Goal: Task Accomplishment & Management: Complete application form

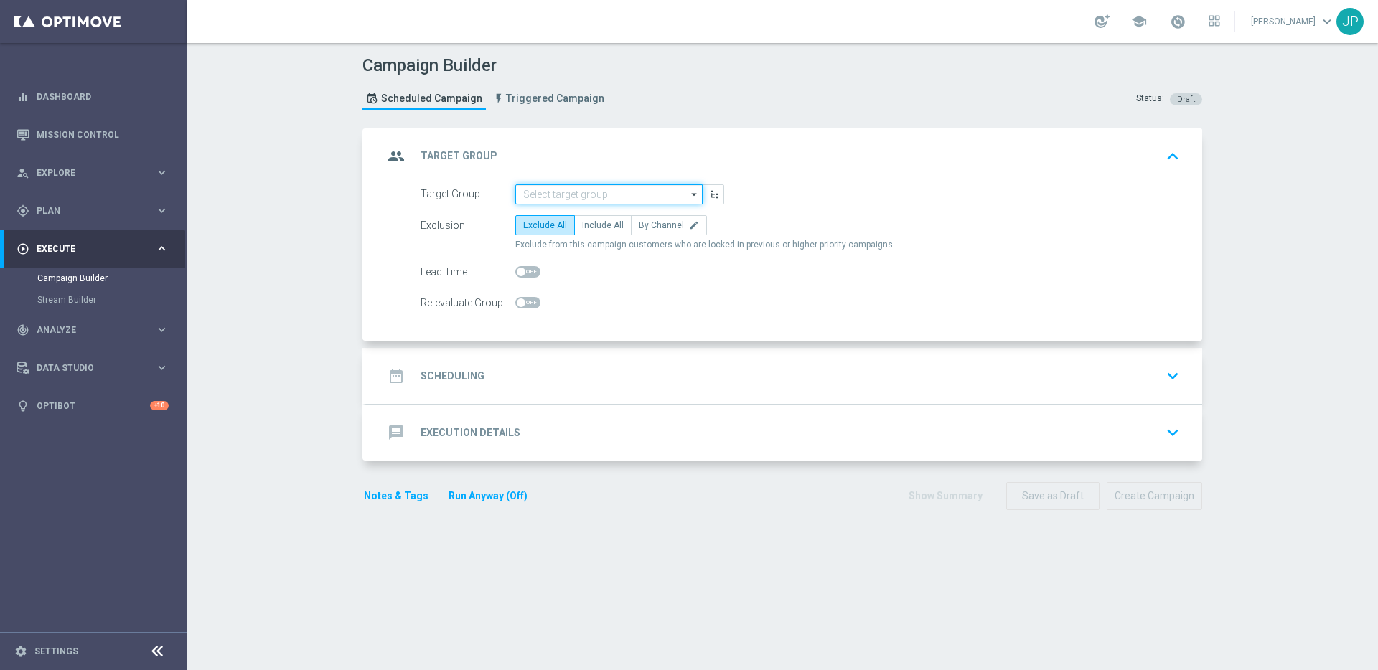
click at [629, 193] on input at bounding box center [608, 194] width 187 height 20
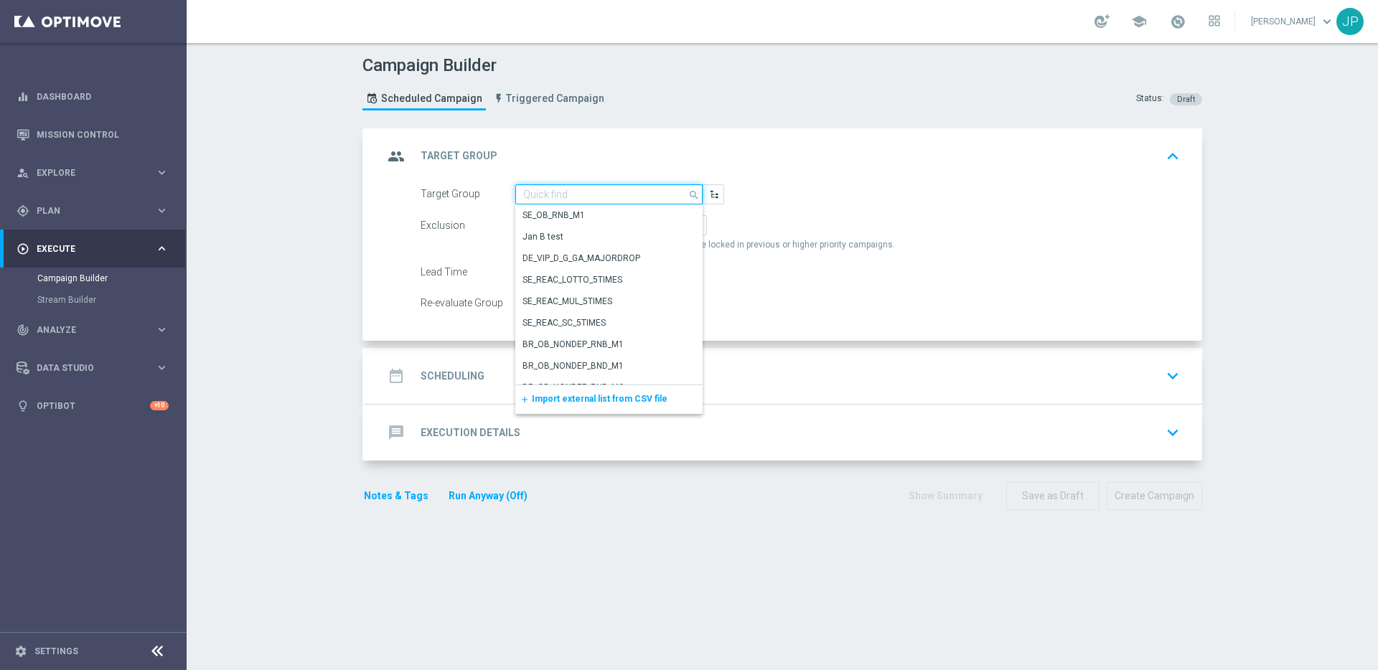
paste input ""UK_CASINO_EMAIL | Games React | 15 Free Spins | Excl. Sports, Live Casino ""
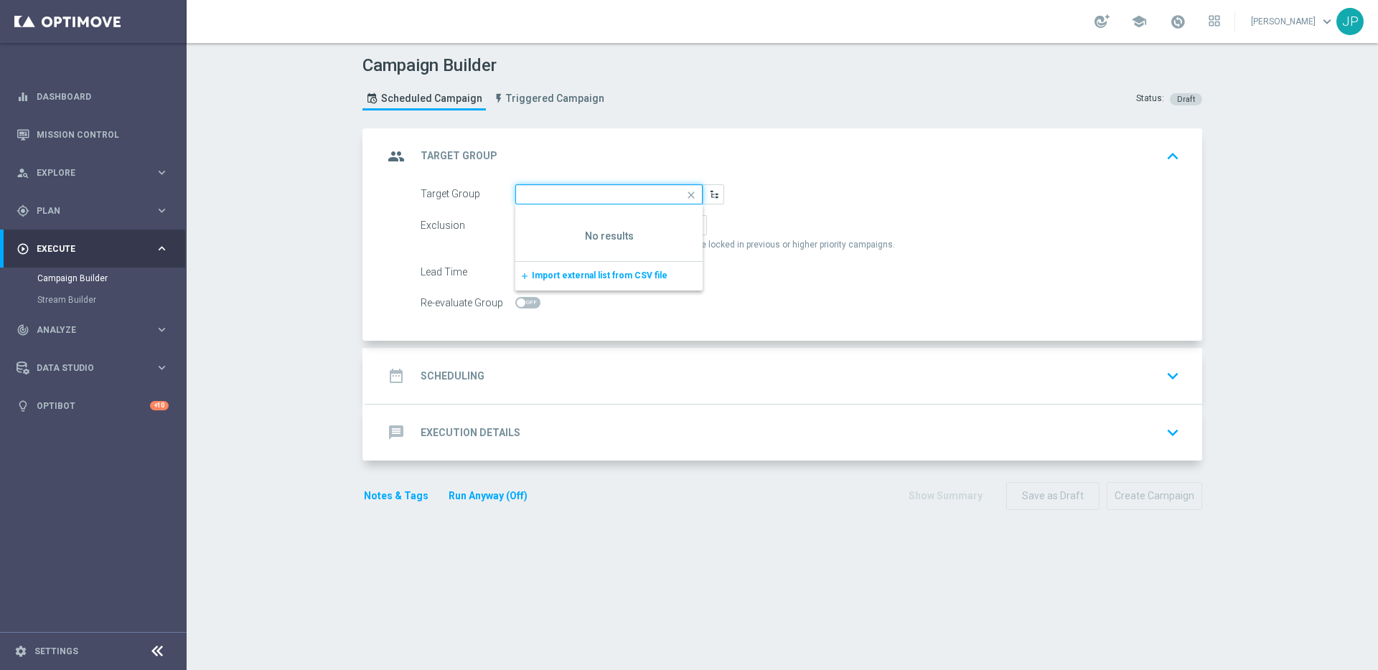
scroll to position [0, 172]
click at [526, 195] on input ""UK_CASINO_EMAIL | Games React | 15 Free Spins | Excl. Sports, Live Casino" at bounding box center [608, 194] width 187 height 20
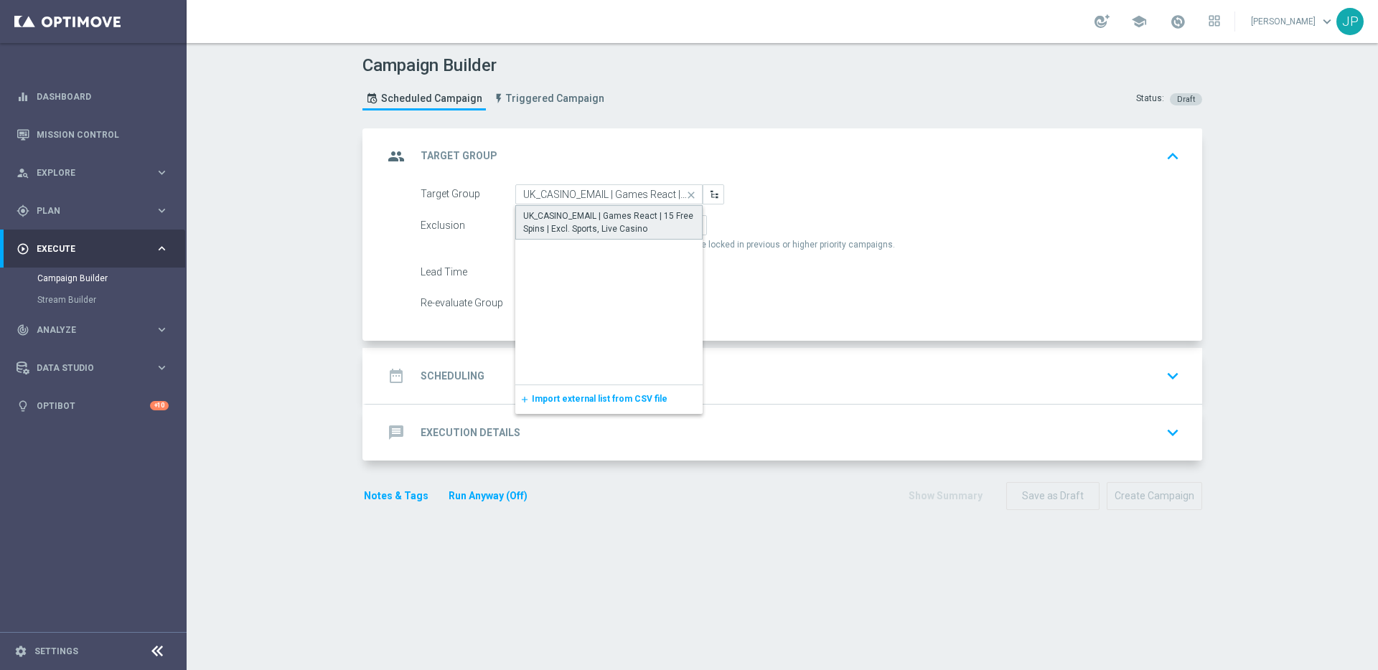
click at [612, 225] on div "UK_CASINO_EMAIL | Games React | 15 Free Spins | Excl. Sports, Live Casino" at bounding box center [609, 223] width 172 height 26
type input "UK_CASINO_EMAIL | Games React | 15 Free Spins | Excl. Sports, Live Casino"
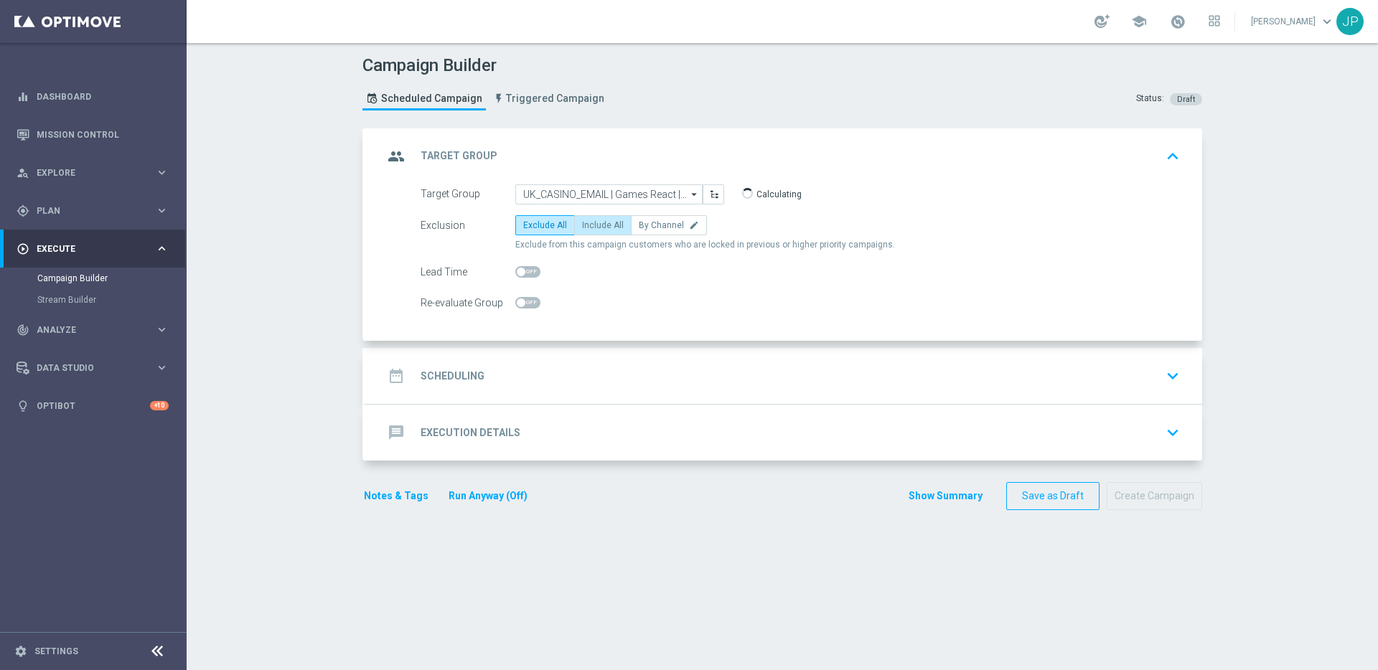
click at [597, 223] on span "Include All" at bounding box center [603, 225] width 42 height 10
click at [591, 223] on input "Include All" at bounding box center [586, 227] width 9 height 9
radio input "true"
click at [648, 375] on div "date_range Scheduling keyboard_arrow_down" at bounding box center [784, 375] width 802 height 27
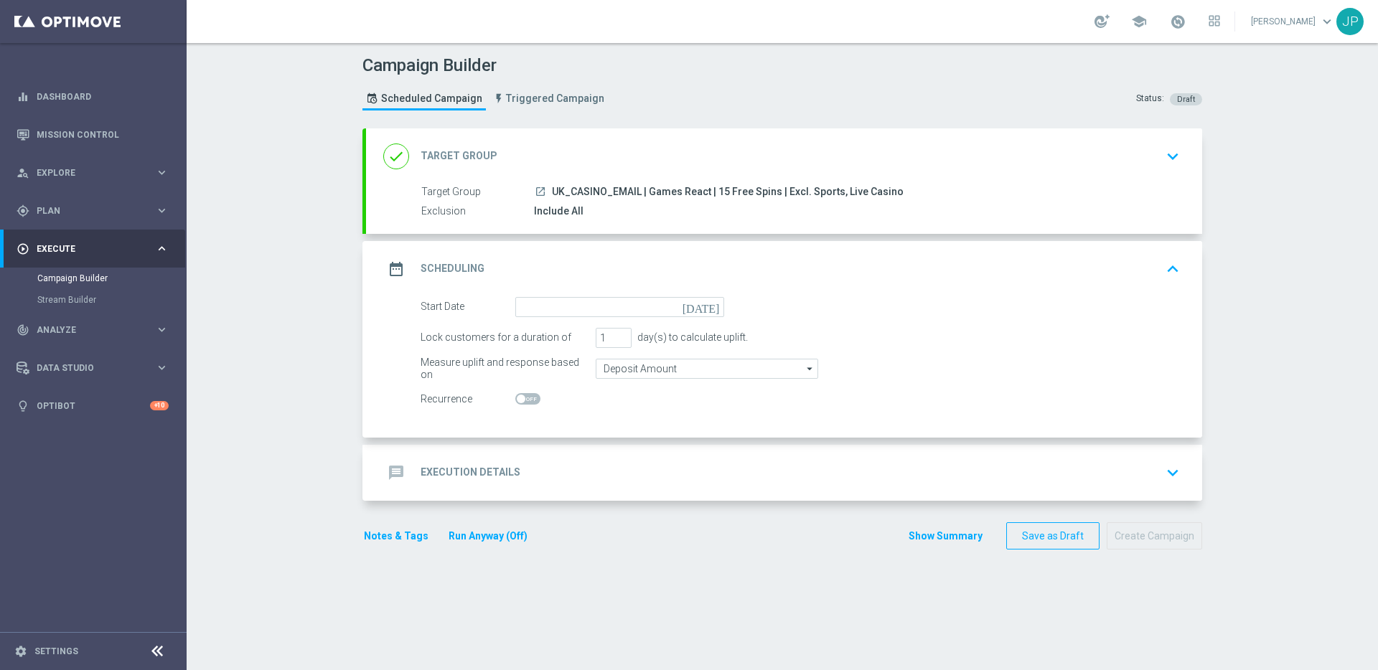
click at [708, 304] on icon "[DATE]" at bounding box center [704, 305] width 42 height 16
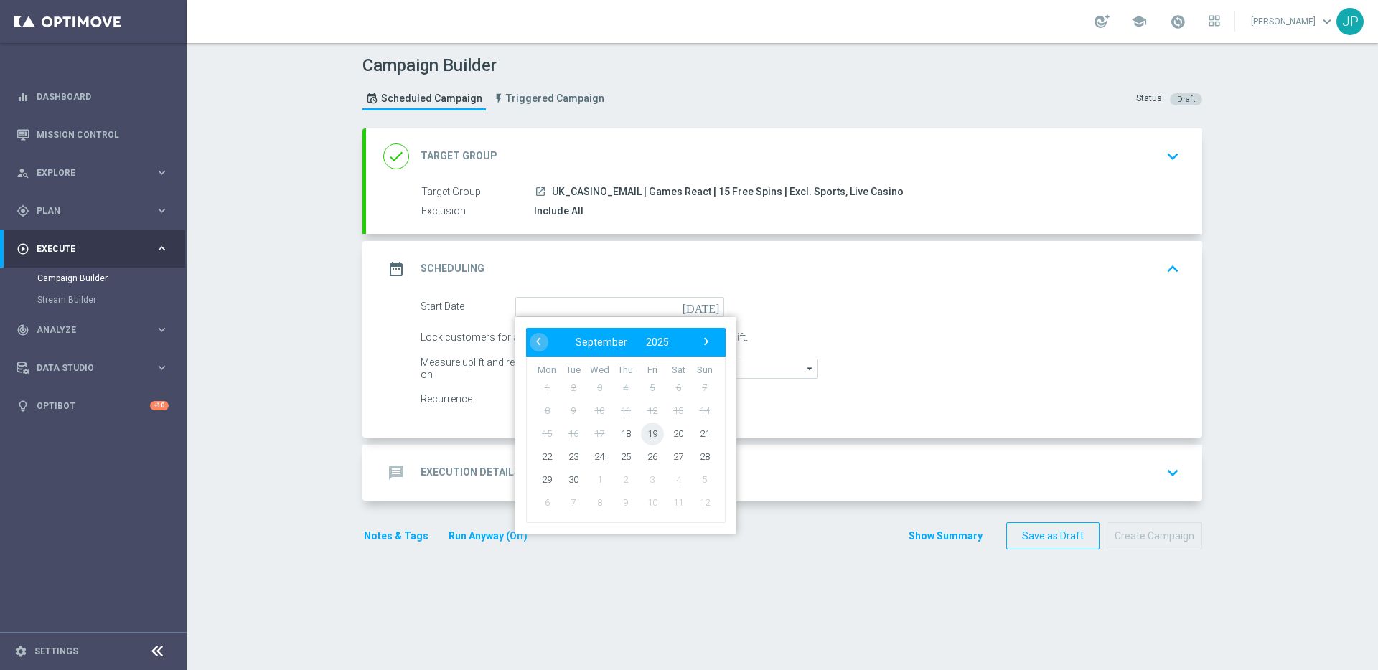
click at [649, 435] on span "19" at bounding box center [652, 433] width 23 height 23
type input "19 Sep 2025"
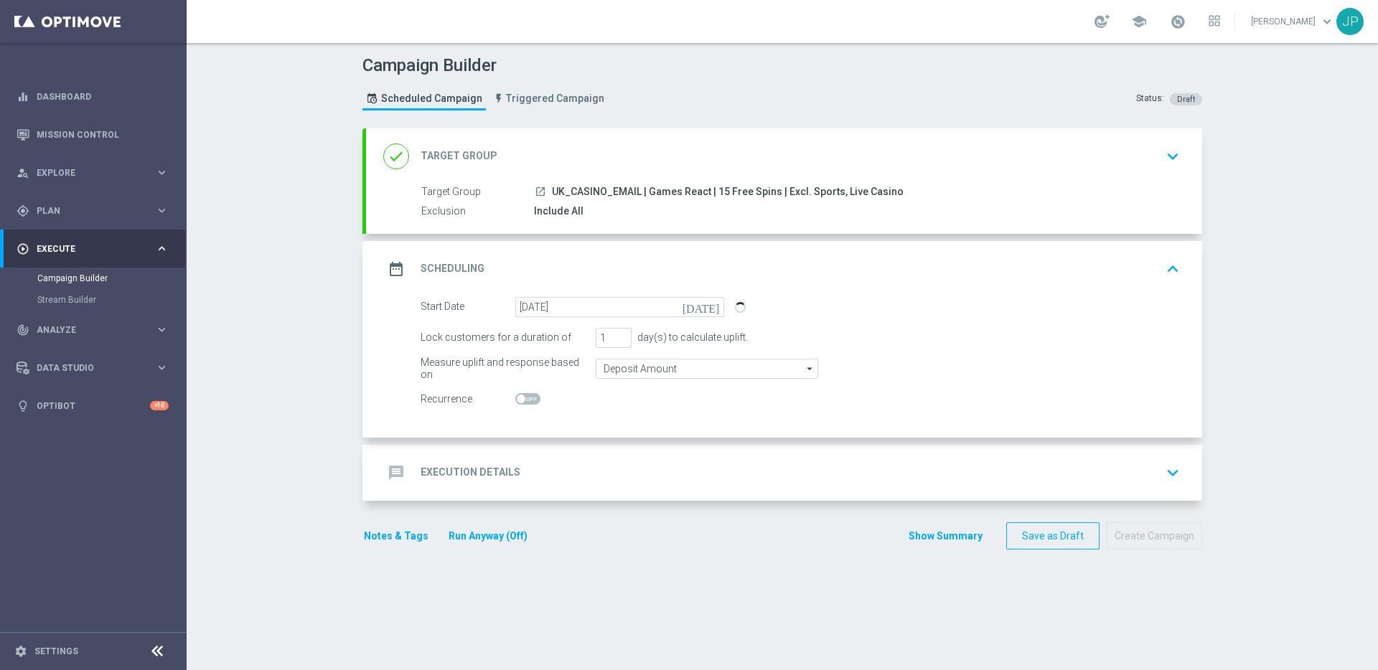
click at [720, 482] on div "message Execution Details keyboard_arrow_down" at bounding box center [784, 472] width 802 height 27
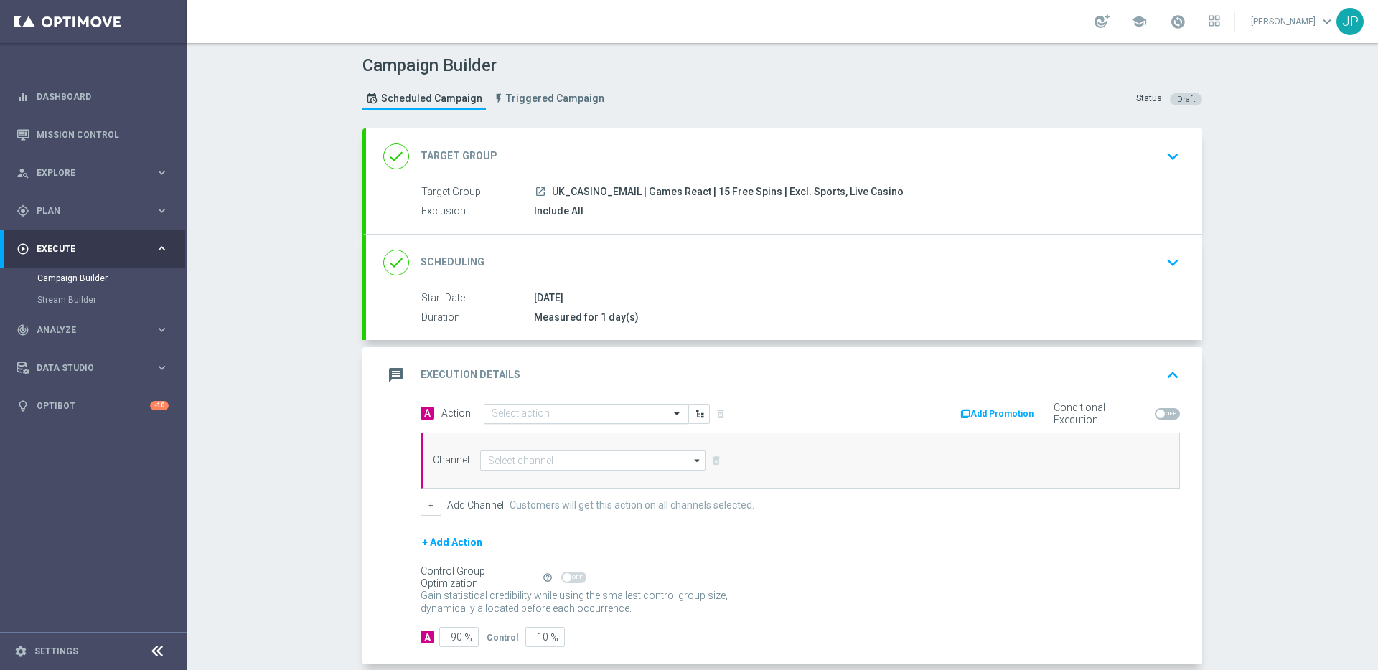
click at [571, 418] on input "text" at bounding box center [572, 414] width 160 height 12
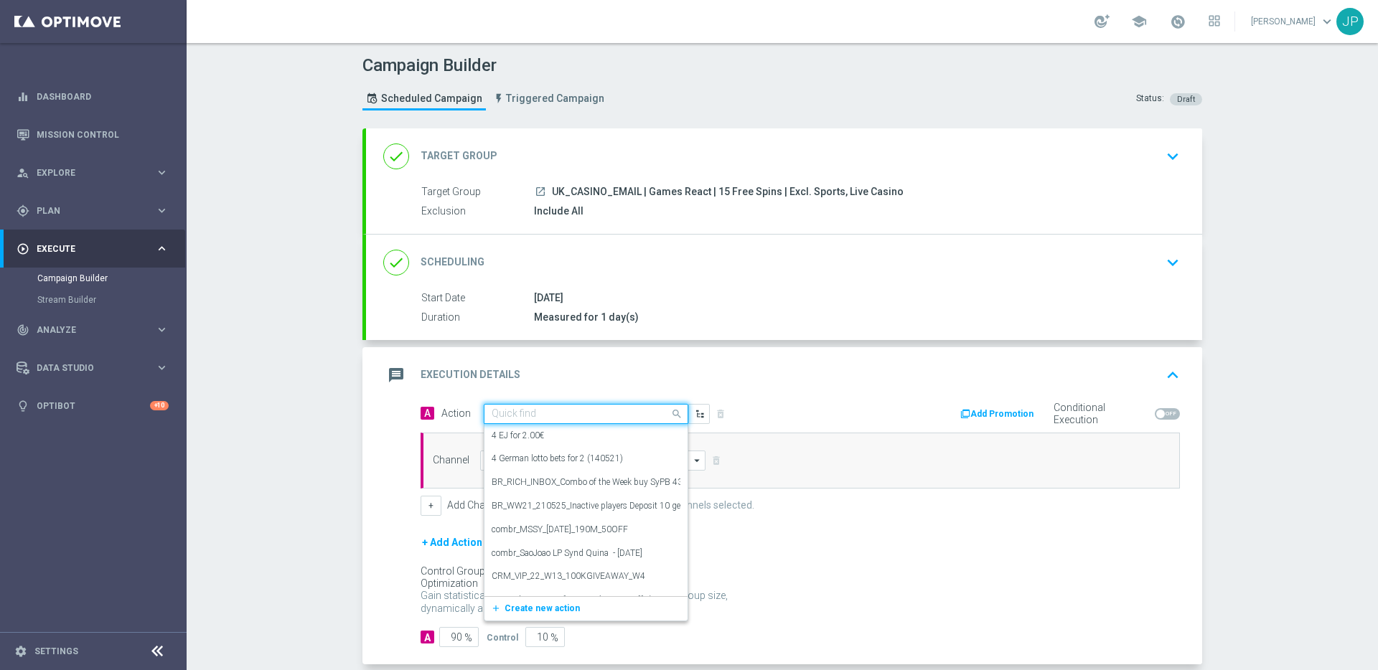
paste input "en_GB_EMT_NVIP_EM_TAC_GM__WK38_2025_GAMESREACT_WHAT_THE_FOX_MEGAWAYS"
type input "en_GB_EMT_NVIP_EM_TAC_GM__WK38_2025_GAMESREACT_WHAT_THE_FOX_MEGAWAYS"
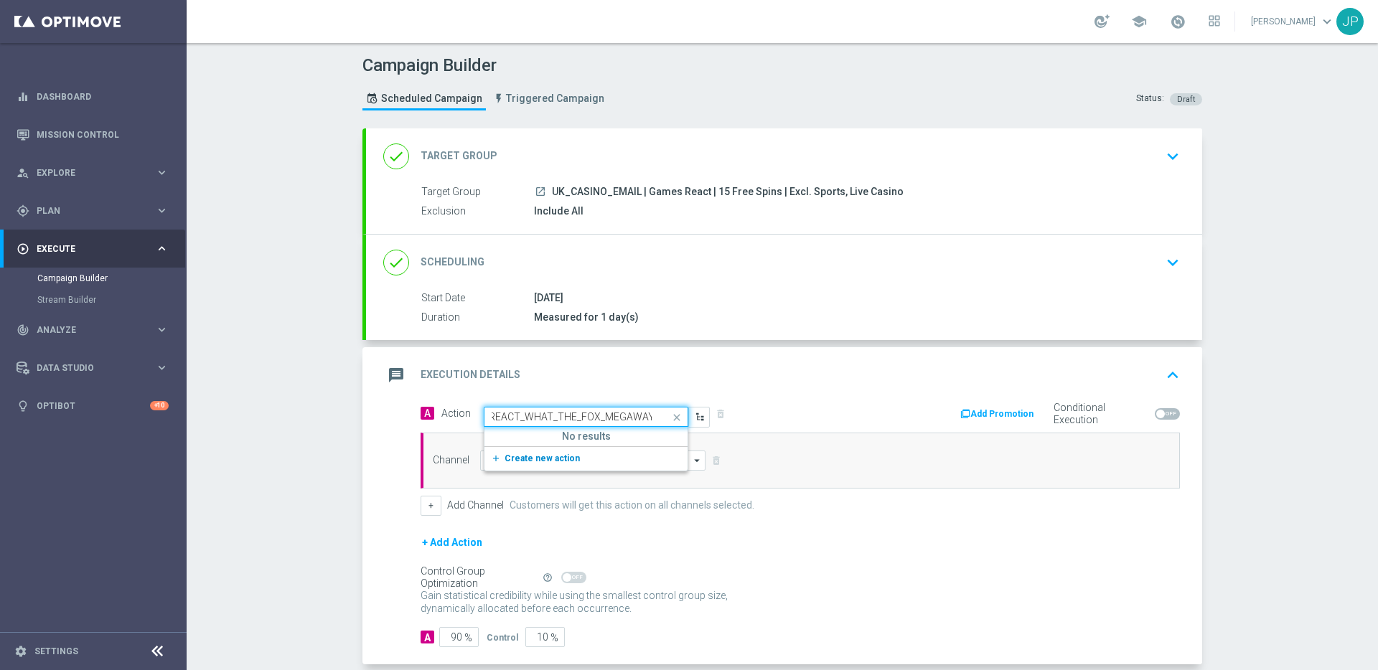
click at [559, 459] on span "Create new action" at bounding box center [542, 459] width 75 height 10
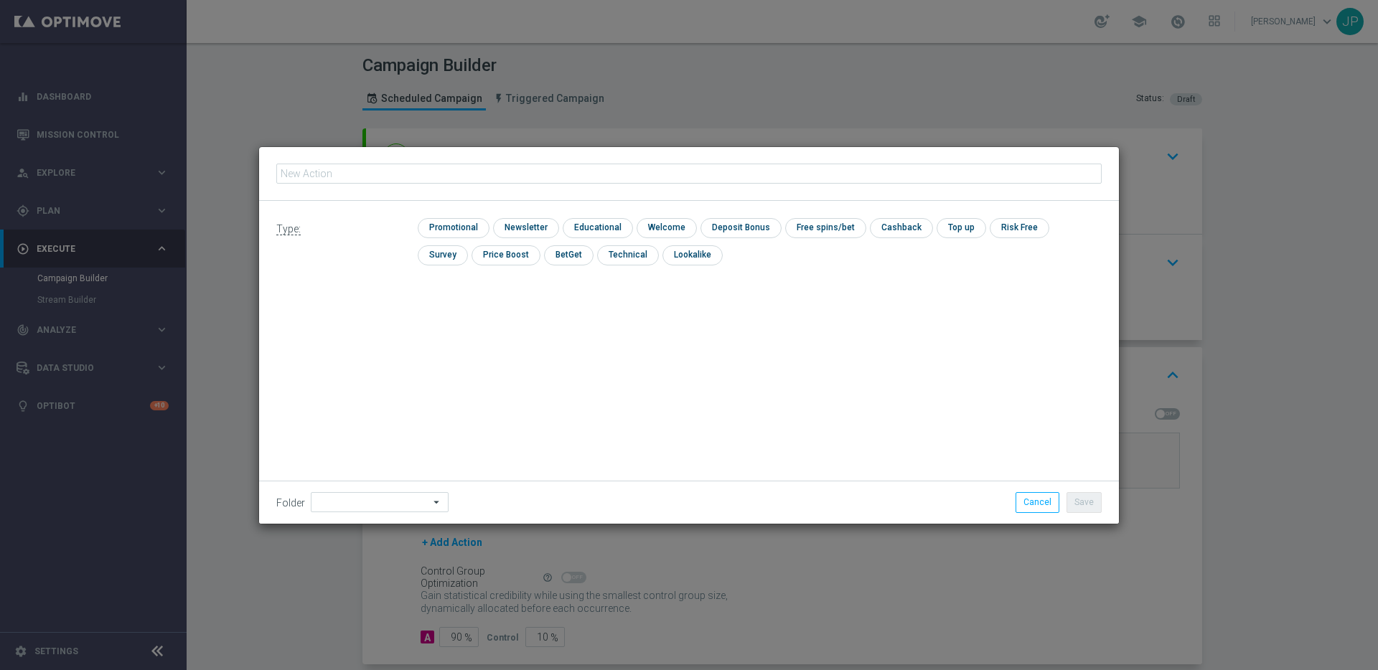
type input "en_GB_EMT_NVIP_EM_TAC_GM__WK38_2025_GAMESREACT_WHAT_THE_FOX_MEGAWAYS"
click at [468, 223] on input "checkbox" at bounding box center [452, 227] width 68 height 19
checkbox input "true"
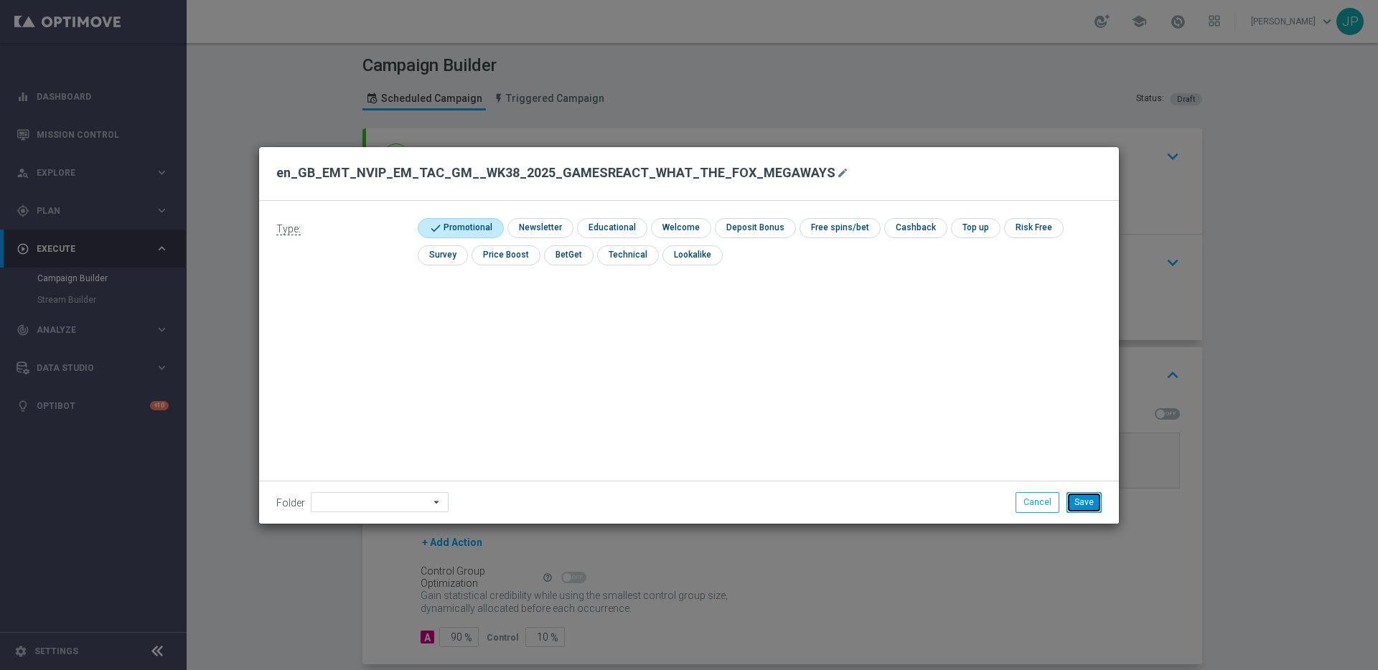
click at [1081, 499] on button "Save" at bounding box center [1084, 502] width 35 height 20
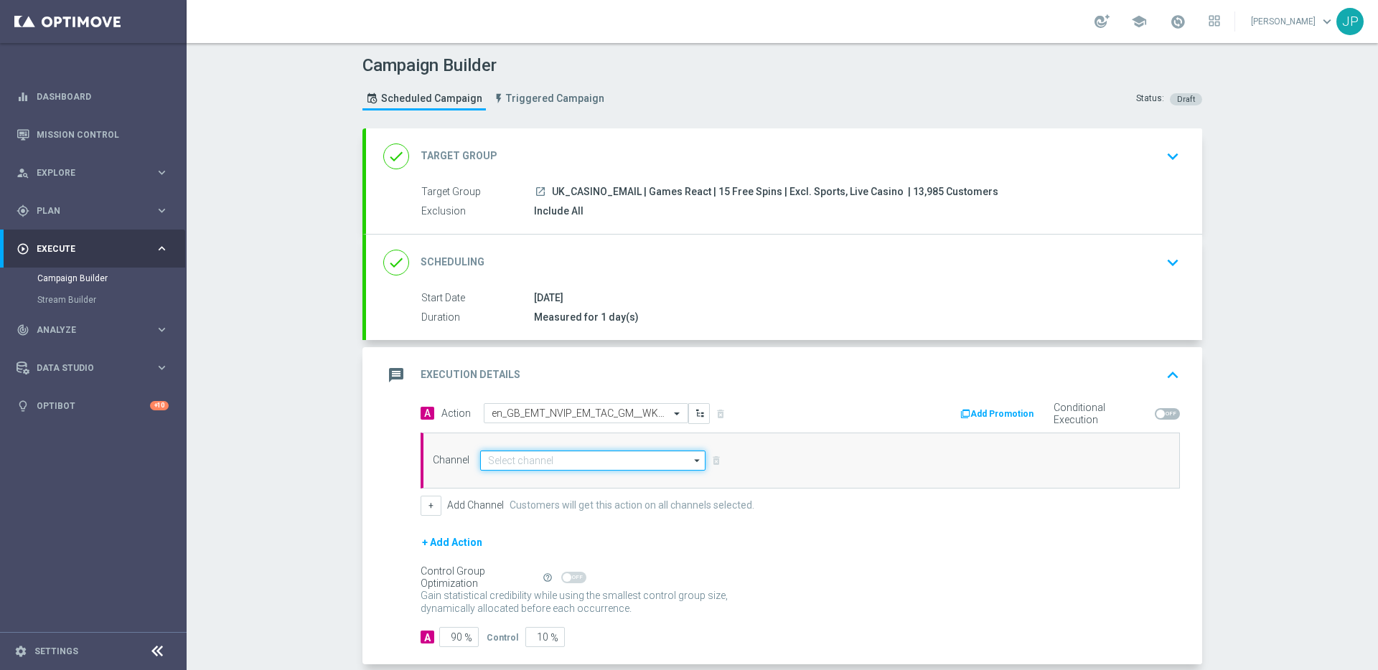
click at [581, 460] on input at bounding box center [592, 461] width 225 height 20
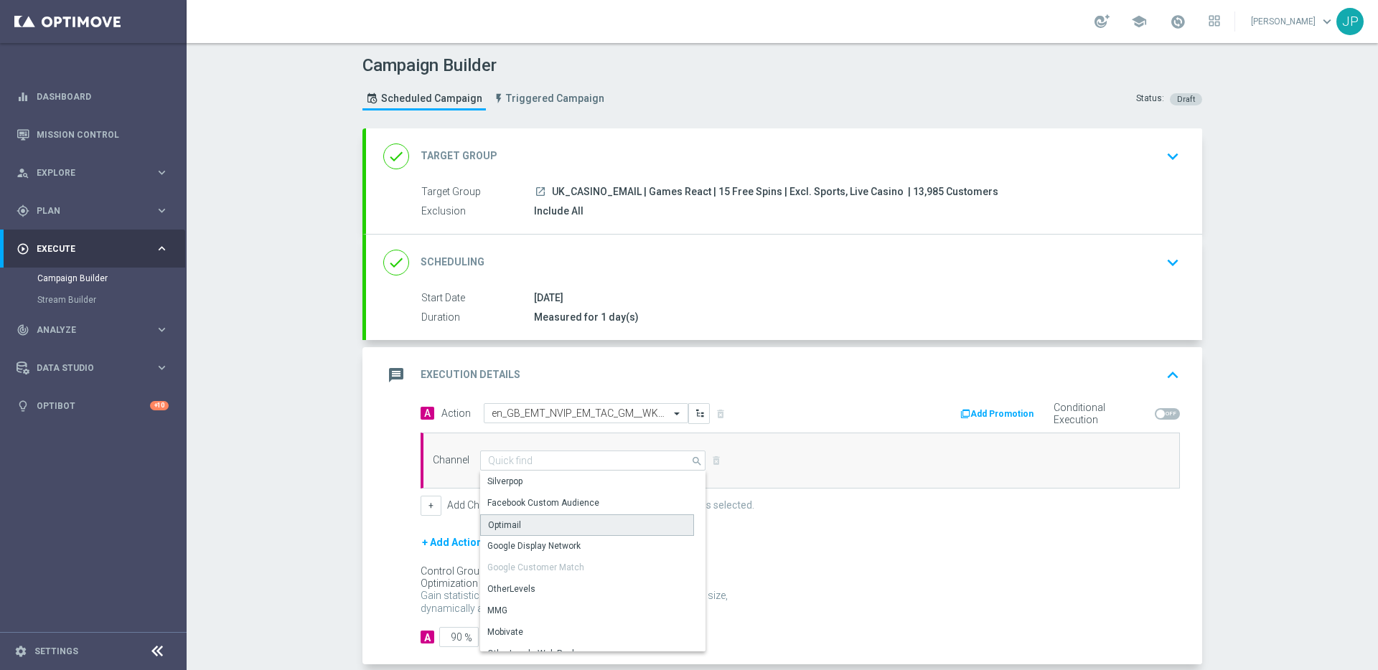
click at [548, 527] on div "Optimail" at bounding box center [587, 526] width 214 height 22
type input "Optimail"
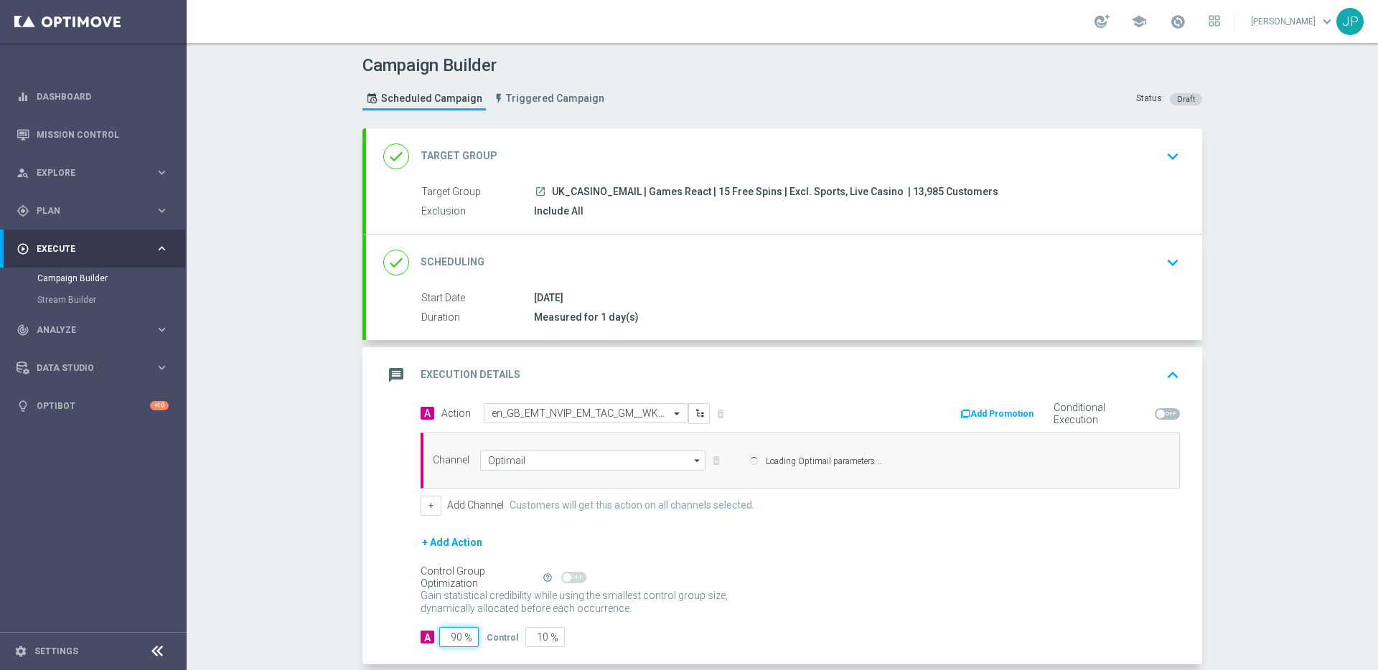
click at [454, 638] on input "90" at bounding box center [458, 637] width 39 height 20
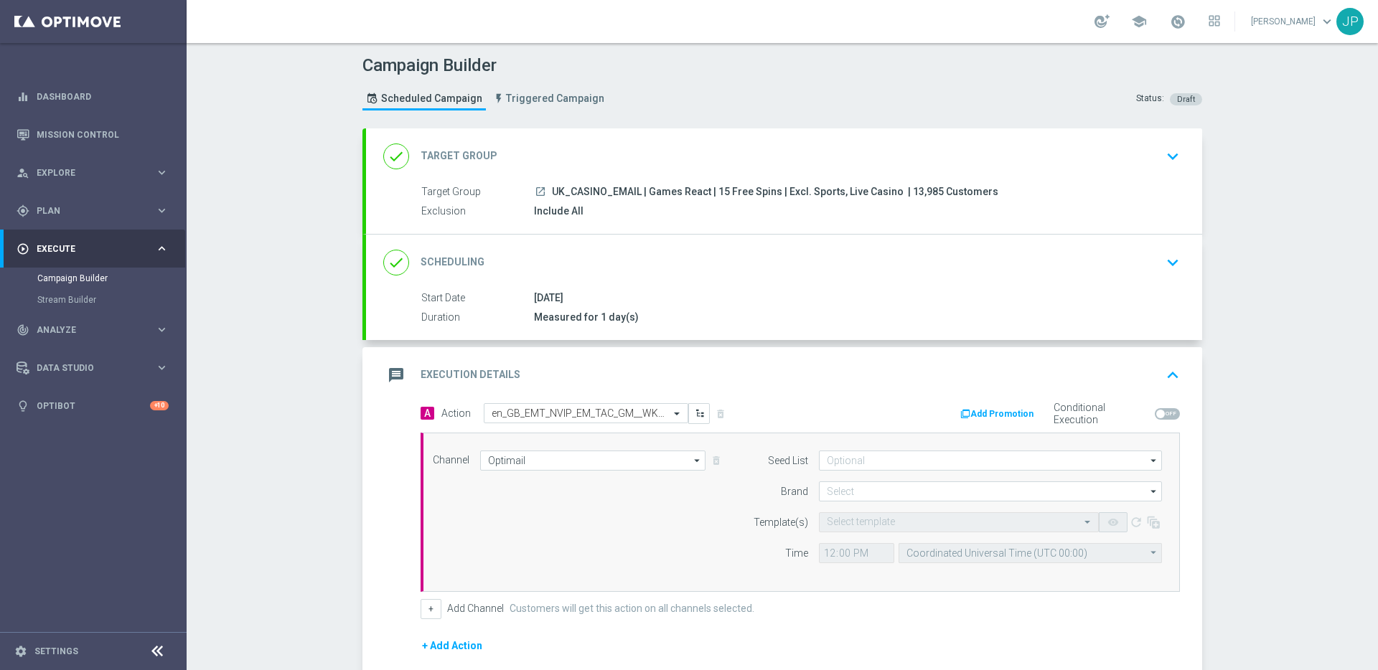
click at [841, 299] on div "[DATE]" at bounding box center [854, 298] width 640 height 14
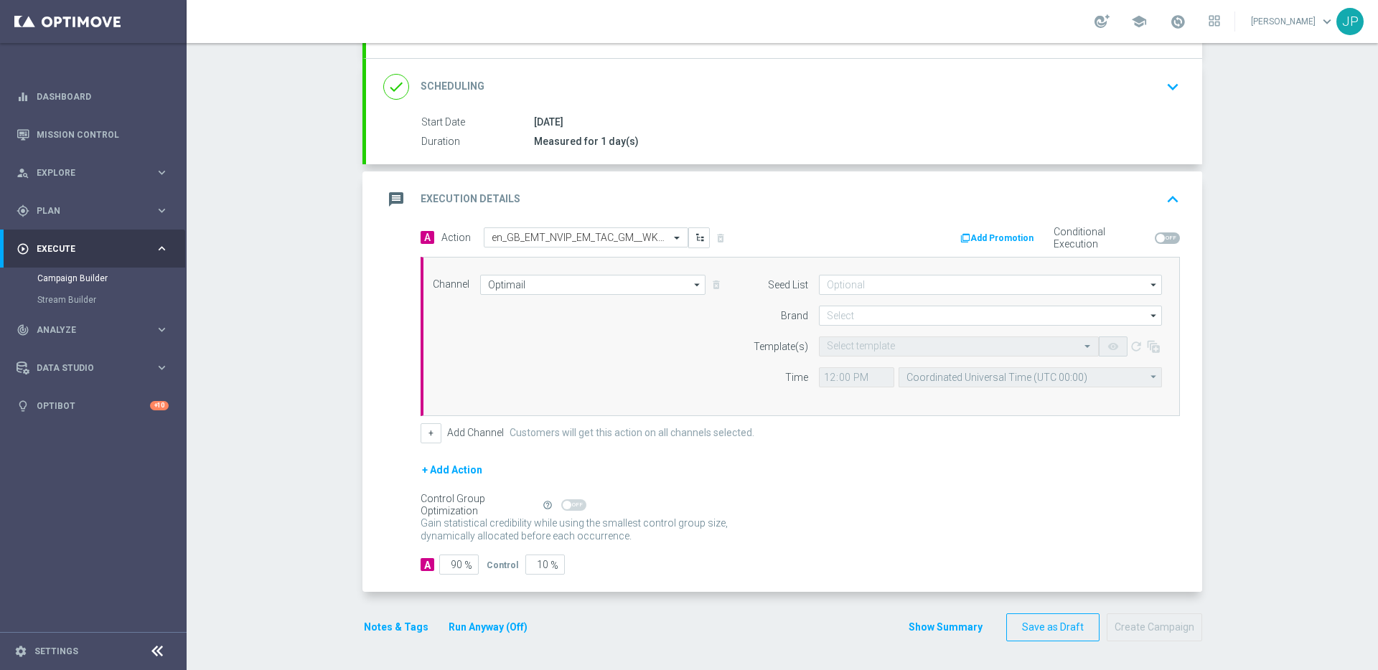
click at [385, 625] on button "Notes & Tags" at bounding box center [395, 628] width 67 height 18
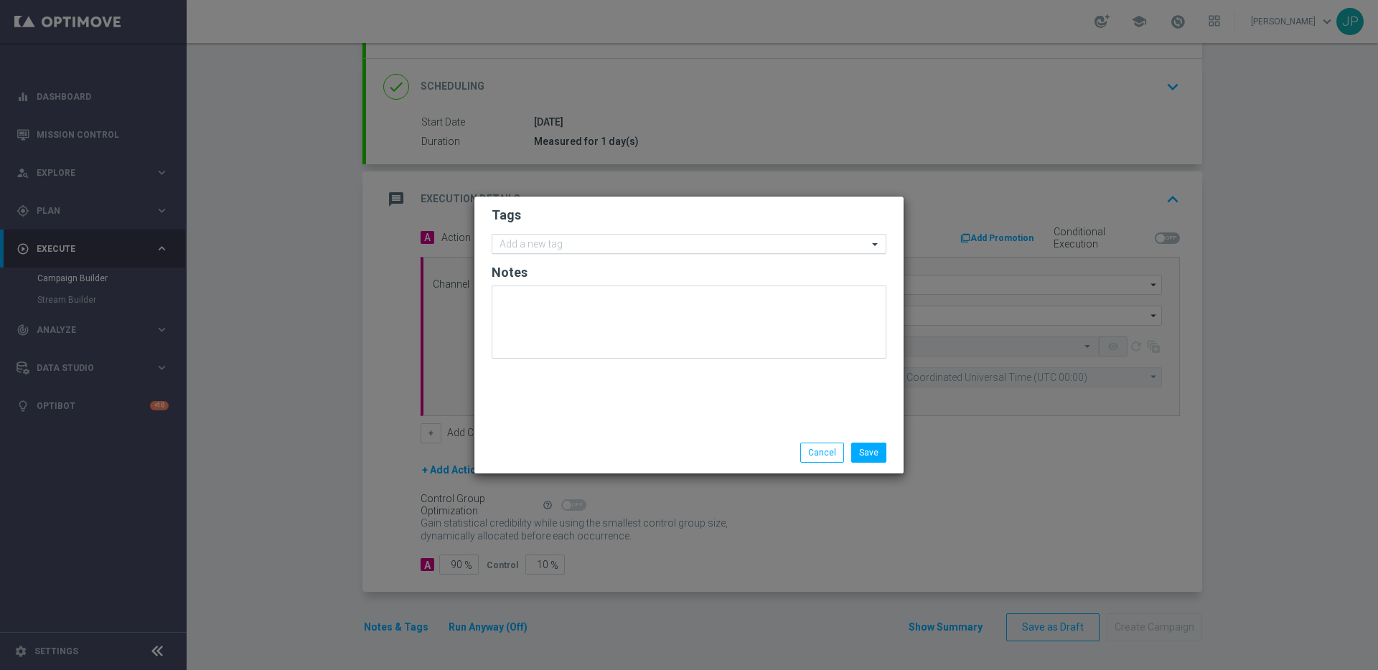
click at [665, 243] on input "text" at bounding box center [684, 245] width 368 height 12
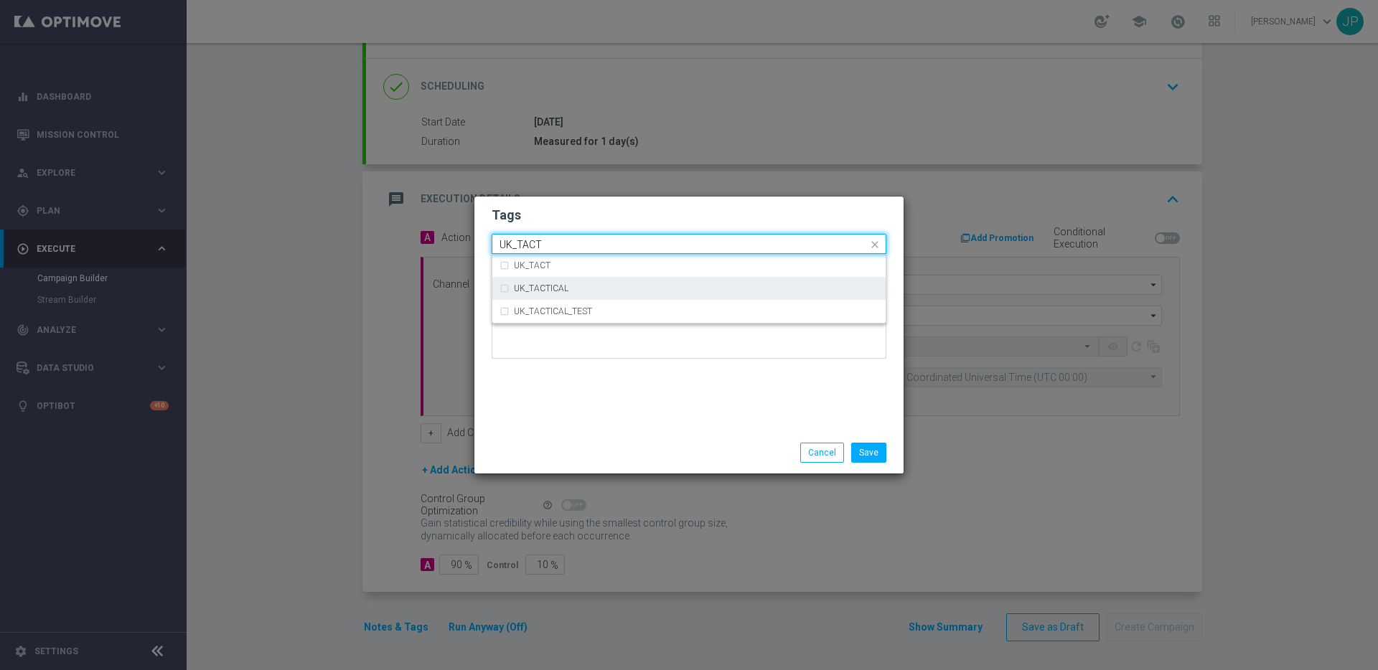
click at [667, 286] on div "UK_TACTICAL" at bounding box center [696, 288] width 365 height 9
type input "UK_TACT"
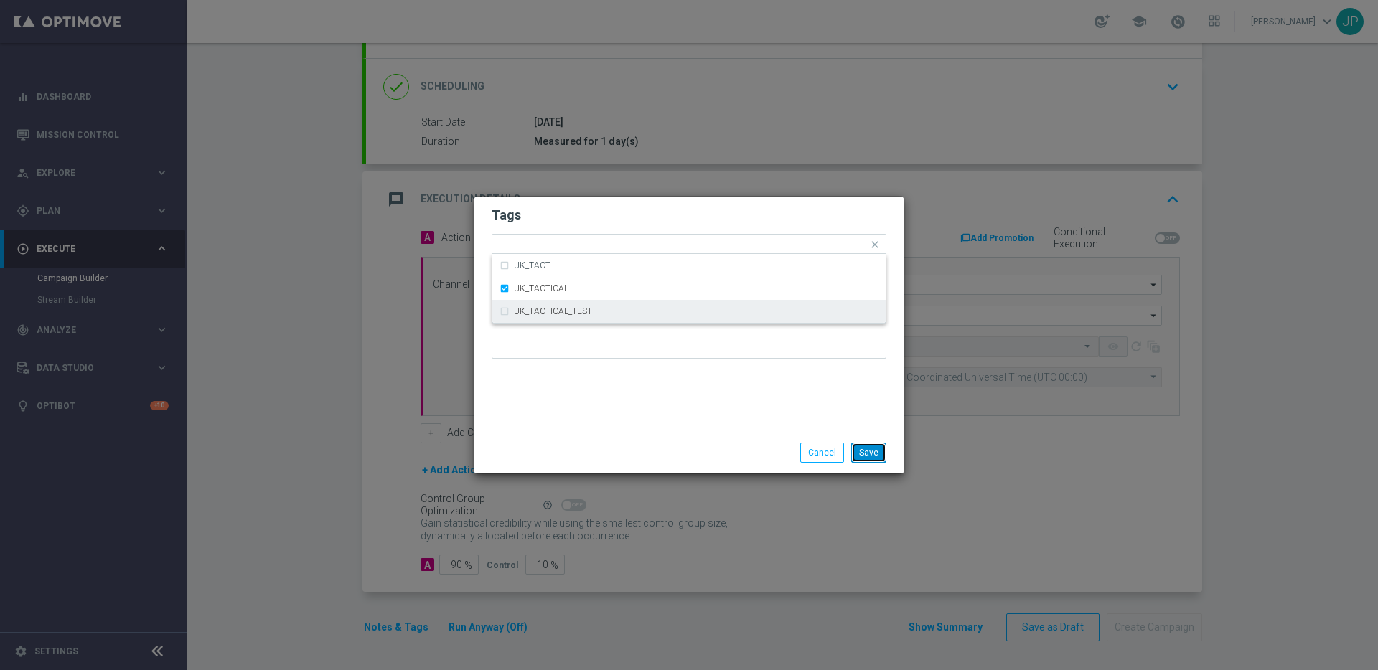
click at [865, 453] on button "Save" at bounding box center [868, 453] width 35 height 20
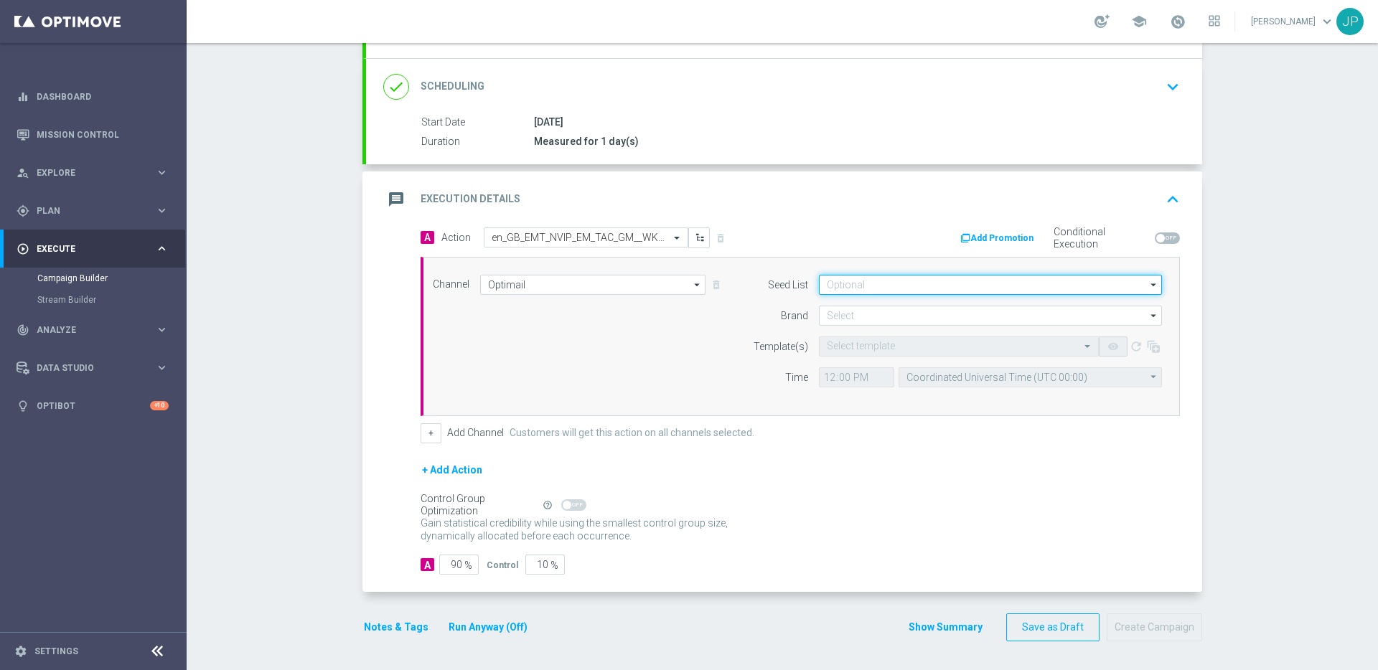
click at [879, 286] on input at bounding box center [990, 285] width 343 height 20
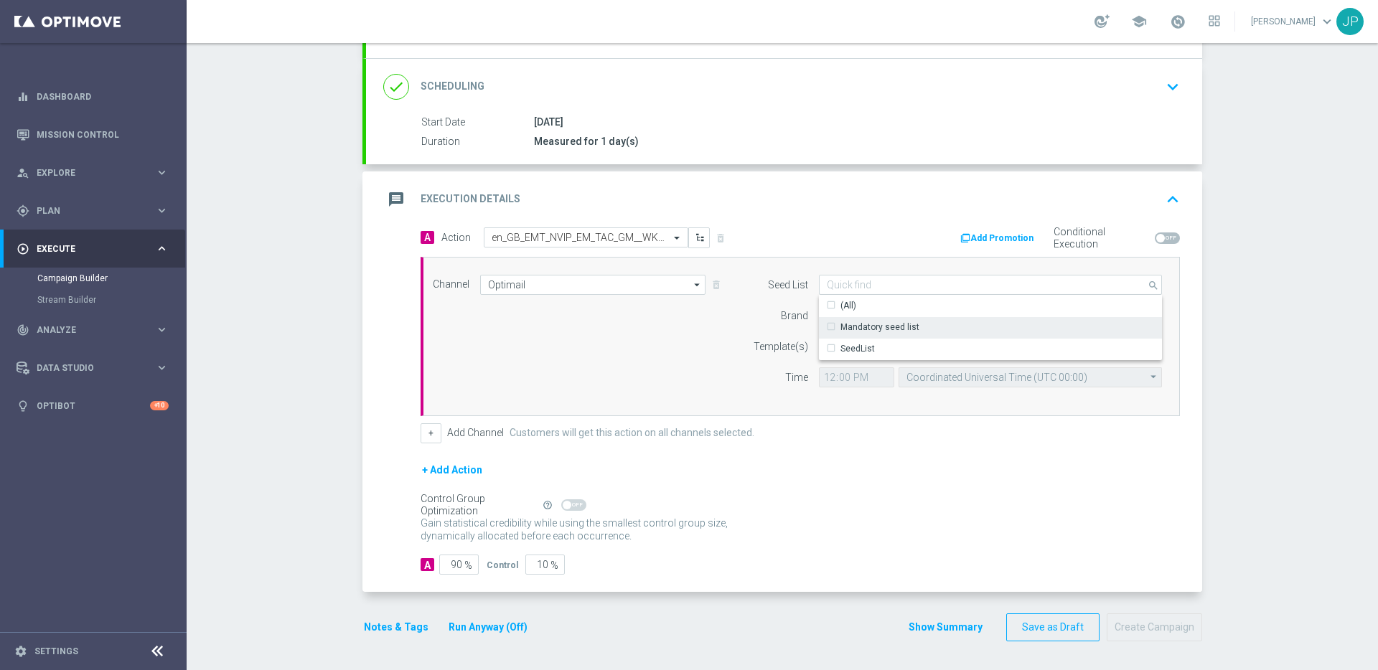
click at [866, 331] on div "Mandatory seed list" at bounding box center [880, 327] width 79 height 13
click at [857, 474] on div "+ Add Action" at bounding box center [800, 480] width 759 height 36
type input "Mandatory seed list"
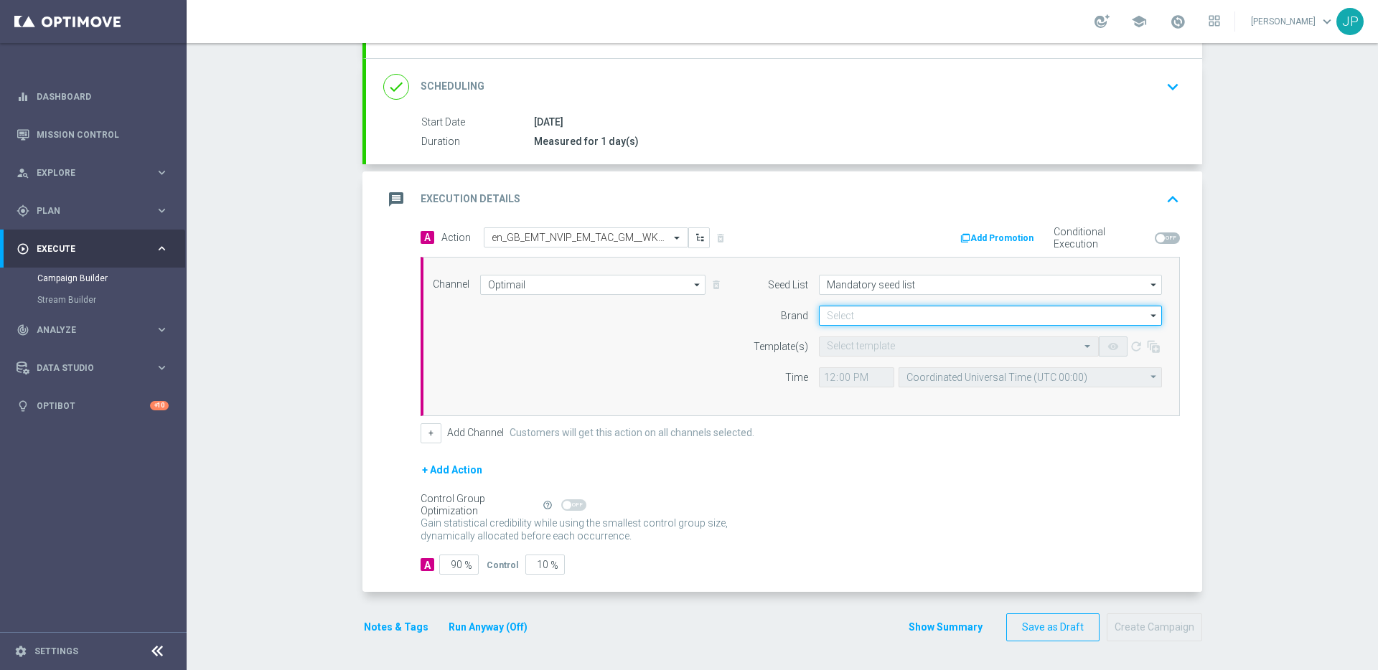
click at [846, 322] on input at bounding box center [990, 316] width 343 height 20
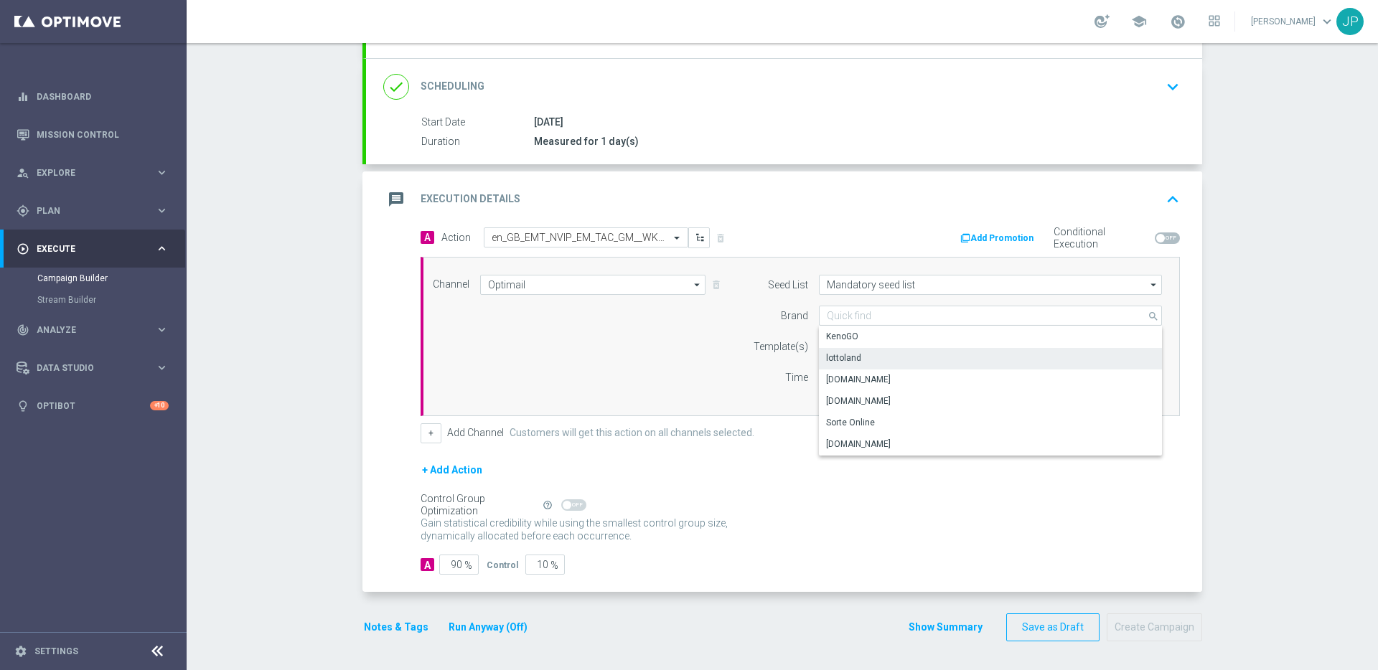
click at [849, 361] on div "lottoland" at bounding box center [843, 358] width 35 height 13
type input "lottoland"
click at [840, 446] on form "A Action Select action en_GB_EMT_NVIP_EM_TAC_GM__WK38_2025_GAMESREACT_WHAT_THE_…" at bounding box center [800, 402] width 759 height 348
click at [874, 342] on input "text" at bounding box center [944, 347] width 235 height 12
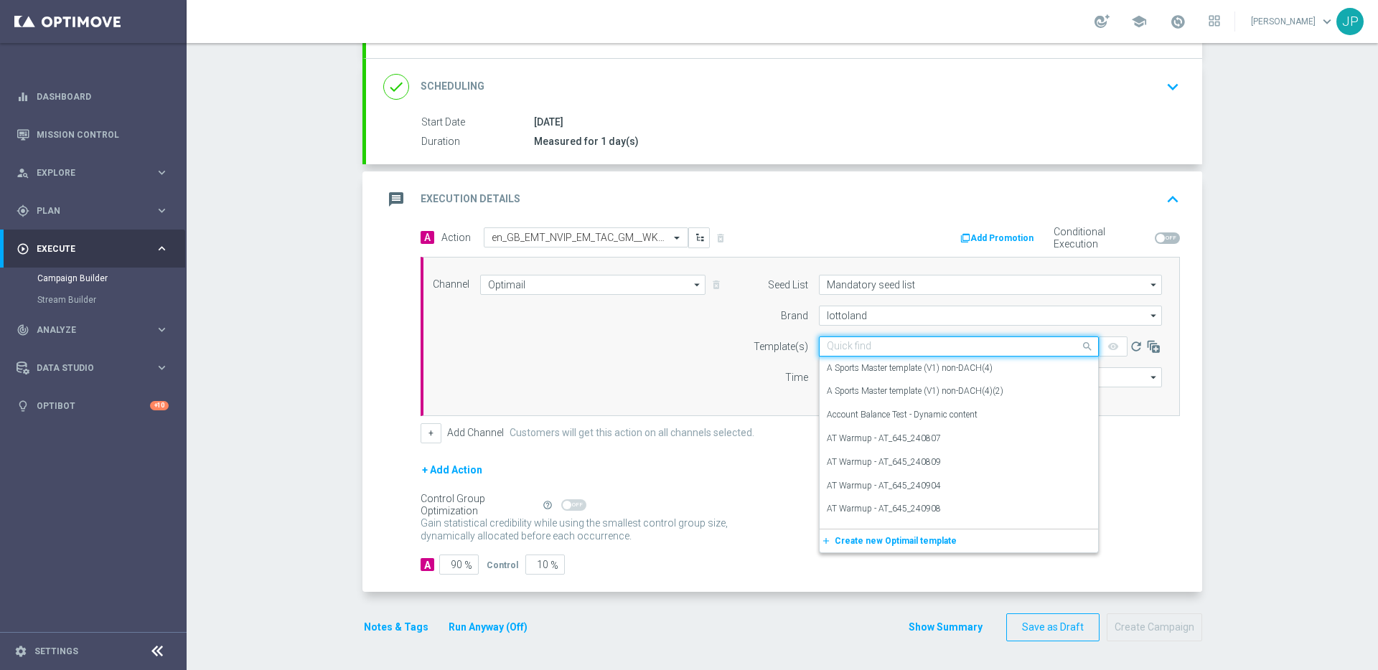
paste input "en_GB_EMT_NVIP_EM_TAC_GM__WK38_2025_GAMESREACT_WHAT_THE_FOX_MEGAWAYS"
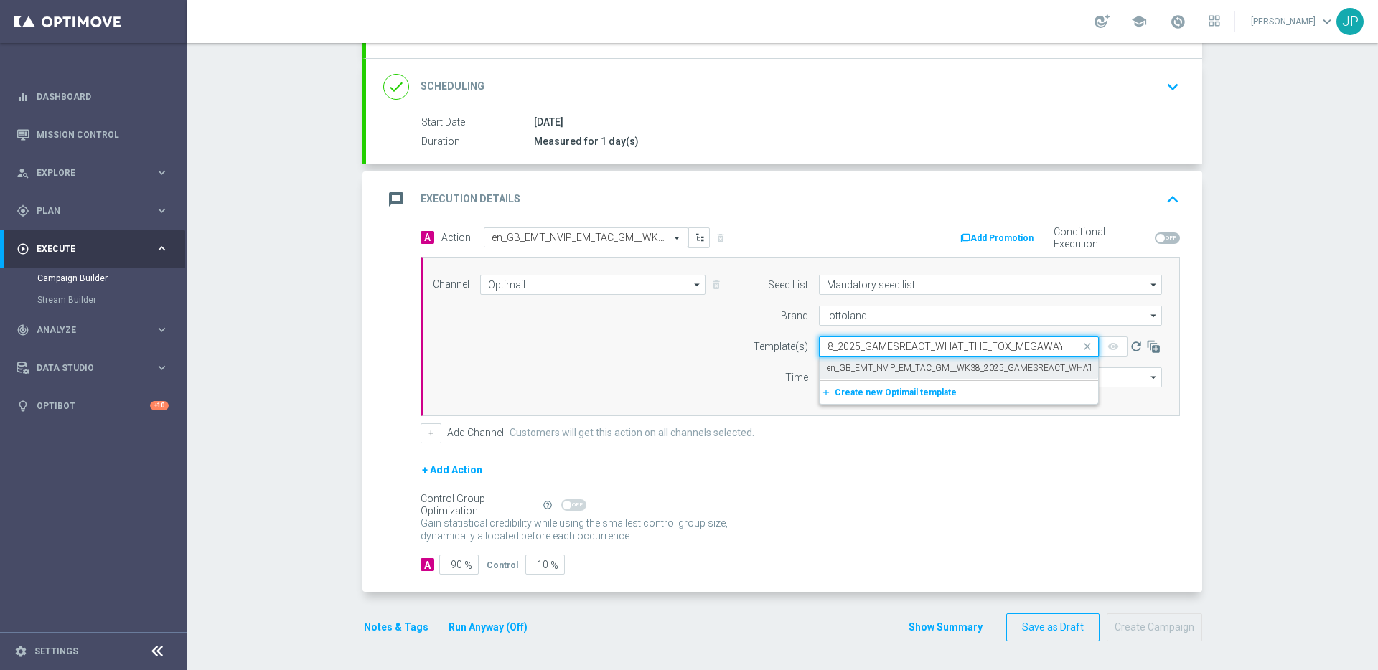
click at [889, 366] on label "en_GB_EMT_NVIP_EM_TAC_GM__WK38_2025_GAMESREACT_WHAT_THE_FOX_MEGAWAYS" at bounding box center [1006, 368] width 358 height 12
type input "en_GB_EMT_NVIP_EM_TAC_GM__WK38_2025_GAMESREACT_WHAT_THE_FOX_MEGAWAYS"
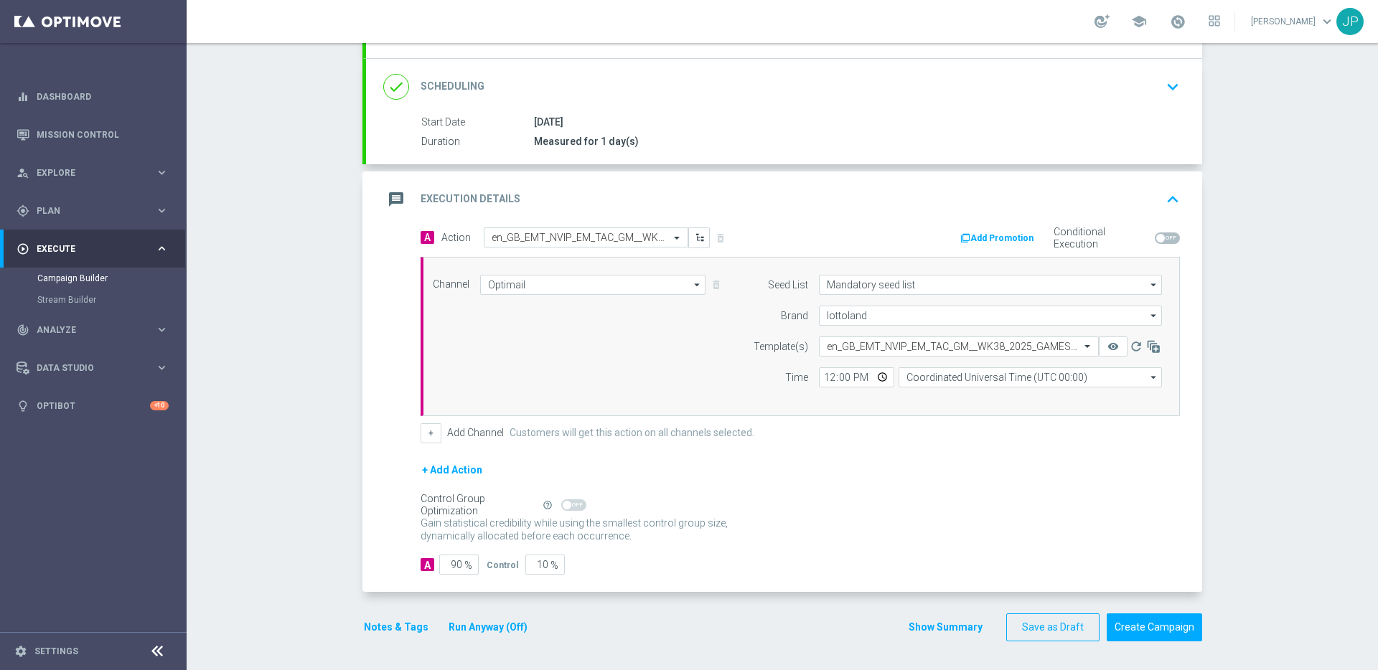
click at [900, 489] on div "+ Add Action" at bounding box center [800, 480] width 759 height 36
click at [1159, 243] on span at bounding box center [1167, 238] width 25 height 11
click at [1159, 243] on input "checkbox" at bounding box center [1167, 238] width 25 height 11
checkbox input "true"
click at [823, 377] on input "12:00" at bounding box center [856, 378] width 75 height 20
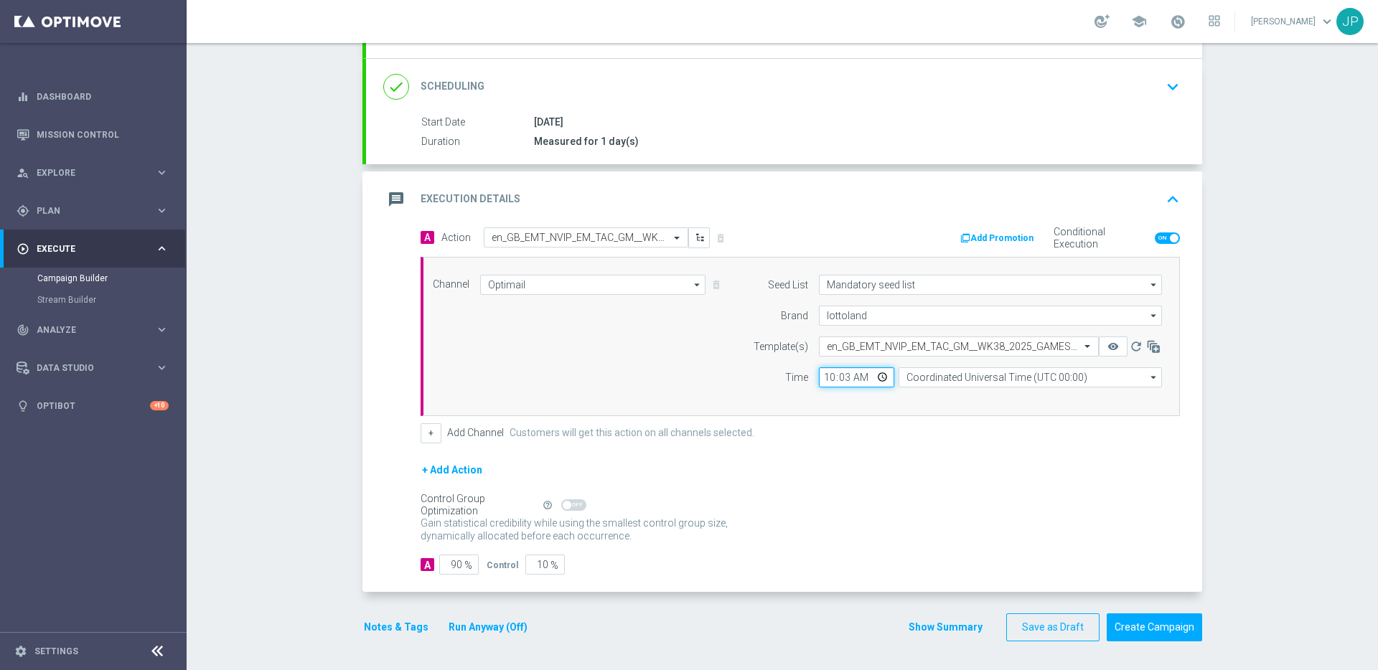
type input "10:30"
click at [970, 429] on div "+ Add Channel Customers will get this action on all channels selected." at bounding box center [800, 434] width 759 height 20
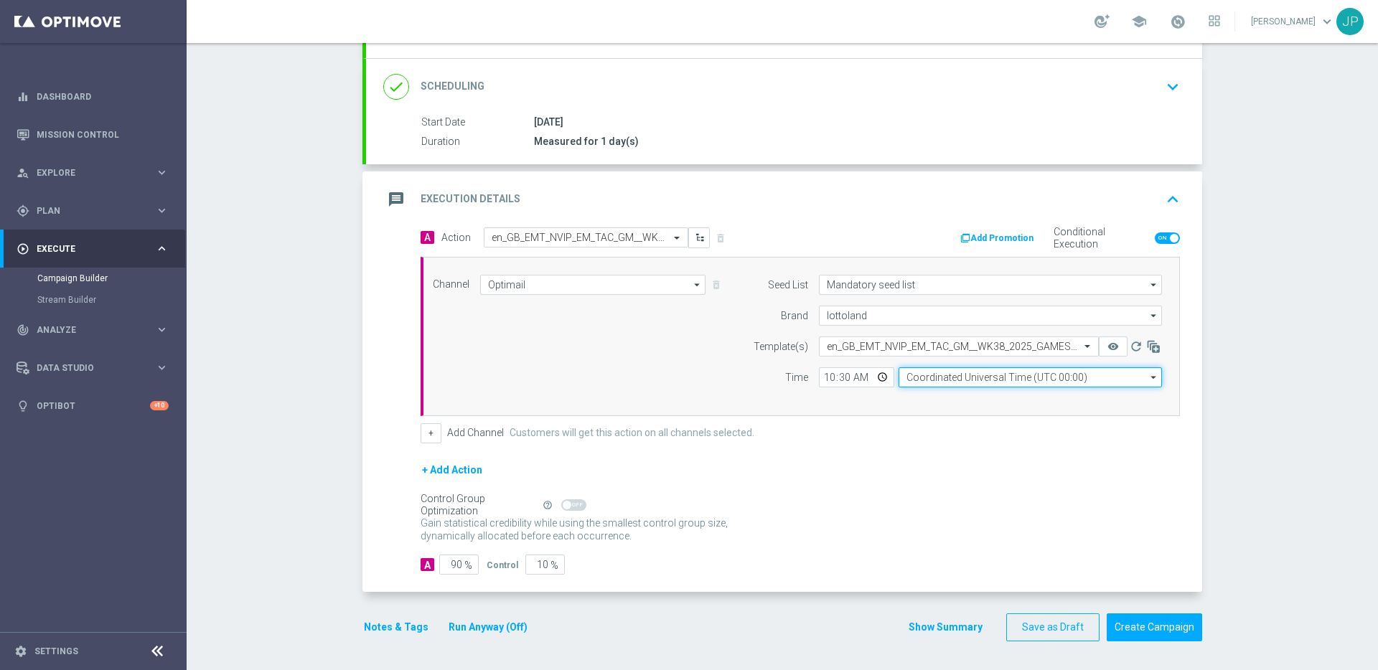
click at [979, 370] on input "Coordinated Universal Time (UTC 00:00)" at bounding box center [1030, 378] width 263 height 20
click at [985, 396] on div "United Kingdom Time (UTC +01:00)" at bounding box center [975, 398] width 139 height 13
type input "United Kingdom Time (UTC +01:00)"
click at [996, 465] on div "+ Add Action" at bounding box center [800, 480] width 759 height 36
click at [1002, 232] on button "Add Promotion" at bounding box center [999, 238] width 80 height 16
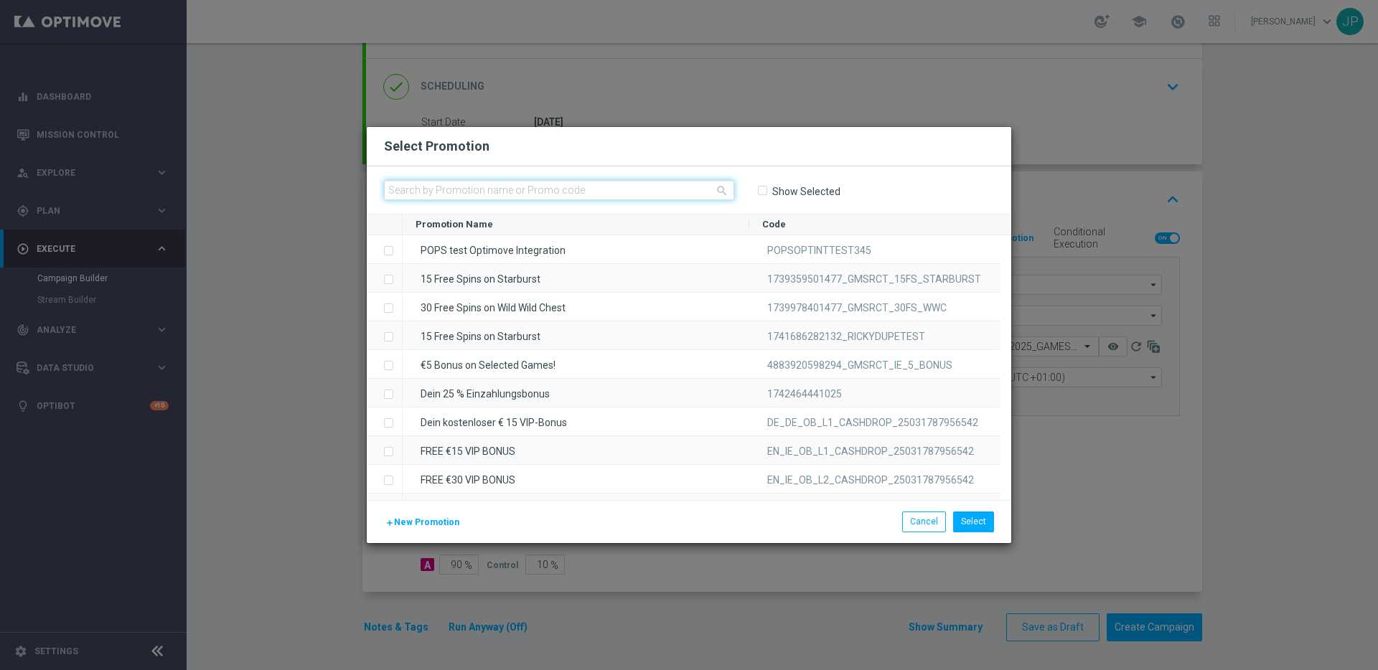
click at [603, 192] on input "text" at bounding box center [559, 190] width 350 height 20
paste input "W38_25_UK_GAMESREACT_15FS_1757936845310"
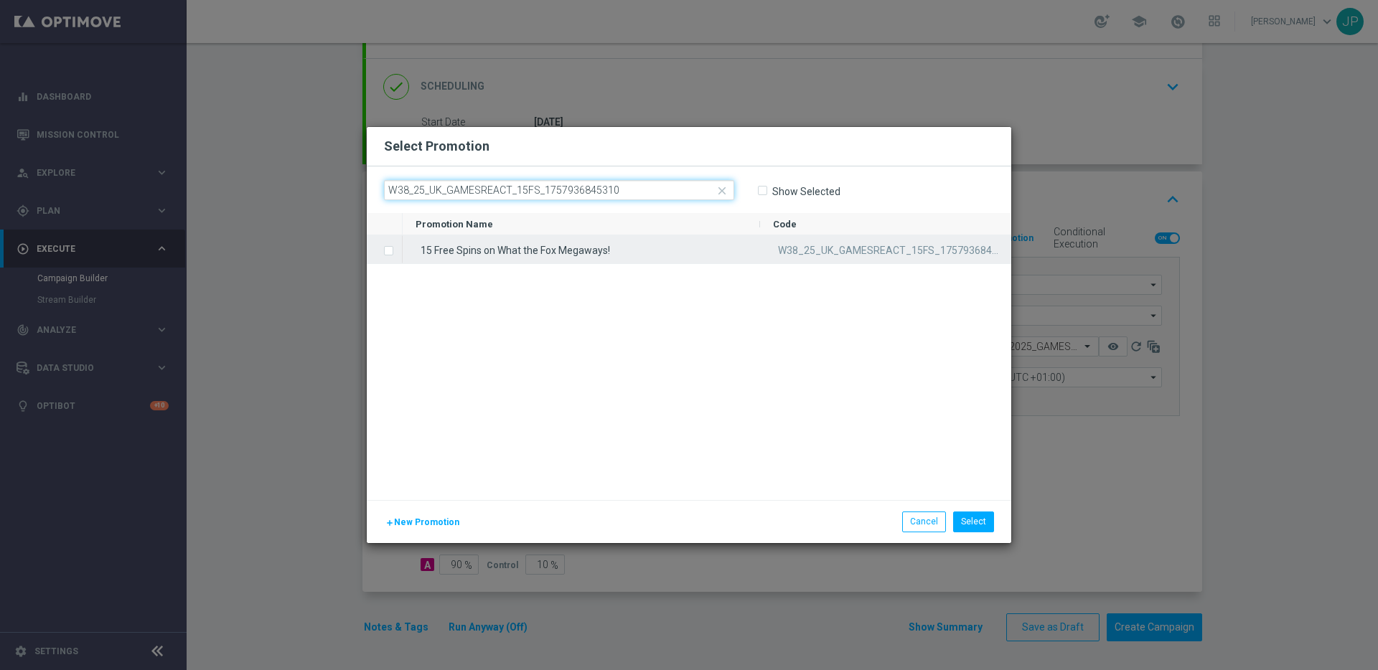
type input "W38_25_UK_GAMESREACT_15FS_1757936845310"
click at [398, 251] on label "Press SPACE to select this row." at bounding box center [400, 251] width 5 height 13
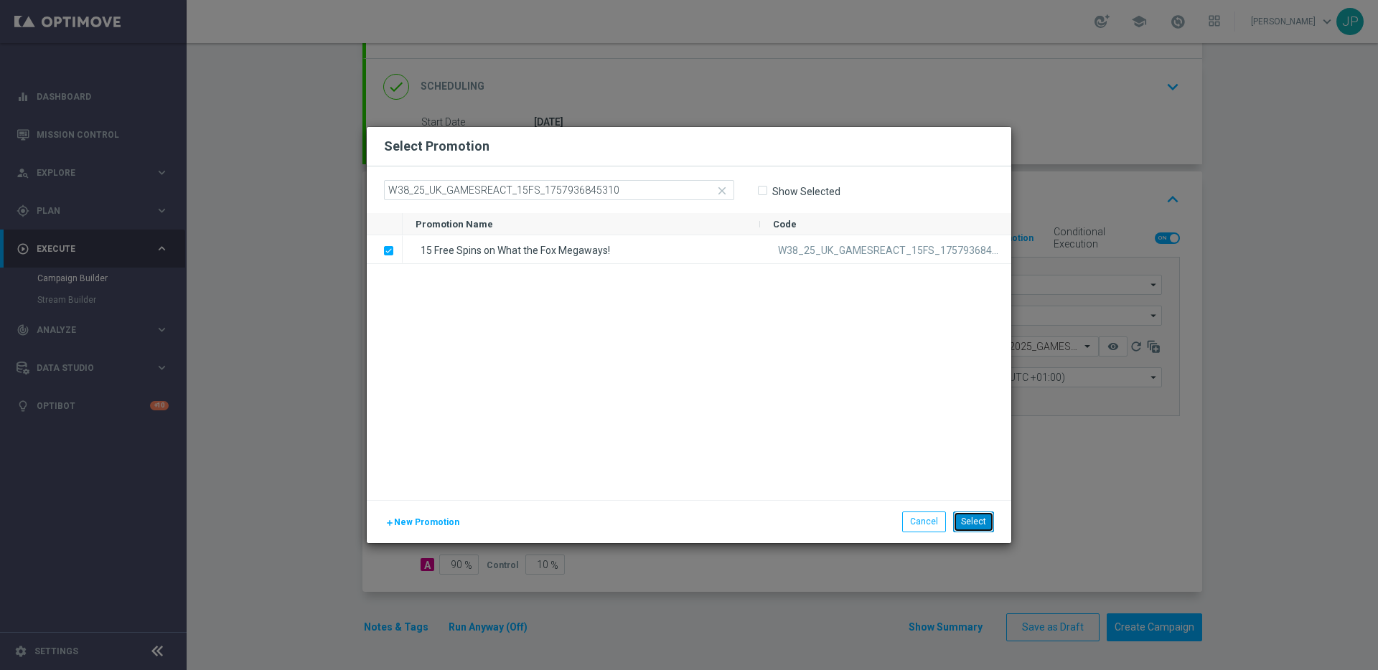
click at [989, 530] on button "Select" at bounding box center [973, 522] width 41 height 20
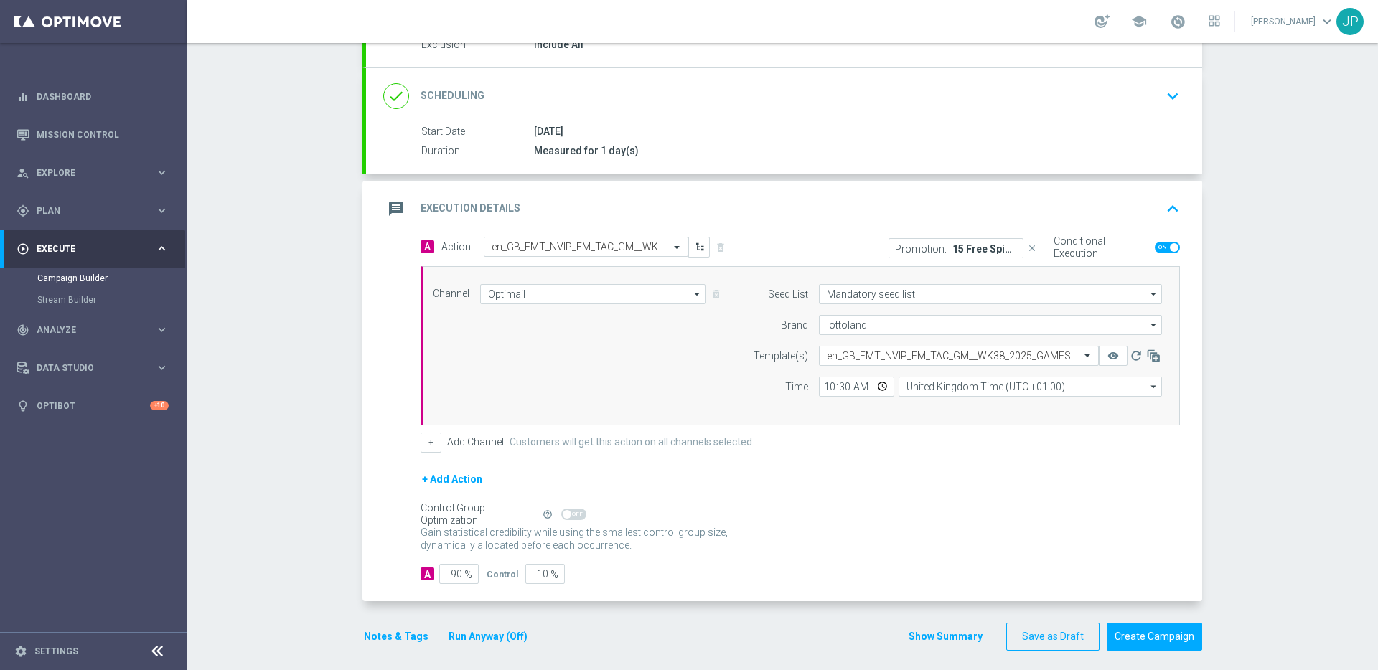
scroll to position [176, 0]
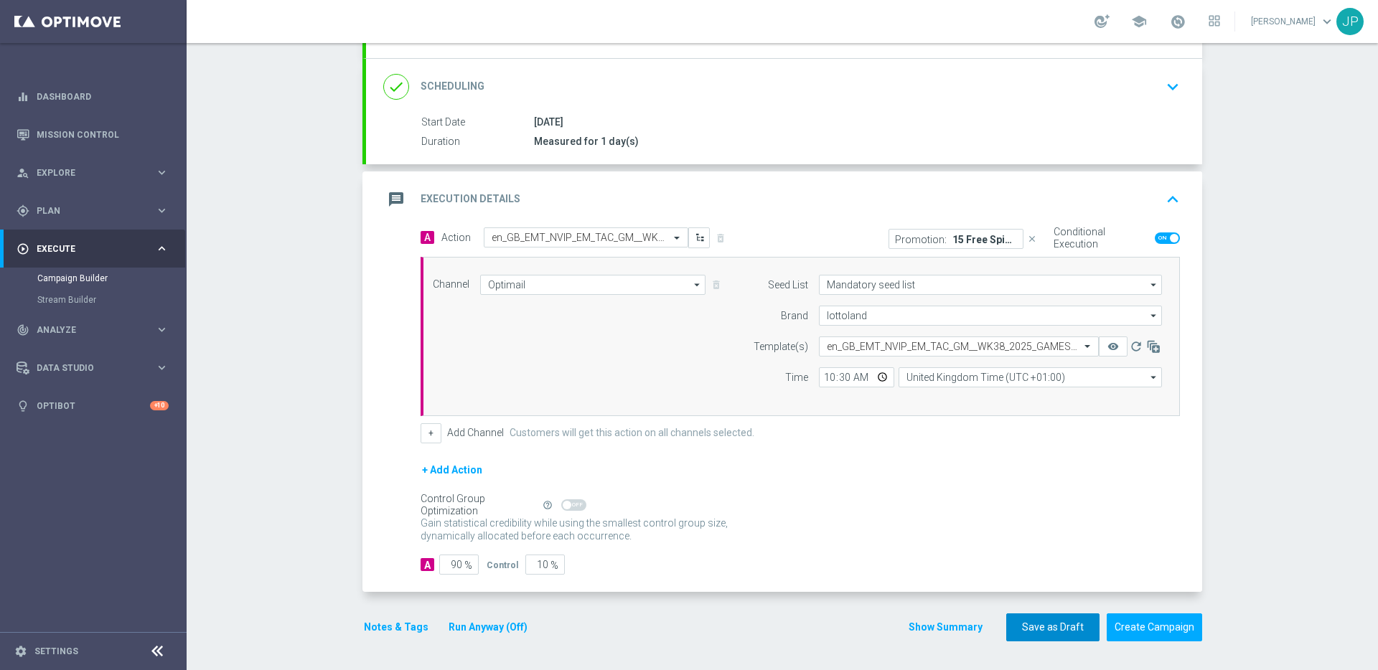
click at [1055, 629] on button "Save as Draft" at bounding box center [1052, 628] width 93 height 28
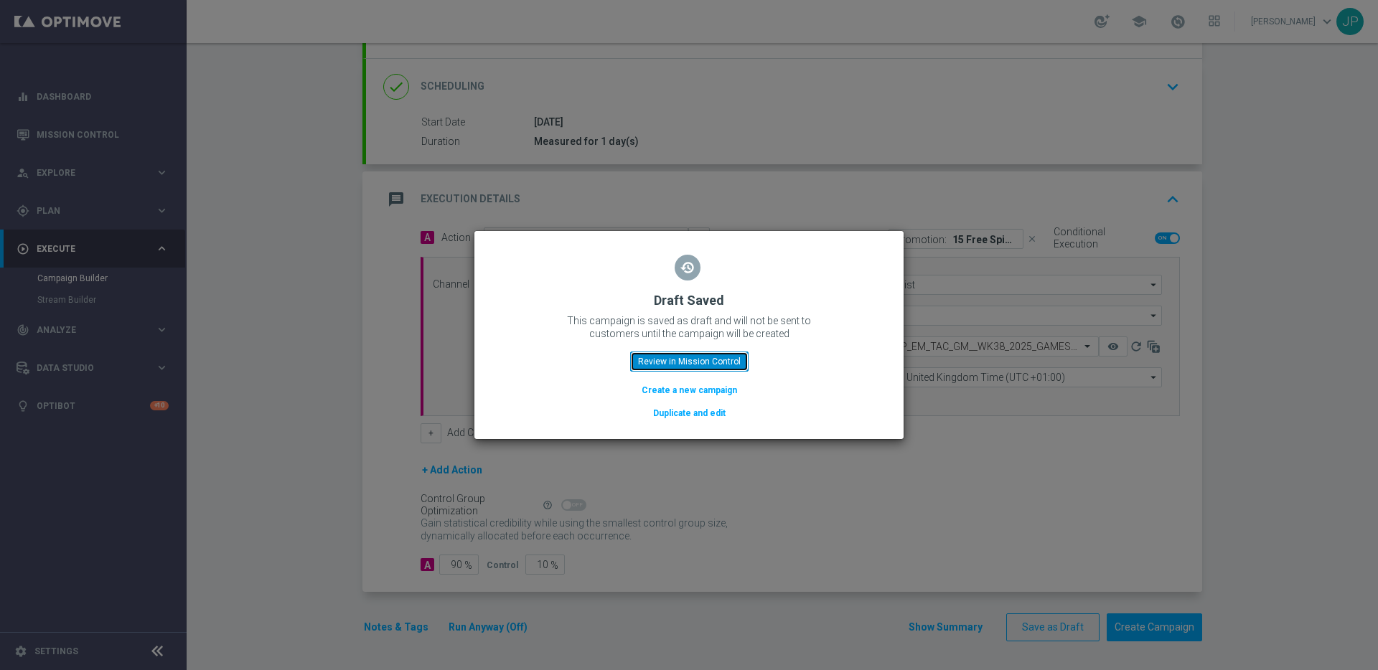
click at [724, 358] on button "Review in Mission Control" at bounding box center [689, 362] width 118 height 20
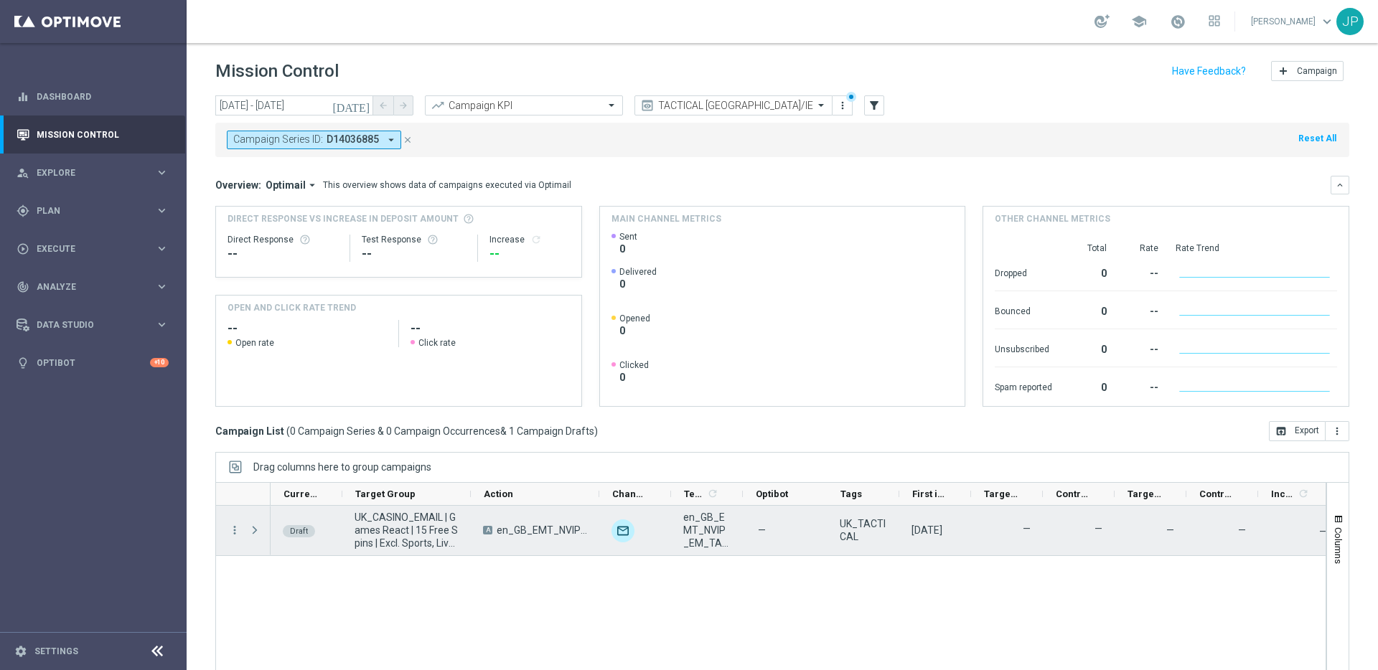
scroll to position [47, 0]
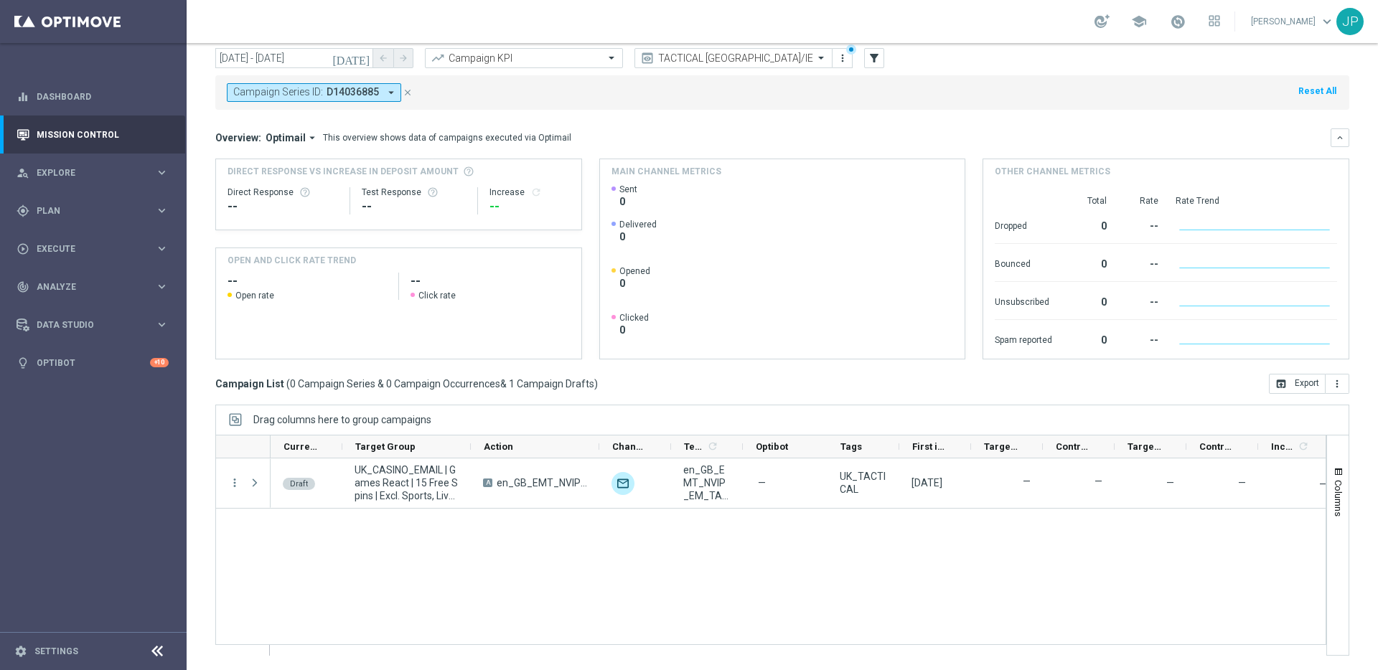
click at [408, 98] on button "close" at bounding box center [407, 93] width 13 height 16
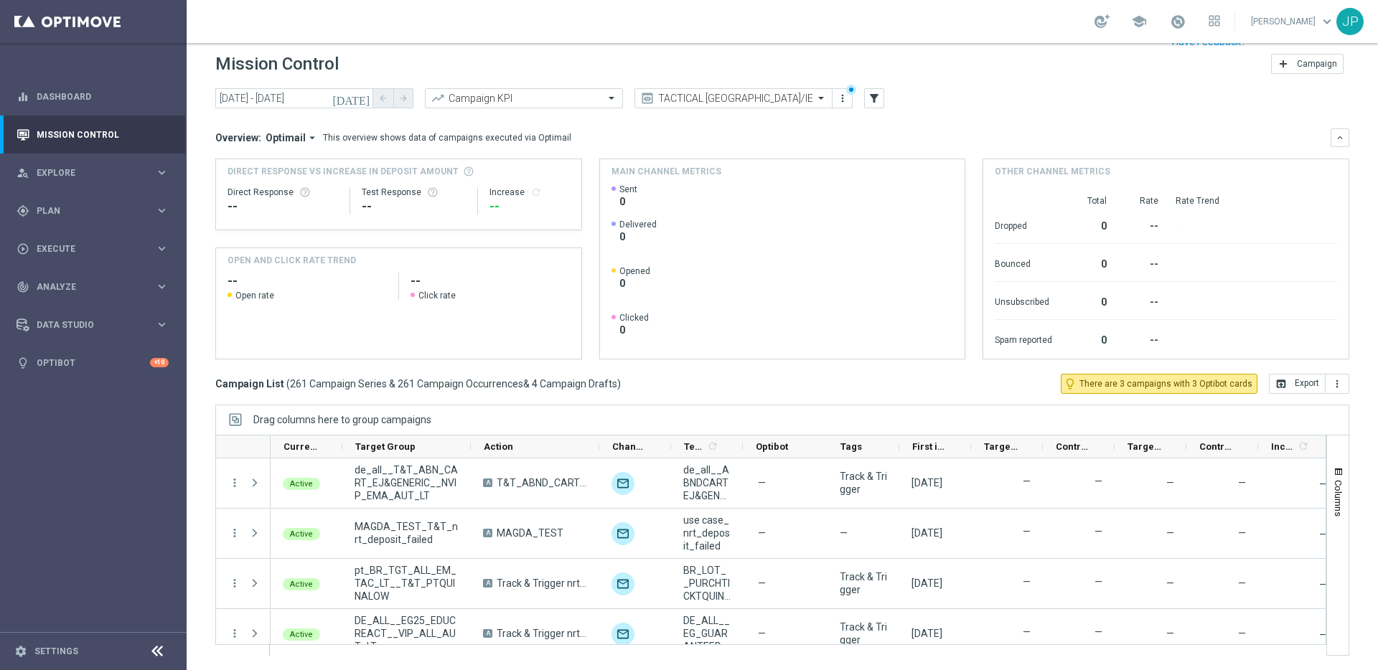
scroll to position [7, 0]
click at [782, 102] on input "text" at bounding box center [719, 99] width 154 height 12
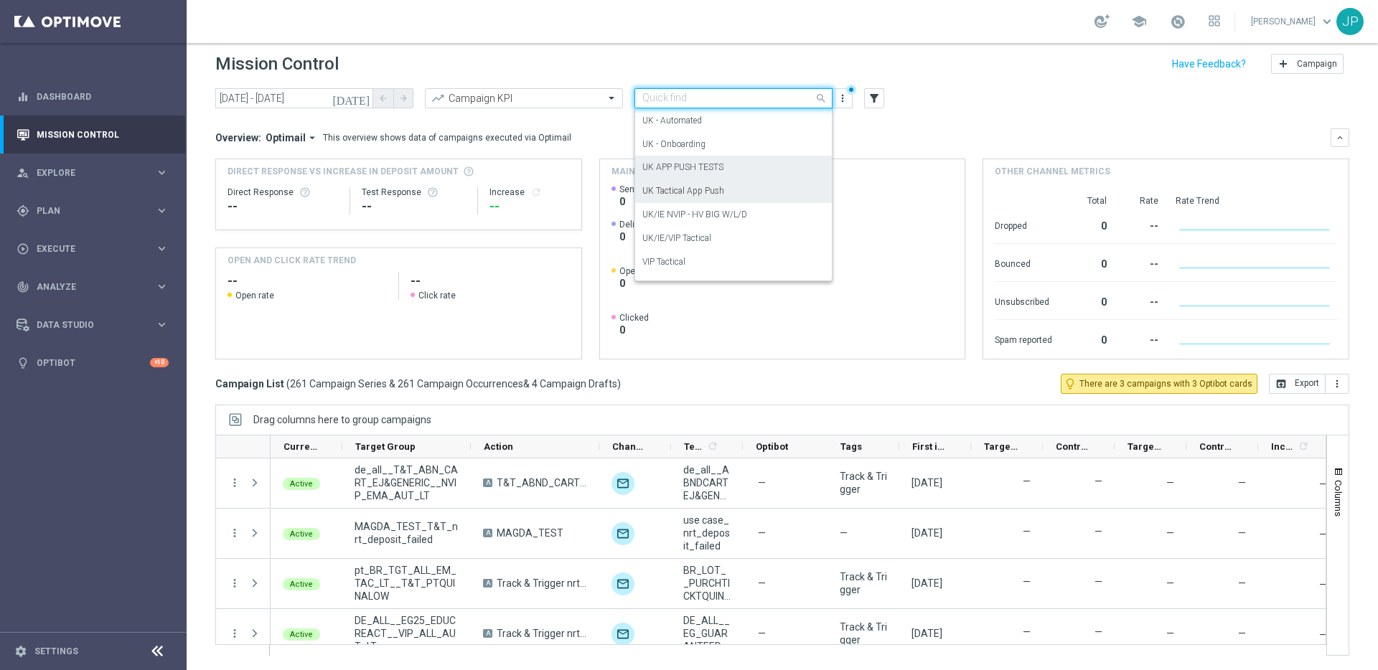
scroll to position [371, 0]
click at [755, 200] on div "UK/IE NVIP - HV BIG W/L/D" at bounding box center [733, 198] width 182 height 24
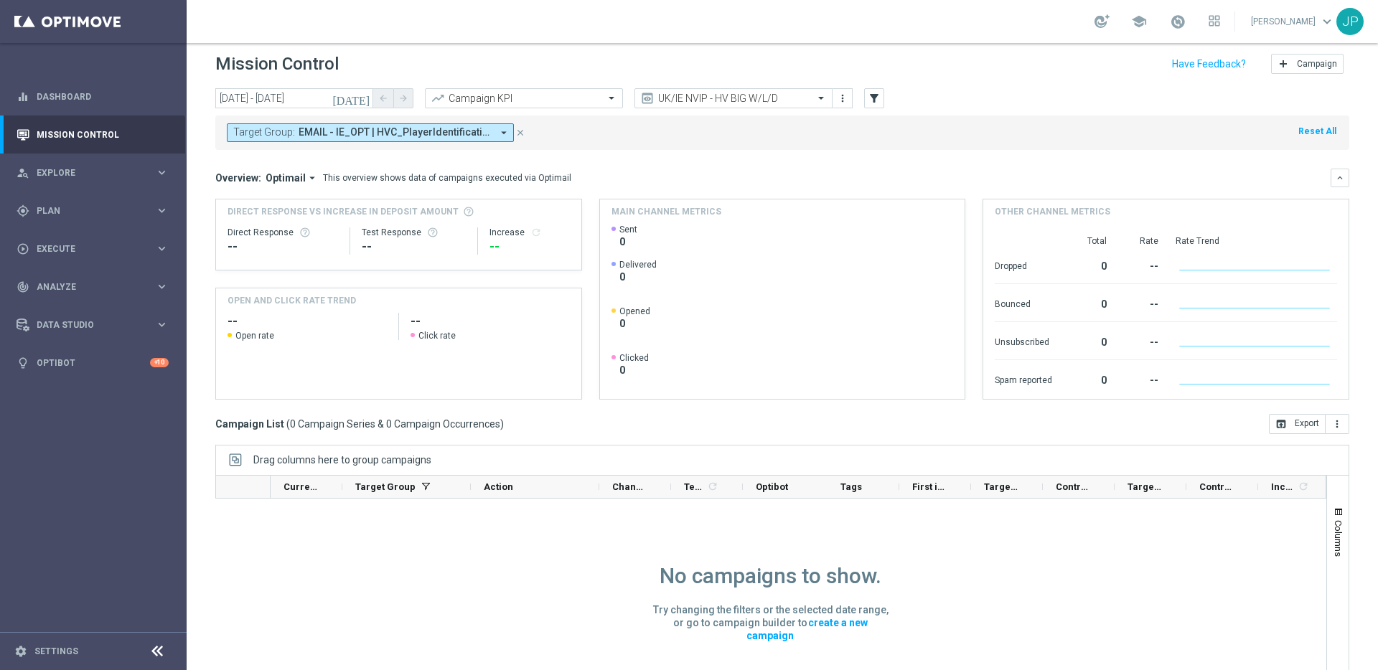
click at [800, 57] on div "Mission Control add Campaign" at bounding box center [782, 64] width 1134 height 28
click at [363, 99] on icon "[DATE]" at bounding box center [351, 98] width 39 height 13
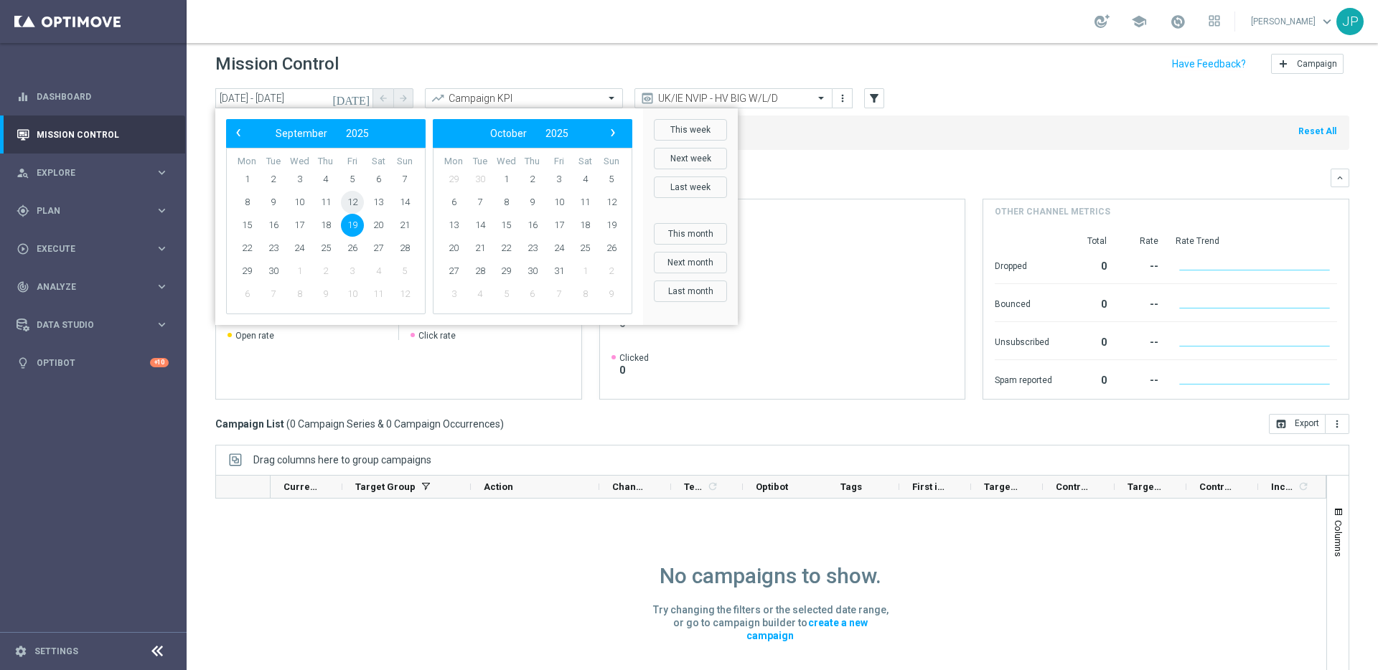
click at [355, 202] on span "12" at bounding box center [352, 202] width 23 height 23
click at [355, 197] on span "12" at bounding box center [352, 202] width 23 height 23
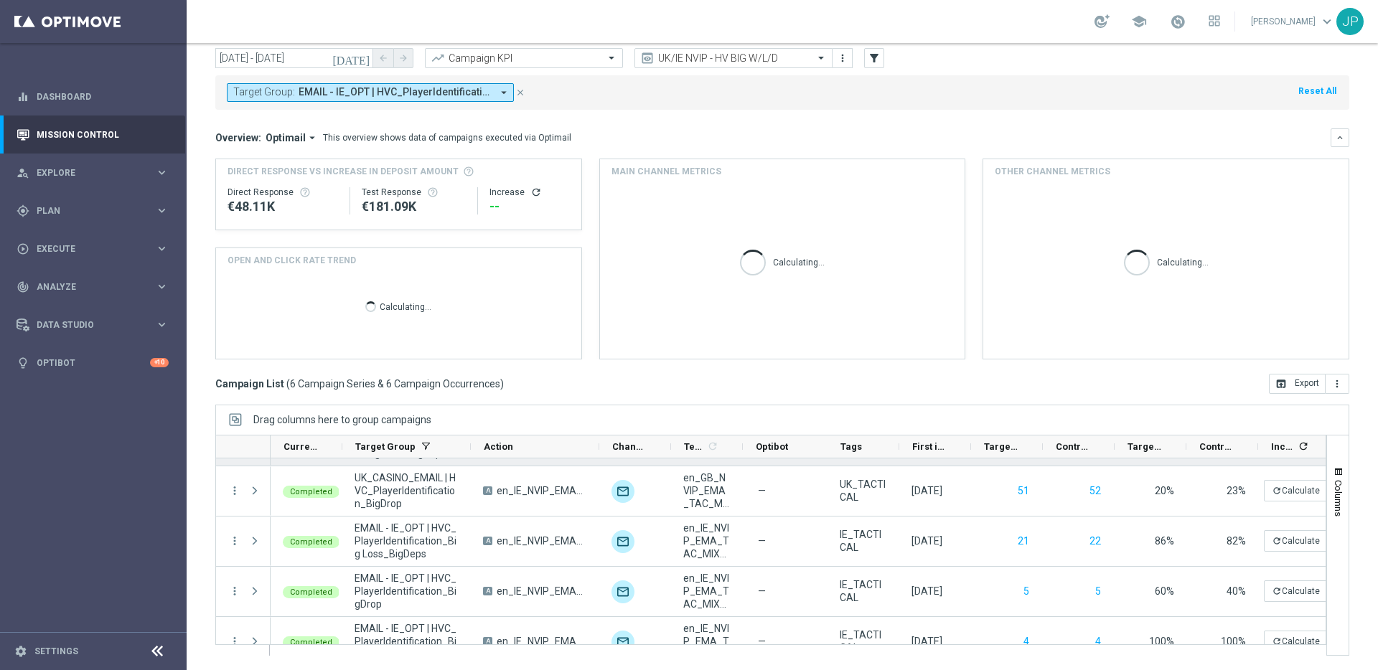
scroll to position [116, 0]
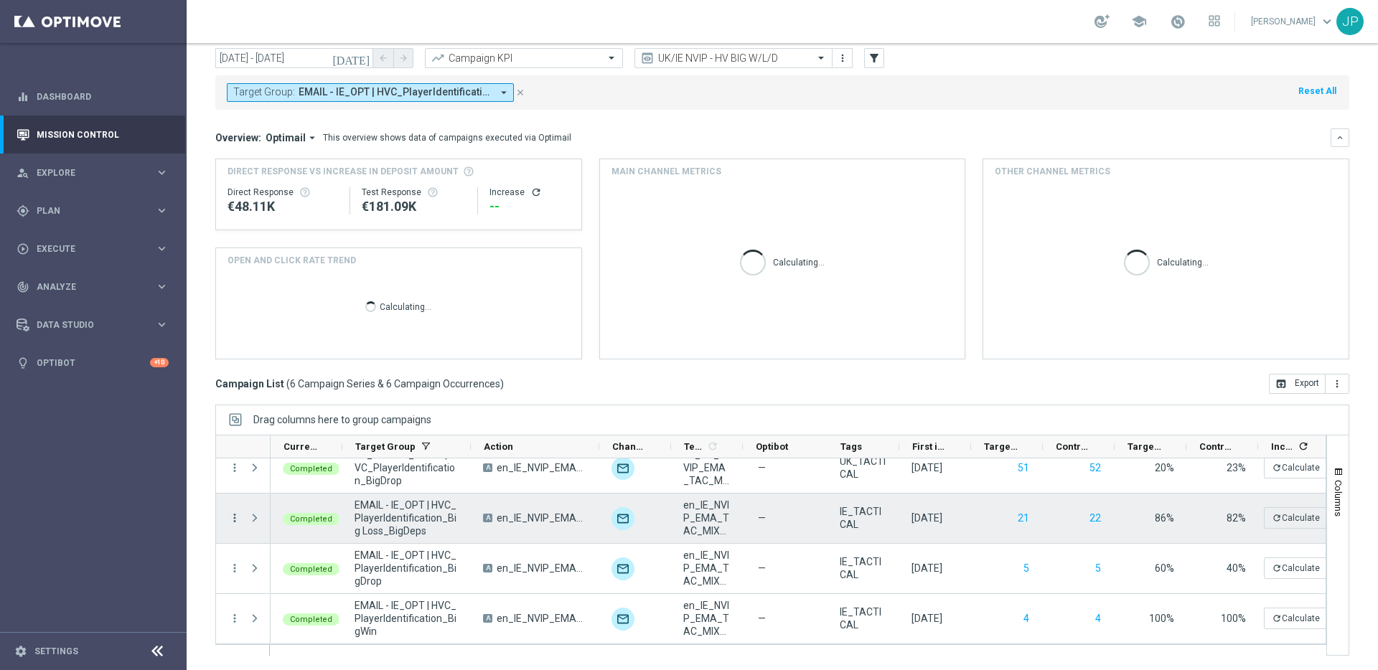
click at [234, 519] on icon "more_vert" at bounding box center [234, 518] width 13 height 13
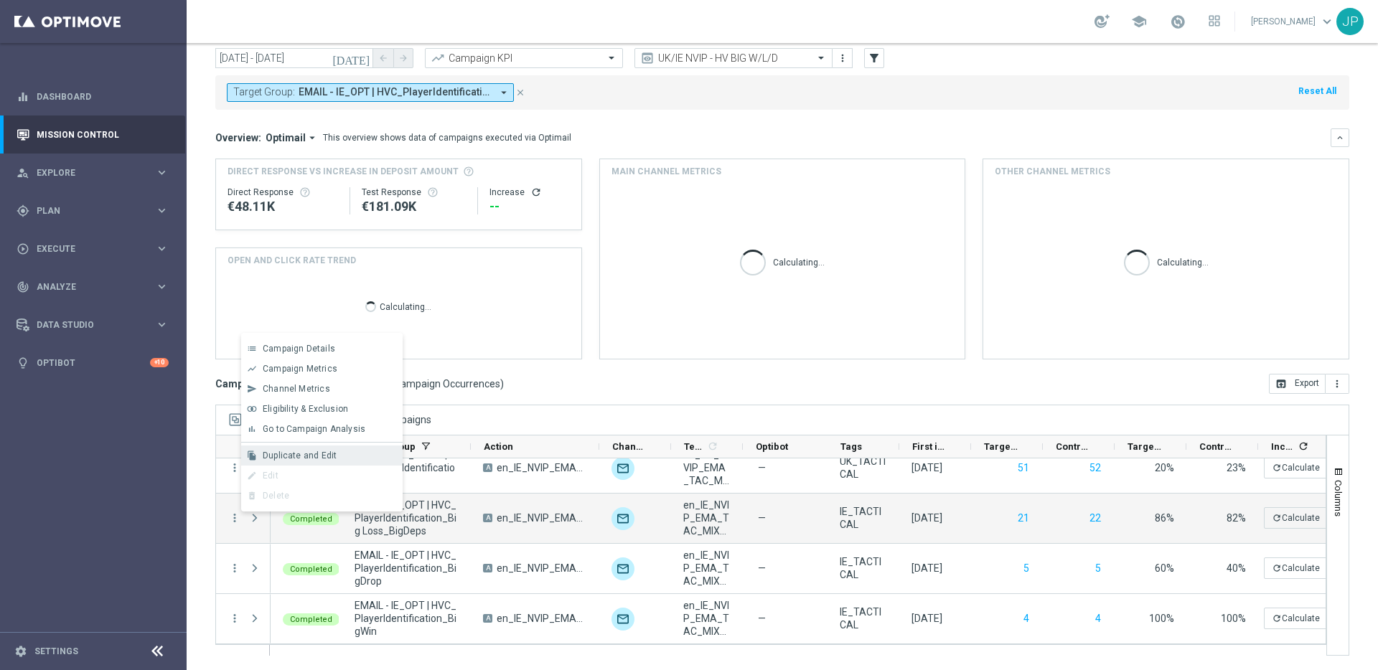
click at [332, 458] on span "Duplicate and Edit" at bounding box center [300, 456] width 74 height 10
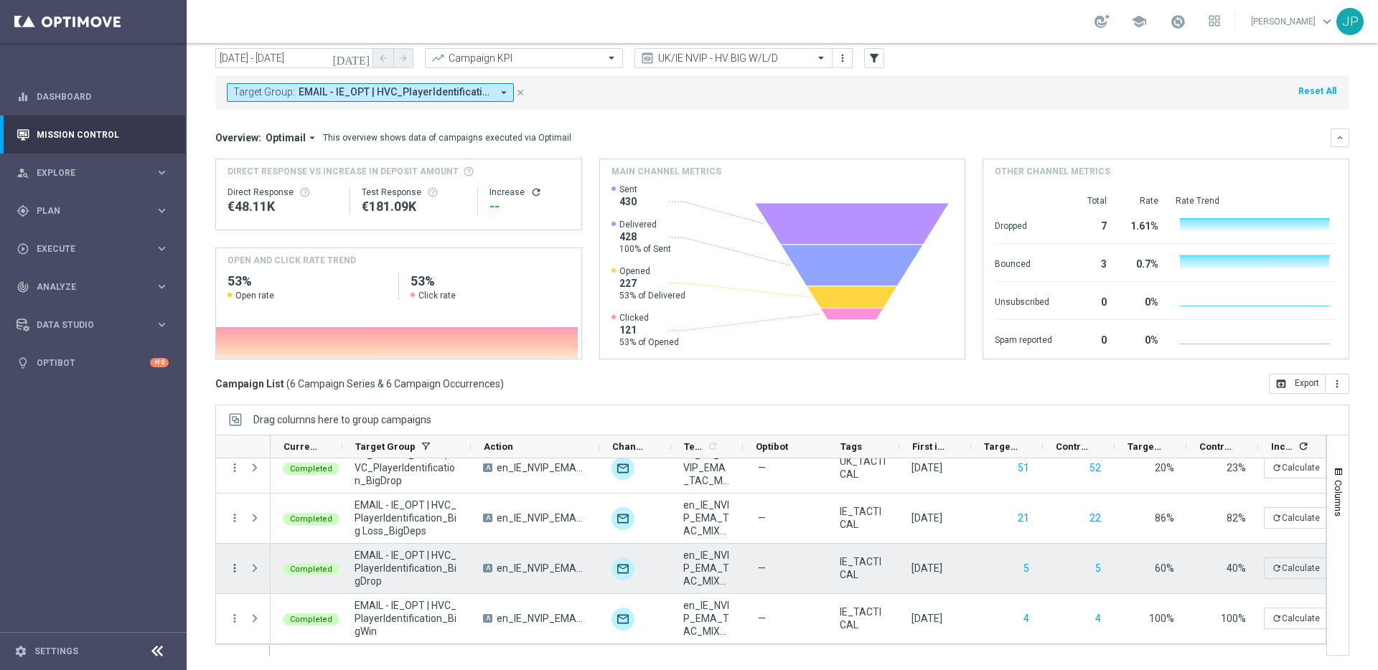
click at [235, 569] on icon "more_vert" at bounding box center [234, 568] width 13 height 13
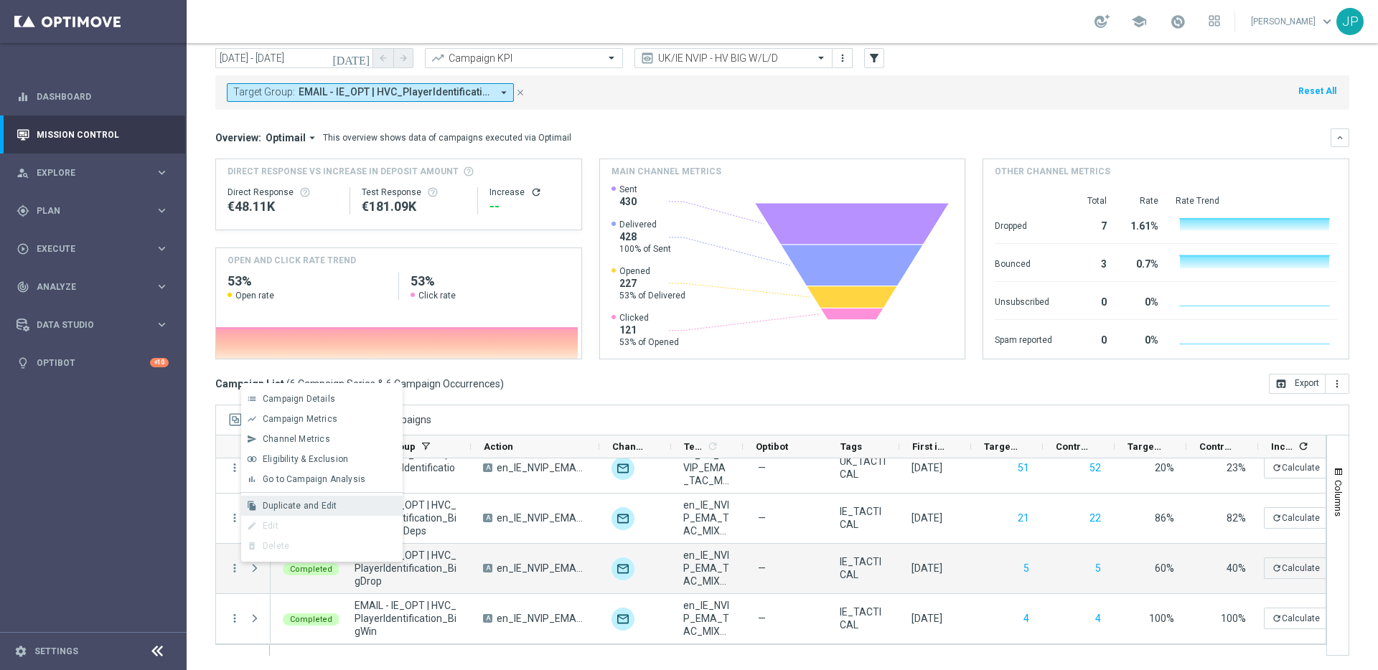
click at [310, 509] on span "Duplicate and Edit" at bounding box center [300, 506] width 74 height 10
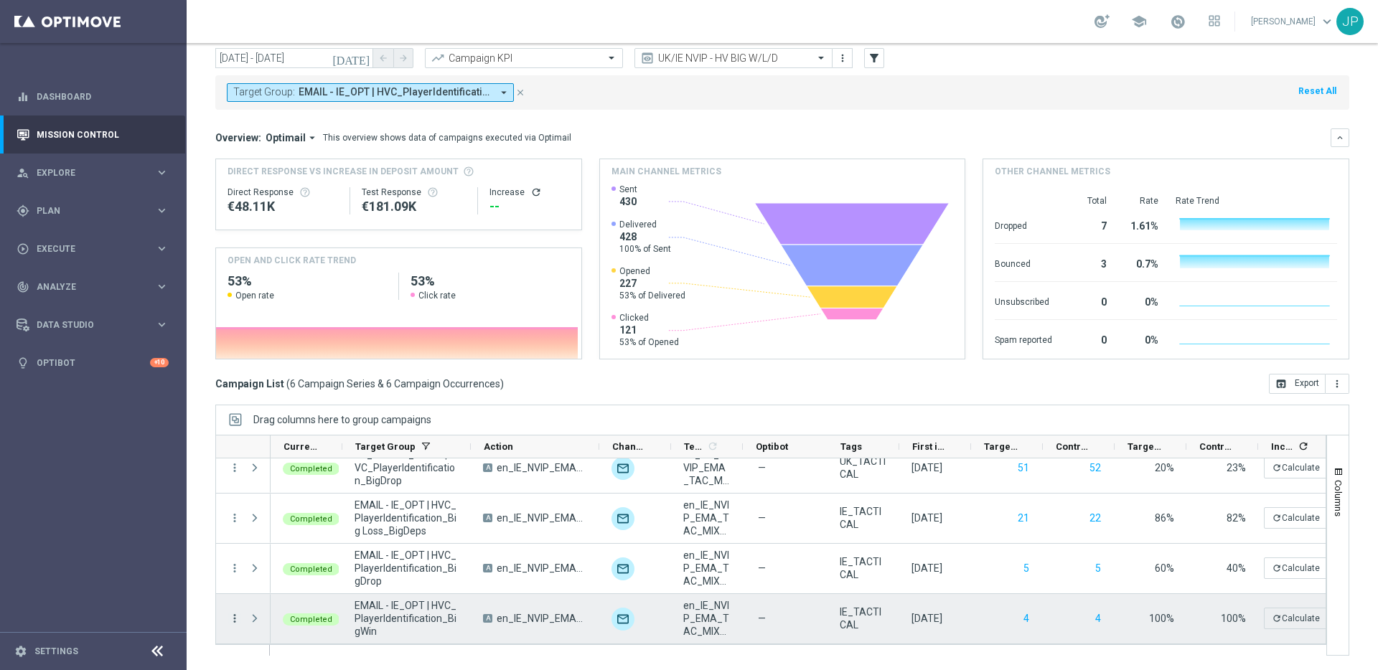
click at [234, 619] on icon "more_vert" at bounding box center [234, 618] width 13 height 13
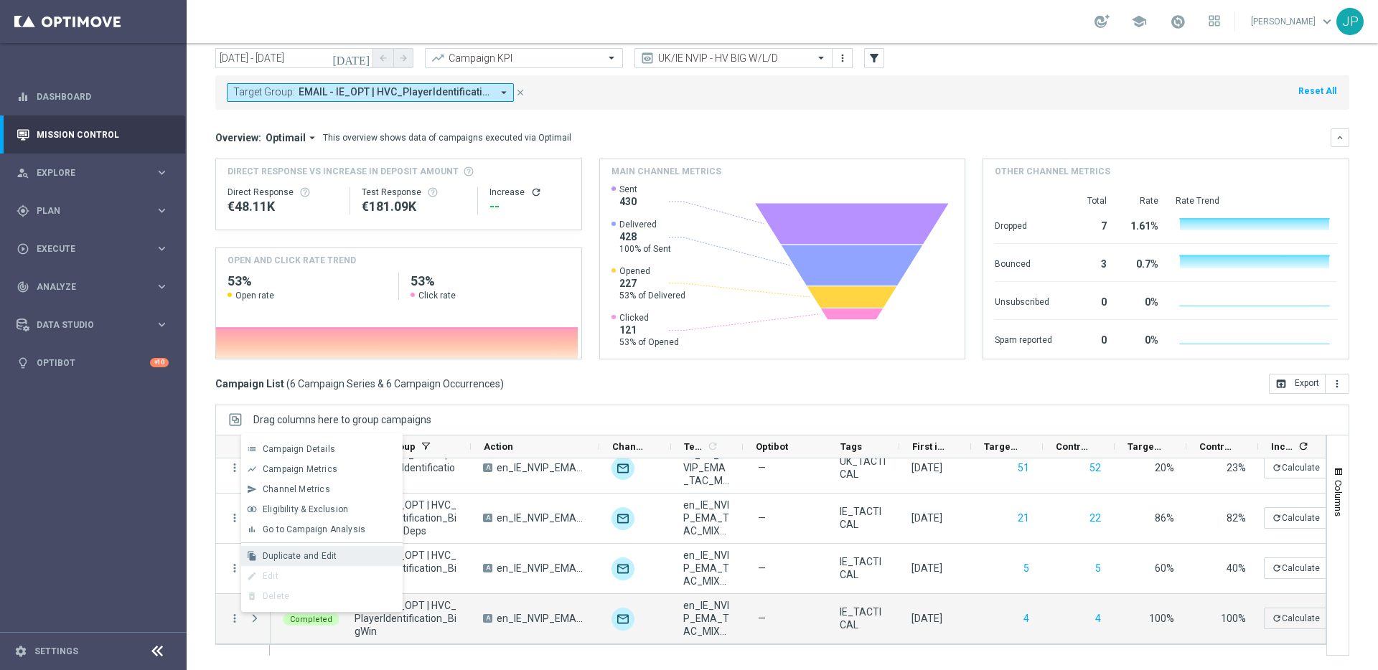
click at [331, 557] on span "Duplicate and Edit" at bounding box center [300, 556] width 74 height 10
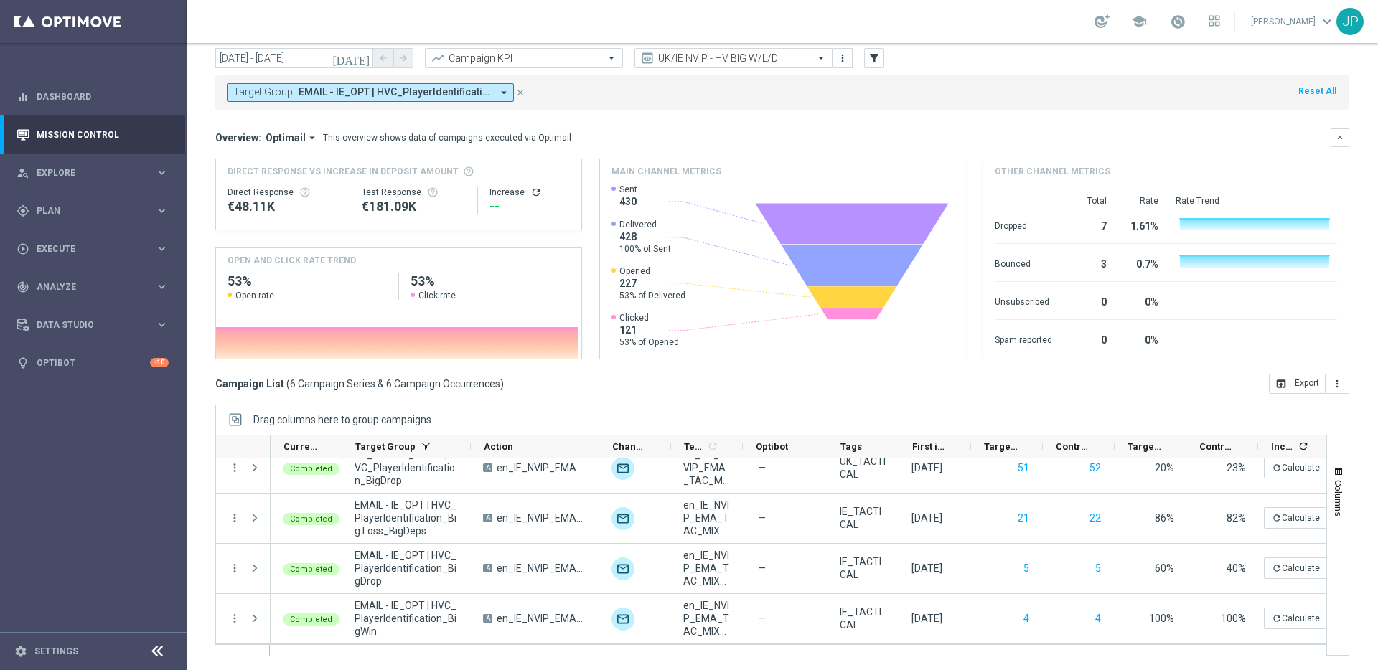
click at [357, 57] on button "[DATE]" at bounding box center [351, 59] width 43 height 22
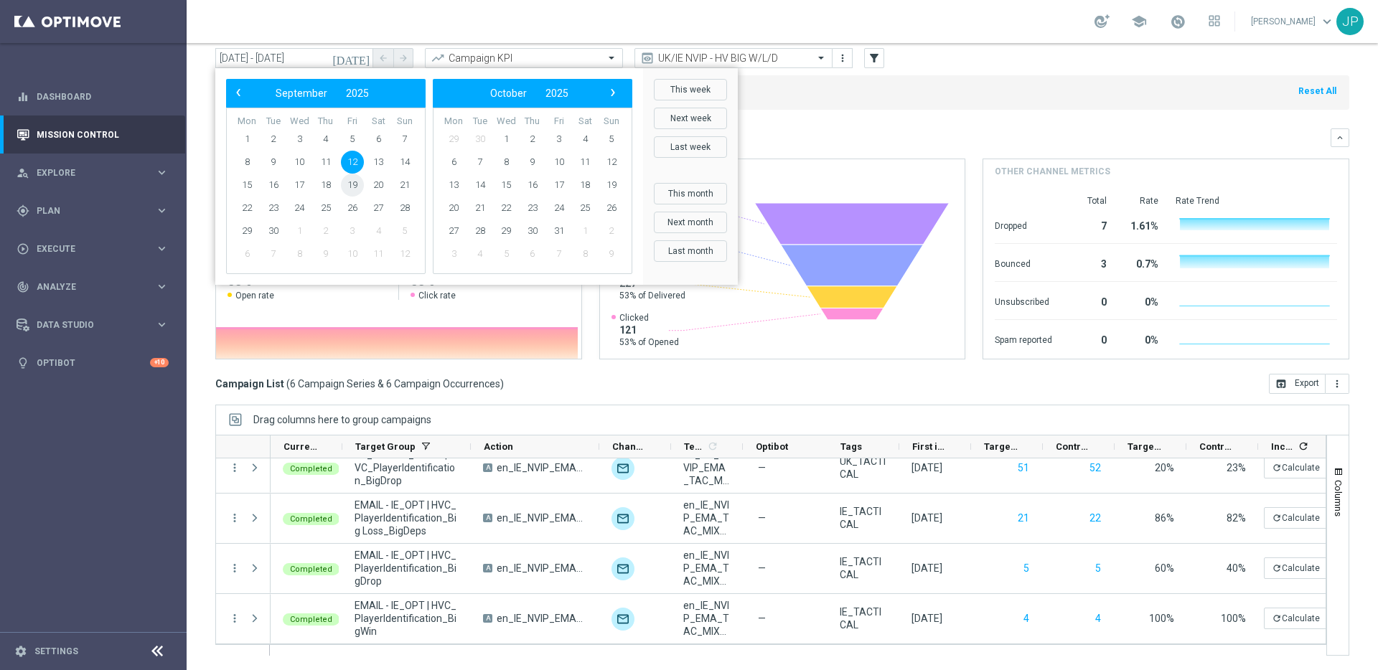
click at [347, 184] on span "19" at bounding box center [352, 185] width 23 height 23
type input "[DATE] - [DATE]"
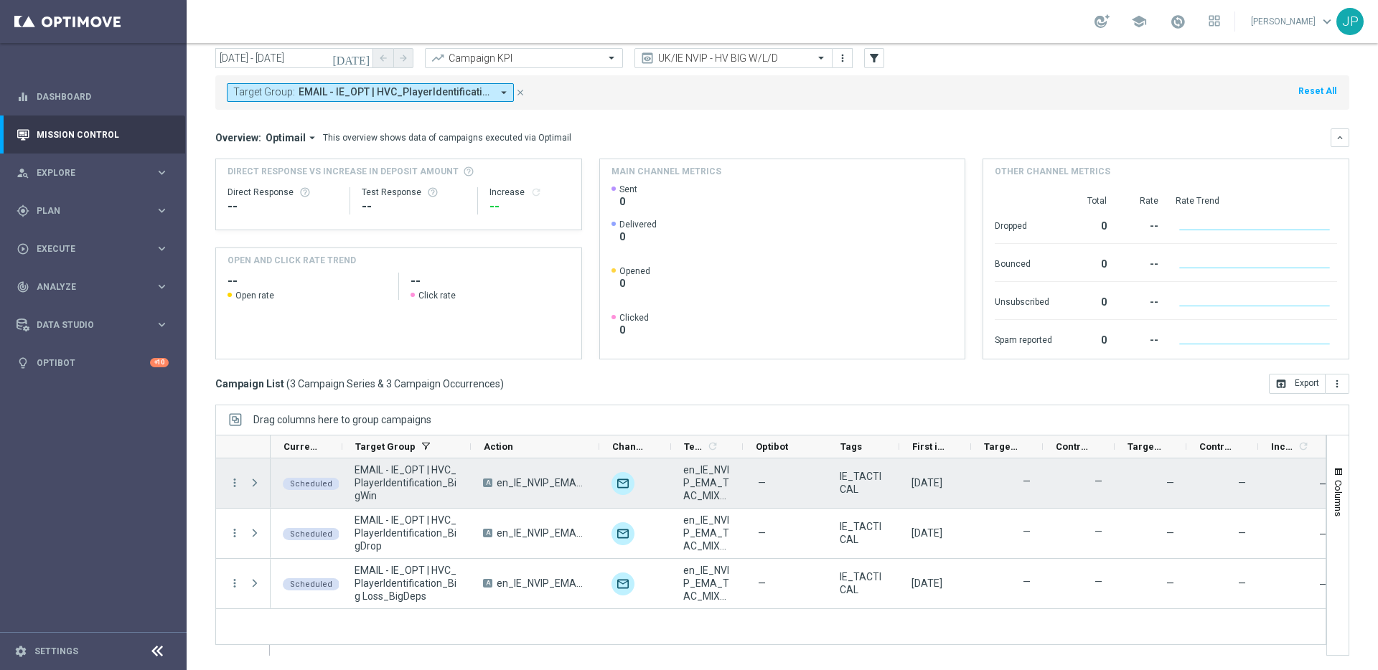
scroll to position [0, 0]
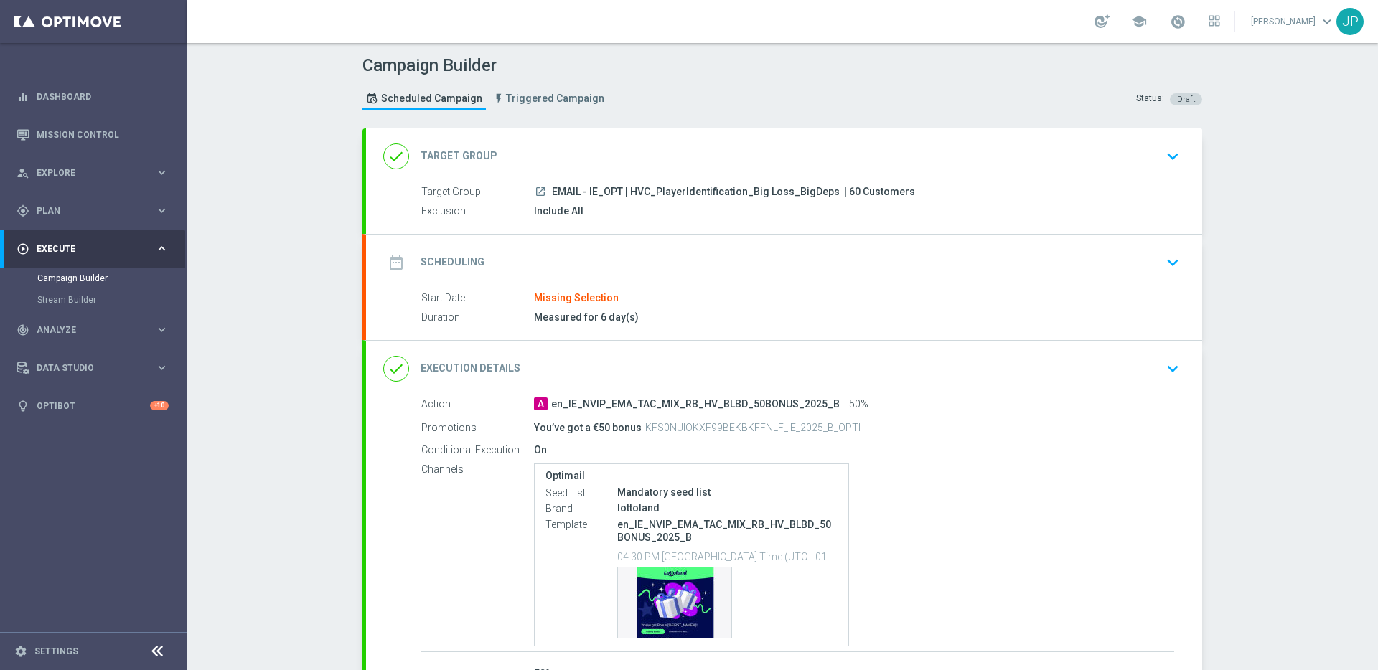
click at [990, 269] on div "date_range Scheduling keyboard_arrow_down" at bounding box center [784, 262] width 802 height 27
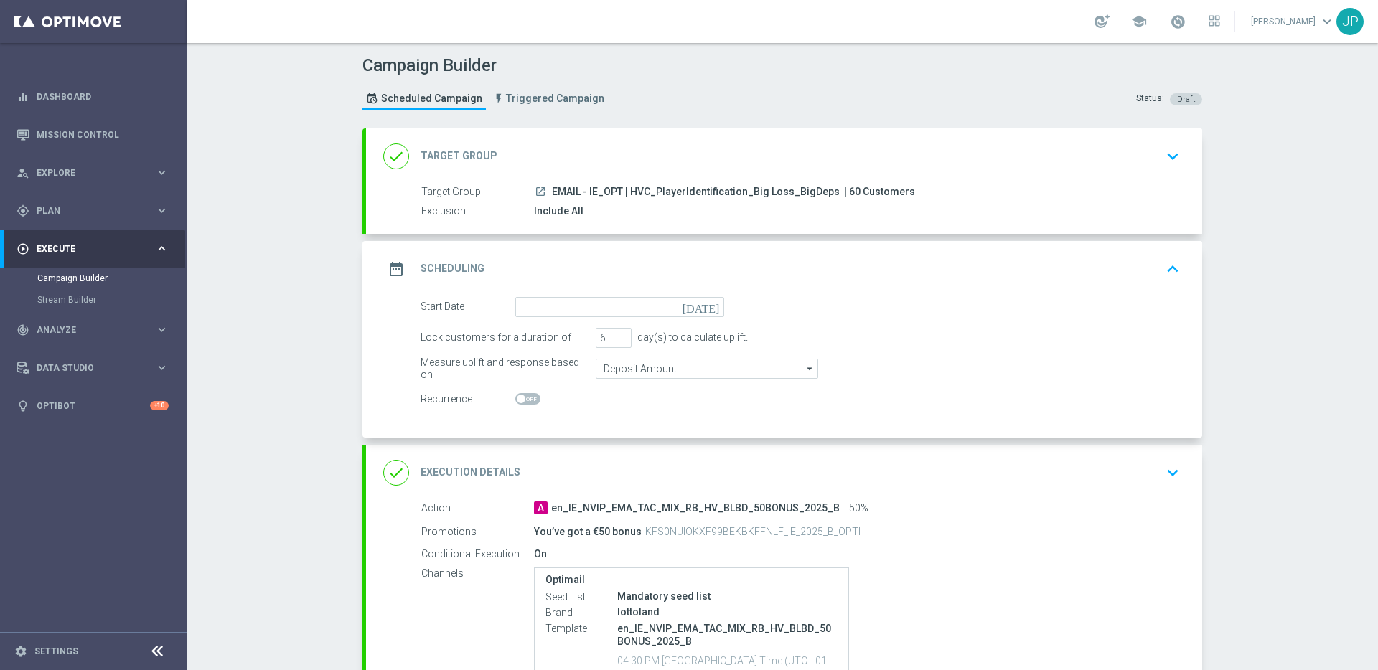
click at [710, 308] on icon "[DATE]" at bounding box center [704, 305] width 42 height 16
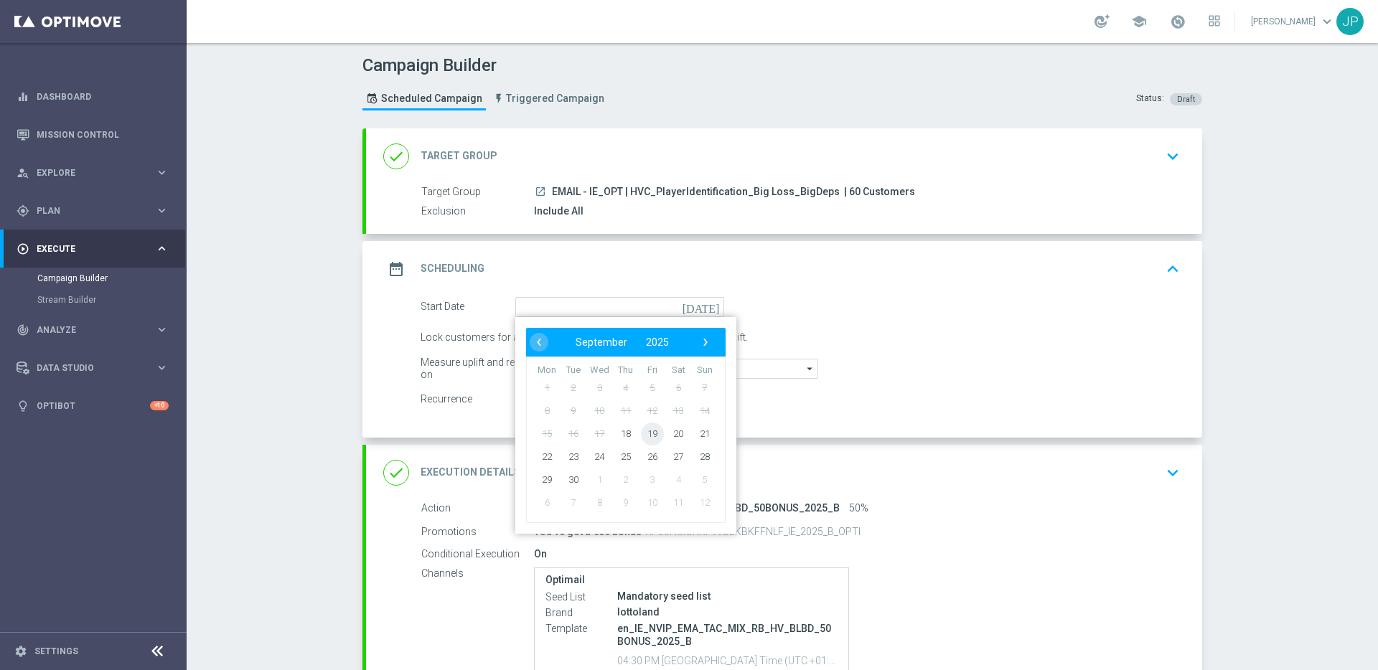
click at [647, 433] on span "19" at bounding box center [652, 433] width 23 height 23
type input "[DATE]"
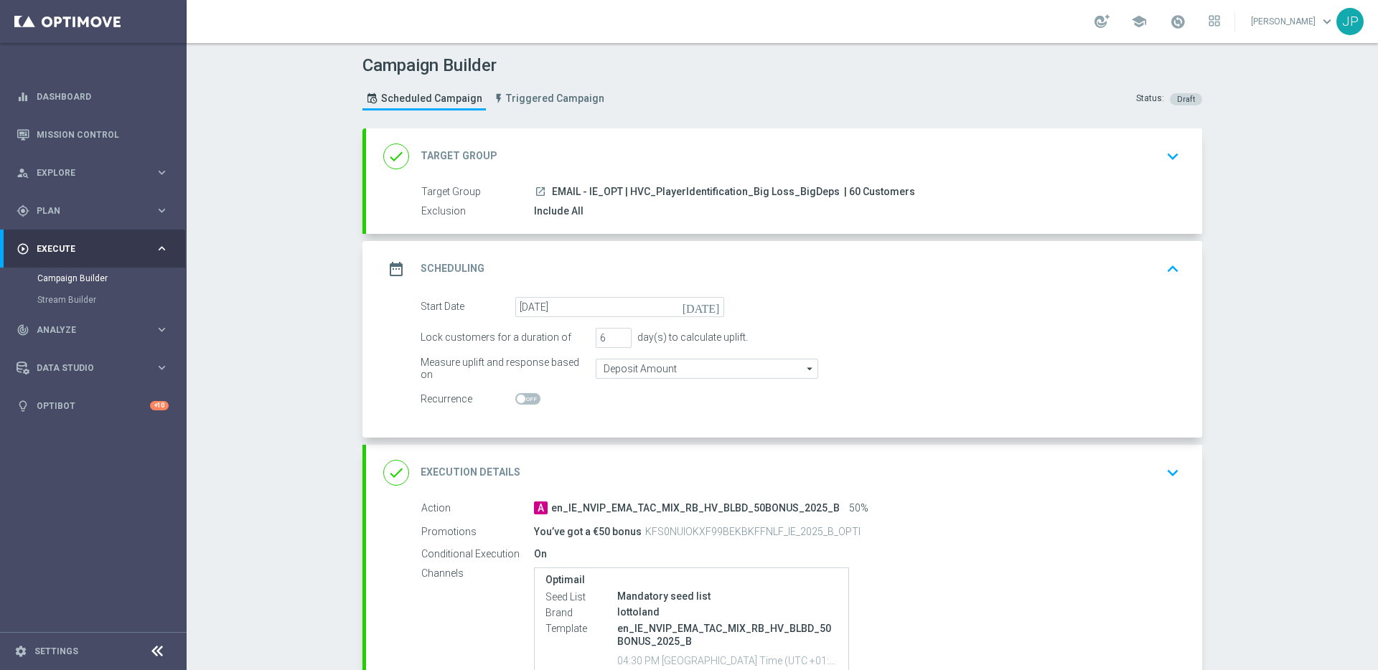
click at [1056, 334] on div "Lock customers for a duration of 6 day(s) to calculate uplift." at bounding box center [800, 338] width 781 height 20
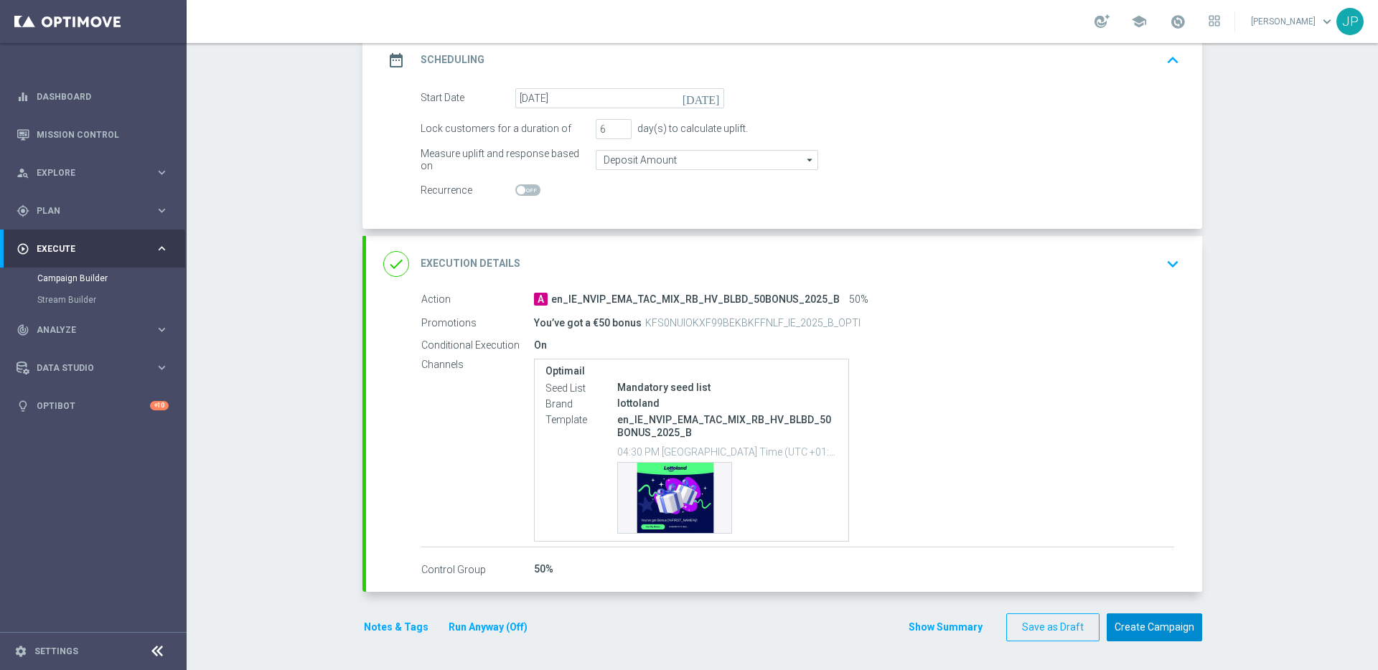
click at [1162, 635] on button "Create Campaign" at bounding box center [1154, 628] width 95 height 28
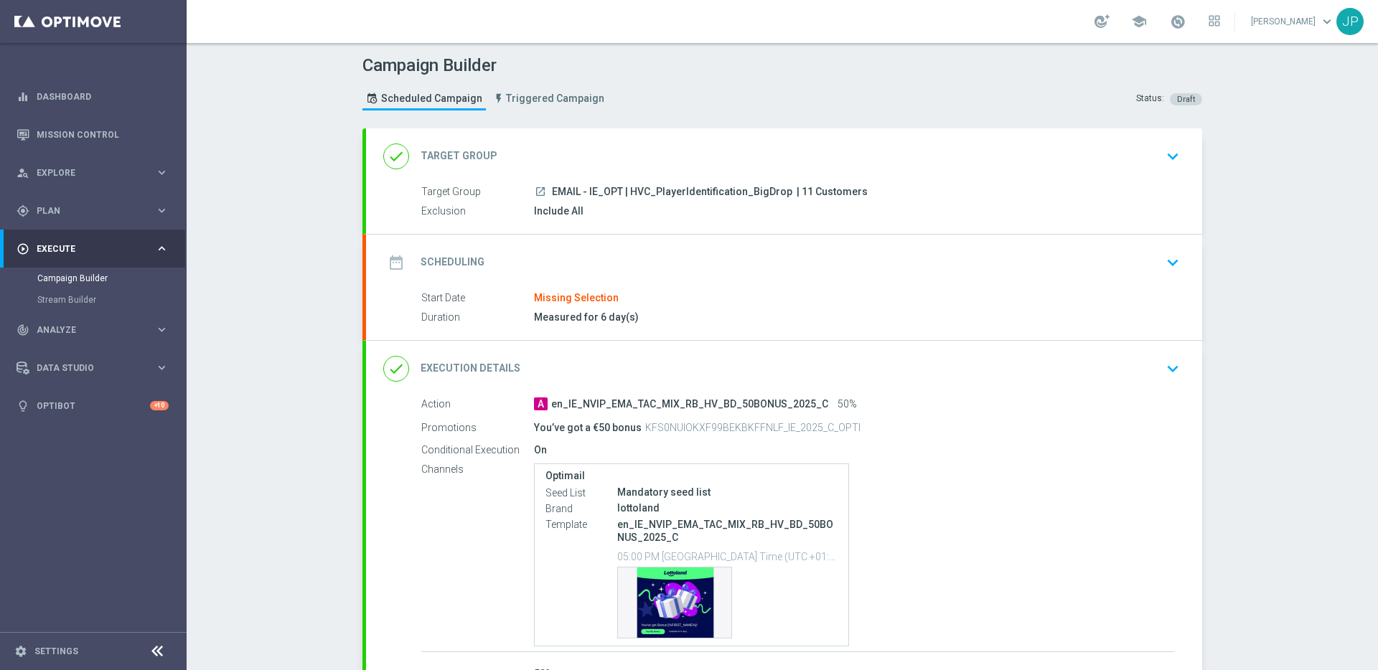
click at [896, 268] on div "date_range Scheduling keyboard_arrow_down" at bounding box center [784, 262] width 802 height 27
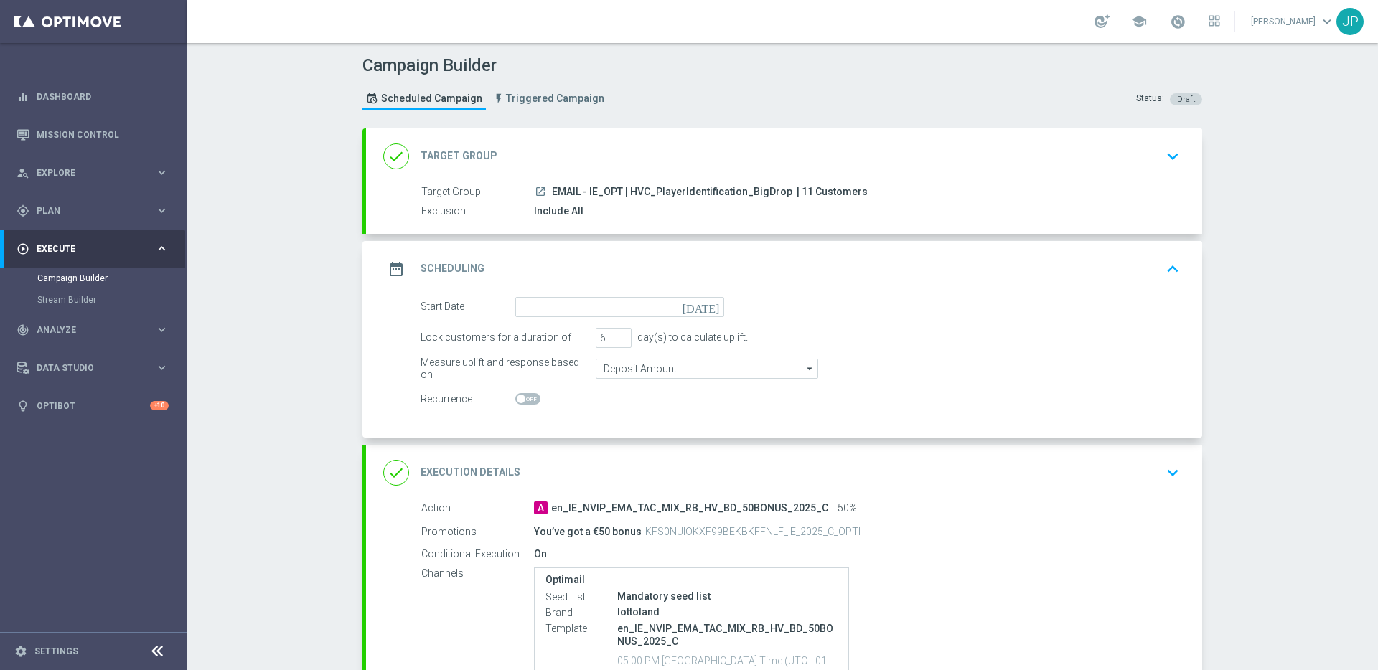
click at [712, 306] on icon "[DATE]" at bounding box center [704, 305] width 42 height 16
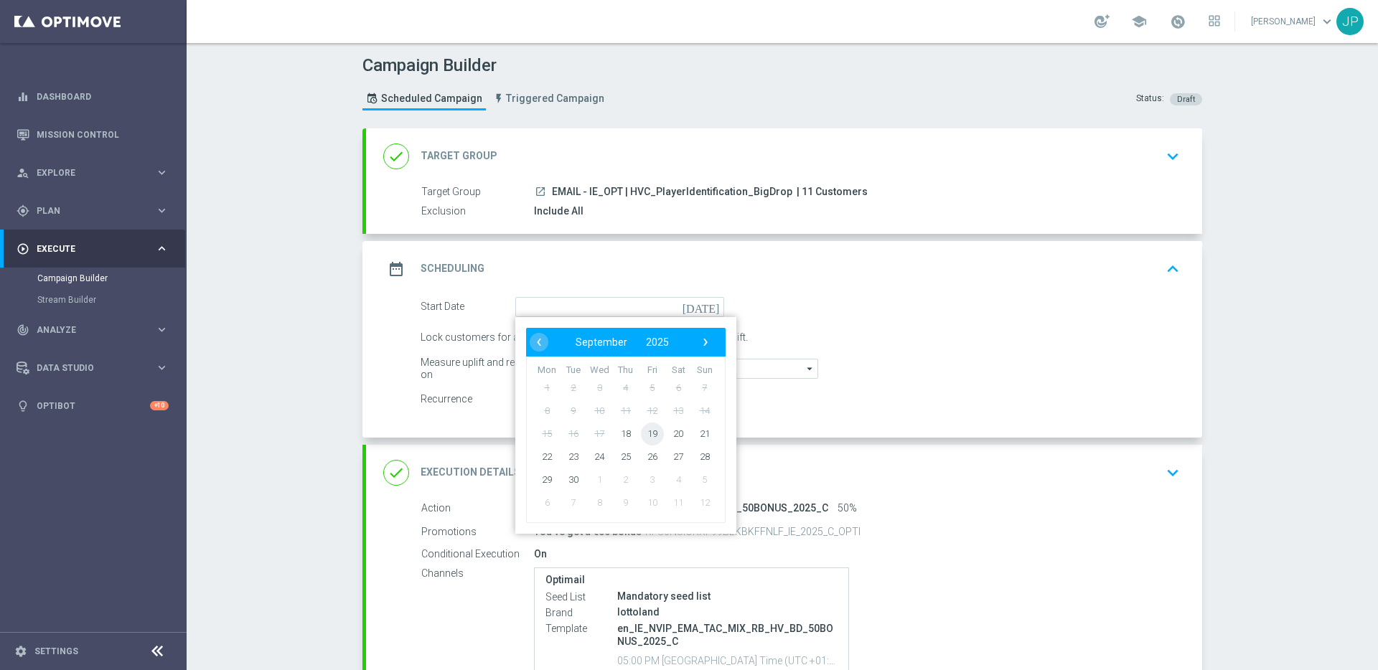
click at [643, 436] on span "19" at bounding box center [652, 433] width 23 height 23
type input "[DATE]"
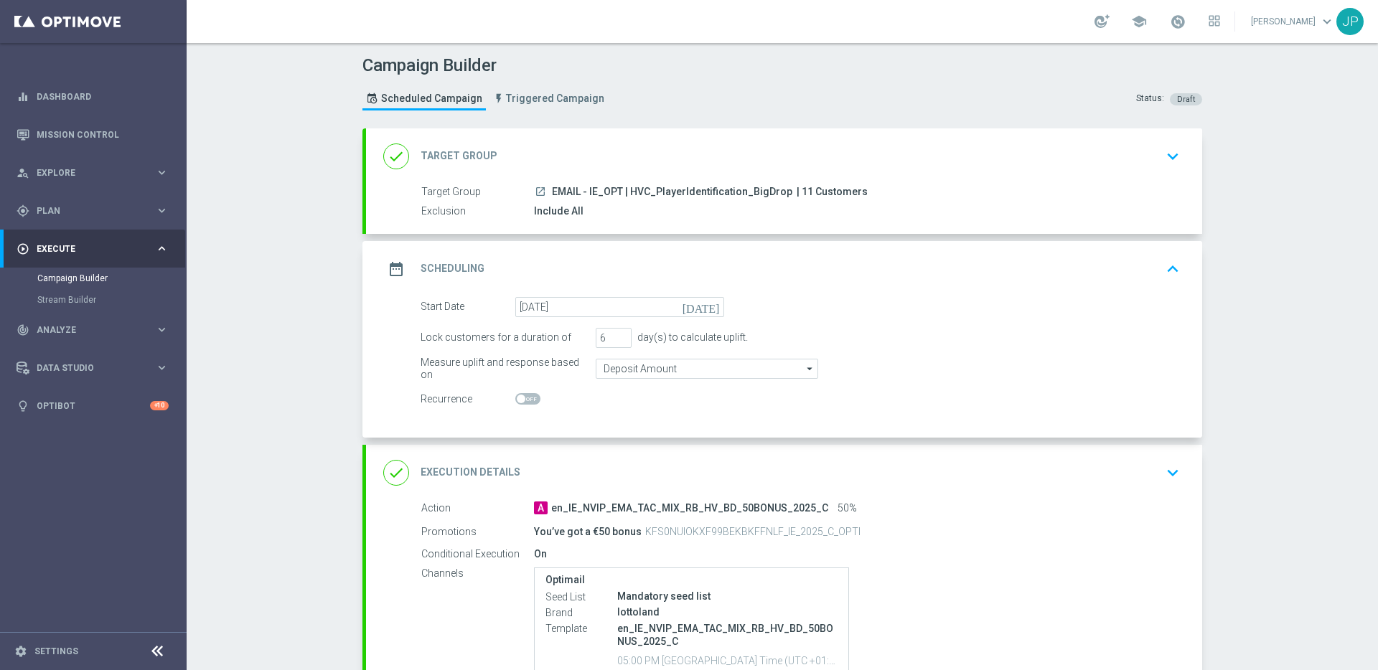
scroll to position [209, 0]
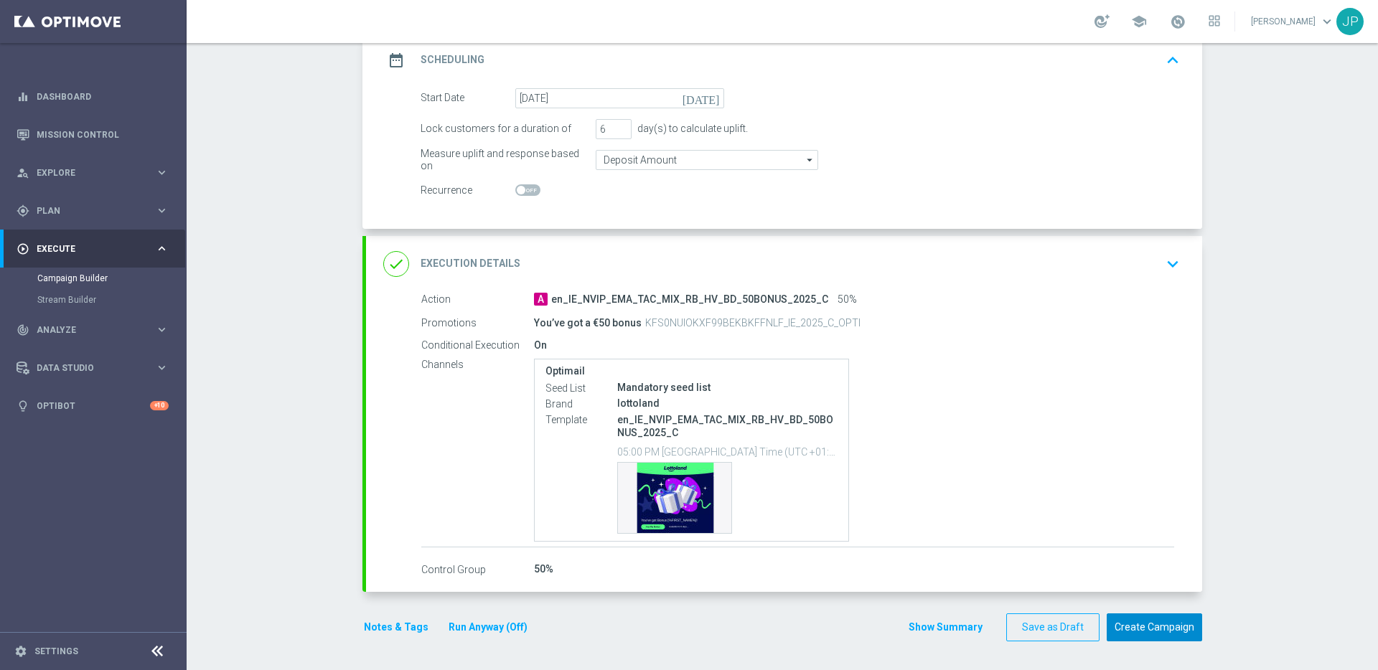
click at [1173, 636] on button "Create Campaign" at bounding box center [1154, 628] width 95 height 28
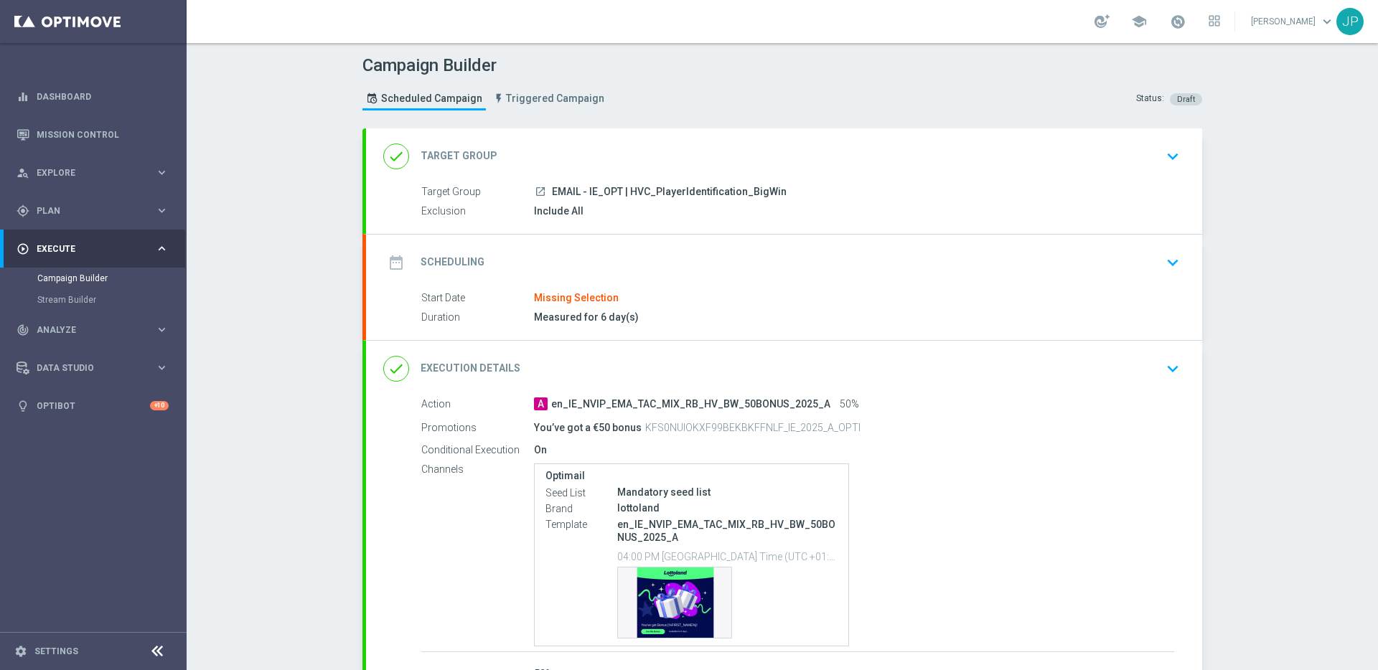
click at [1167, 268] on icon "keyboard_arrow_down" at bounding box center [1173, 263] width 22 height 22
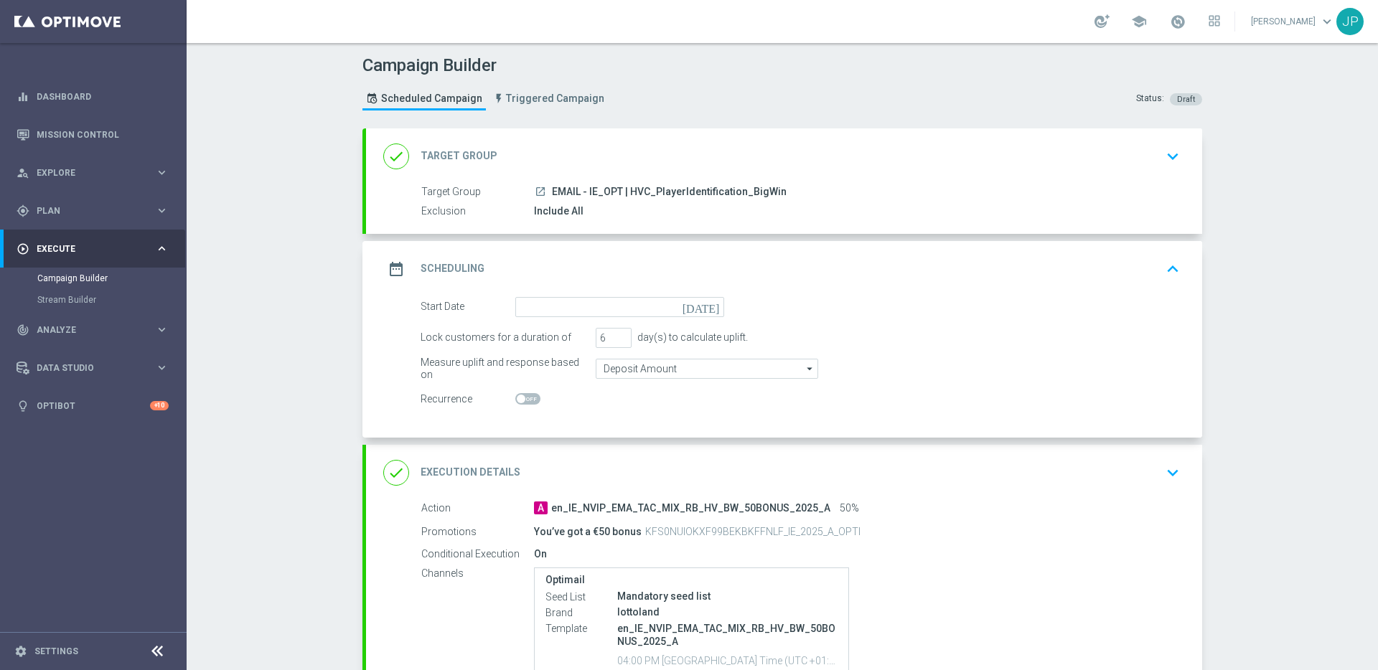
click at [708, 306] on icon "[DATE]" at bounding box center [704, 305] width 42 height 16
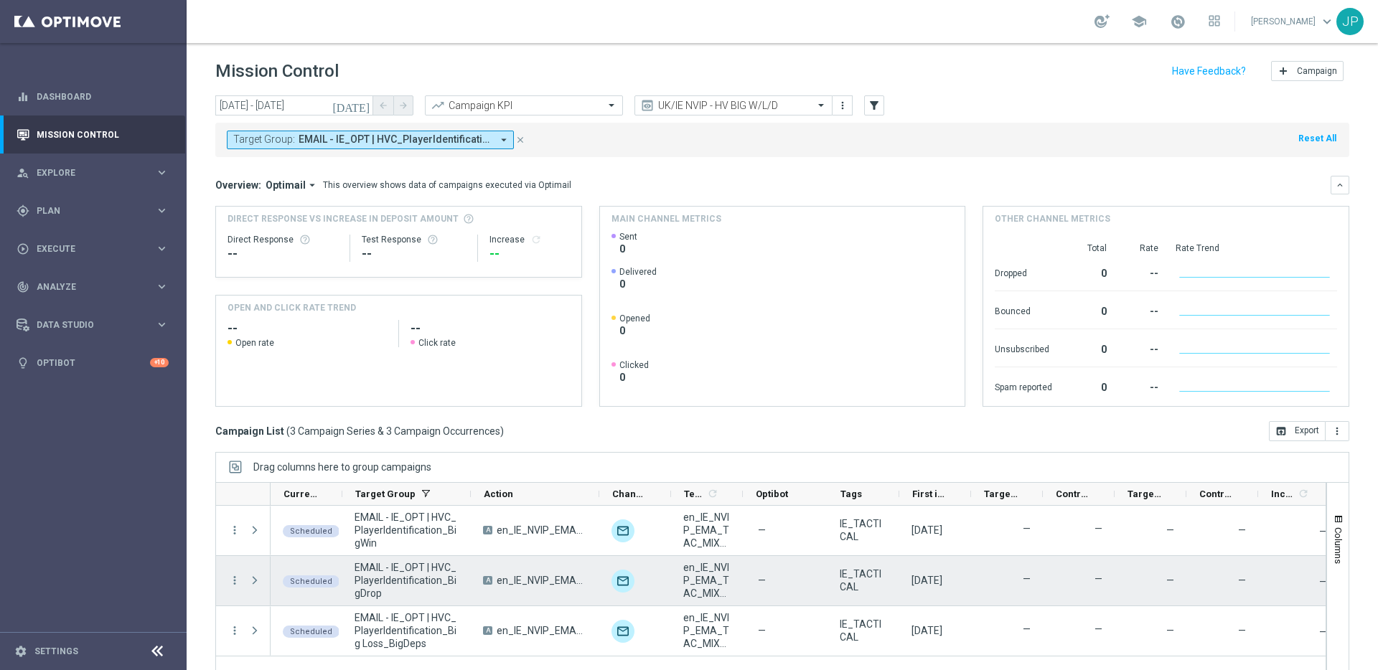
scroll to position [47, 0]
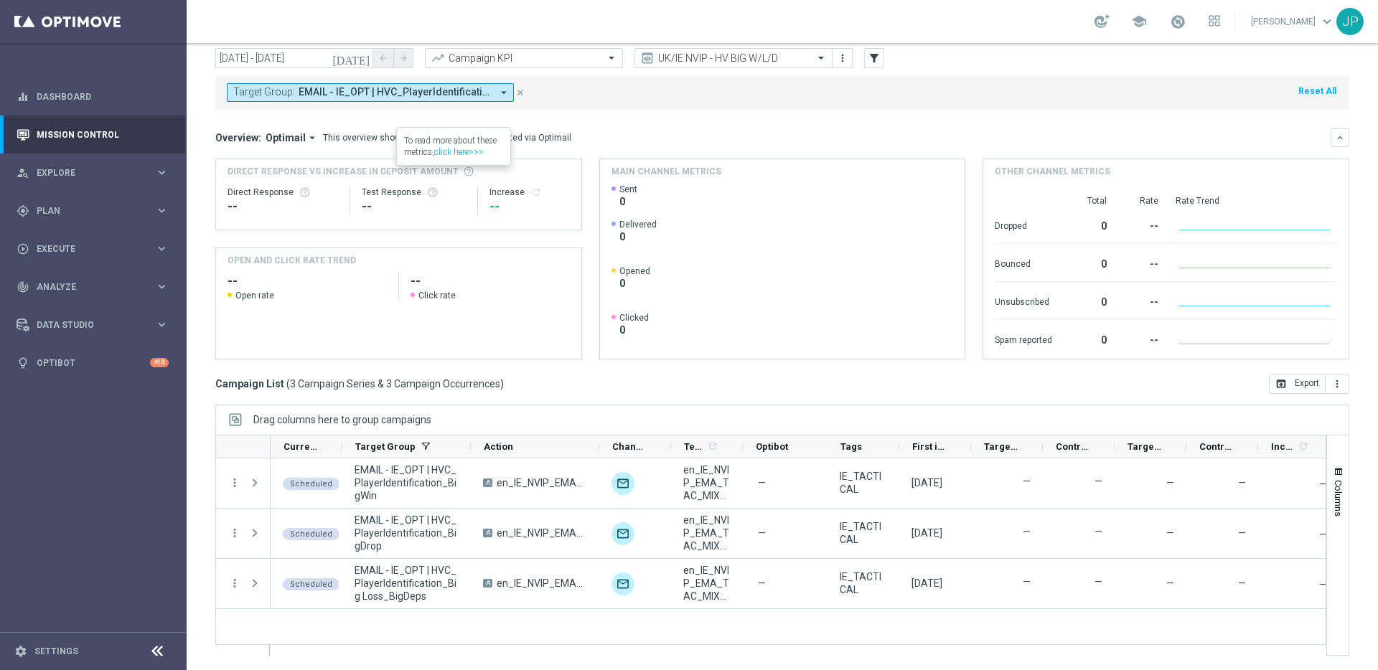
click at [521, 95] on icon "close" at bounding box center [520, 93] width 10 height 10
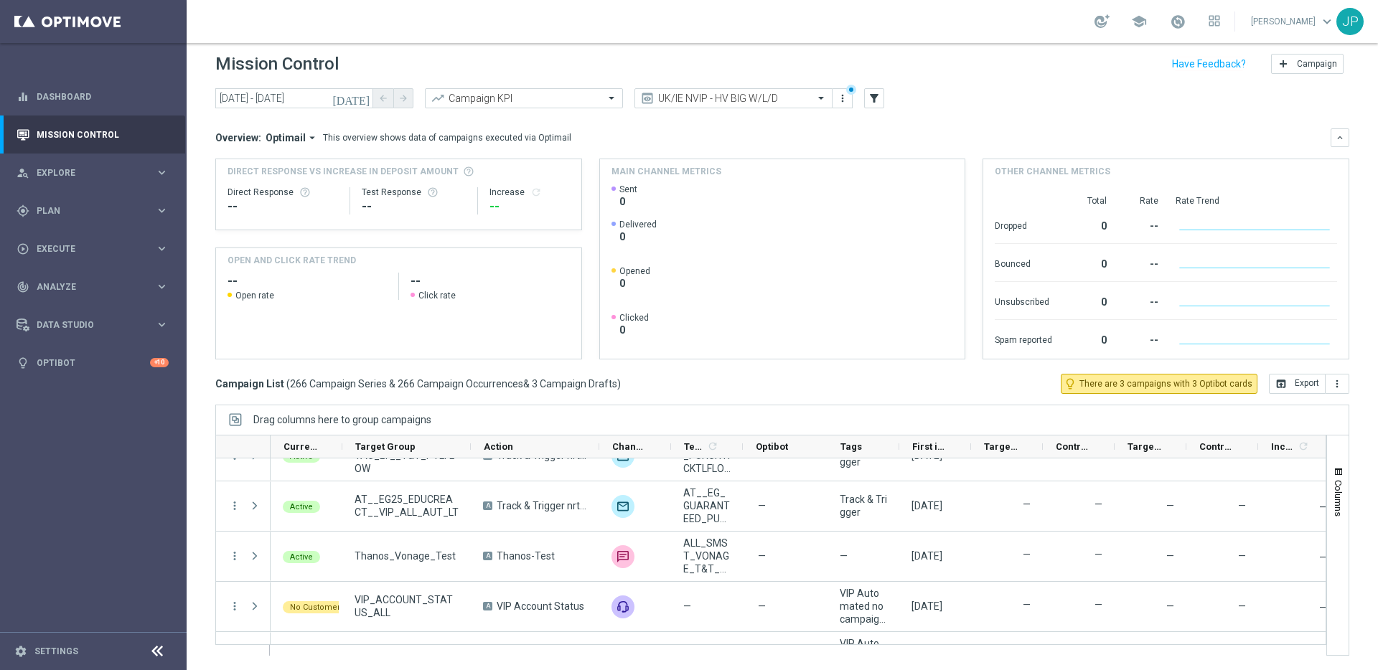
scroll to position [388, 0]
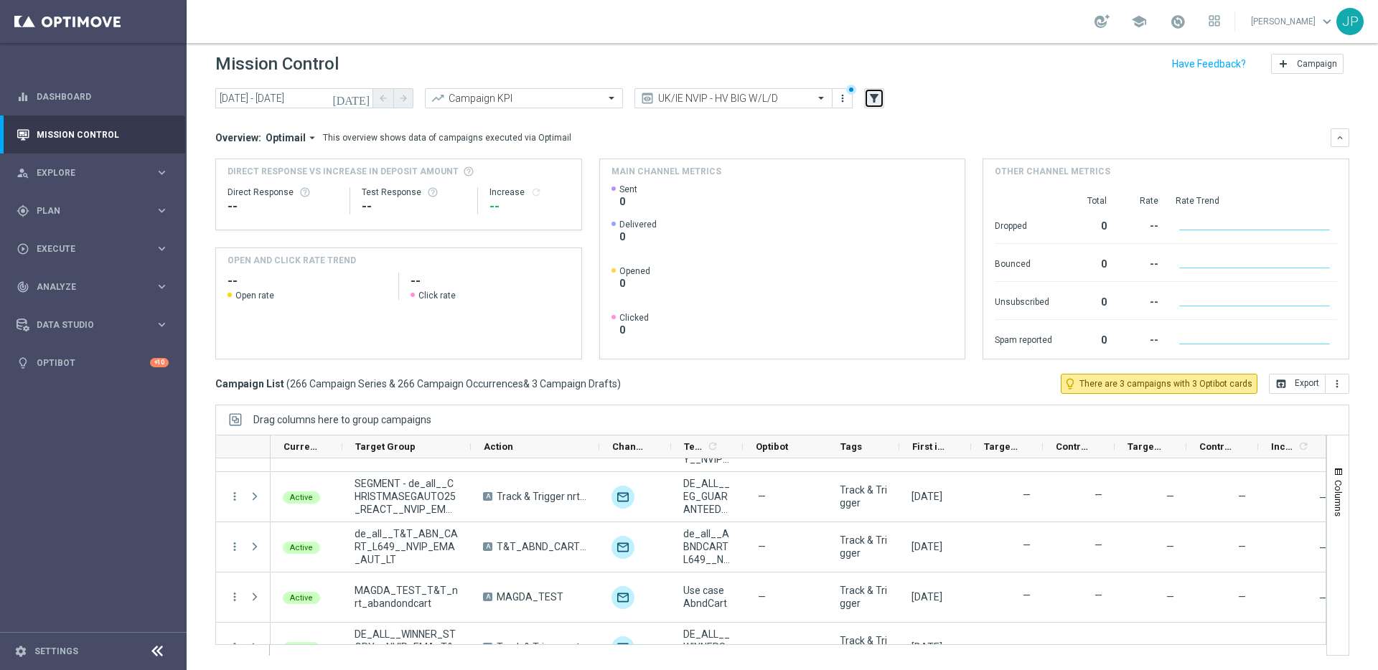
click at [877, 102] on icon "filter_alt" at bounding box center [874, 98] width 13 height 13
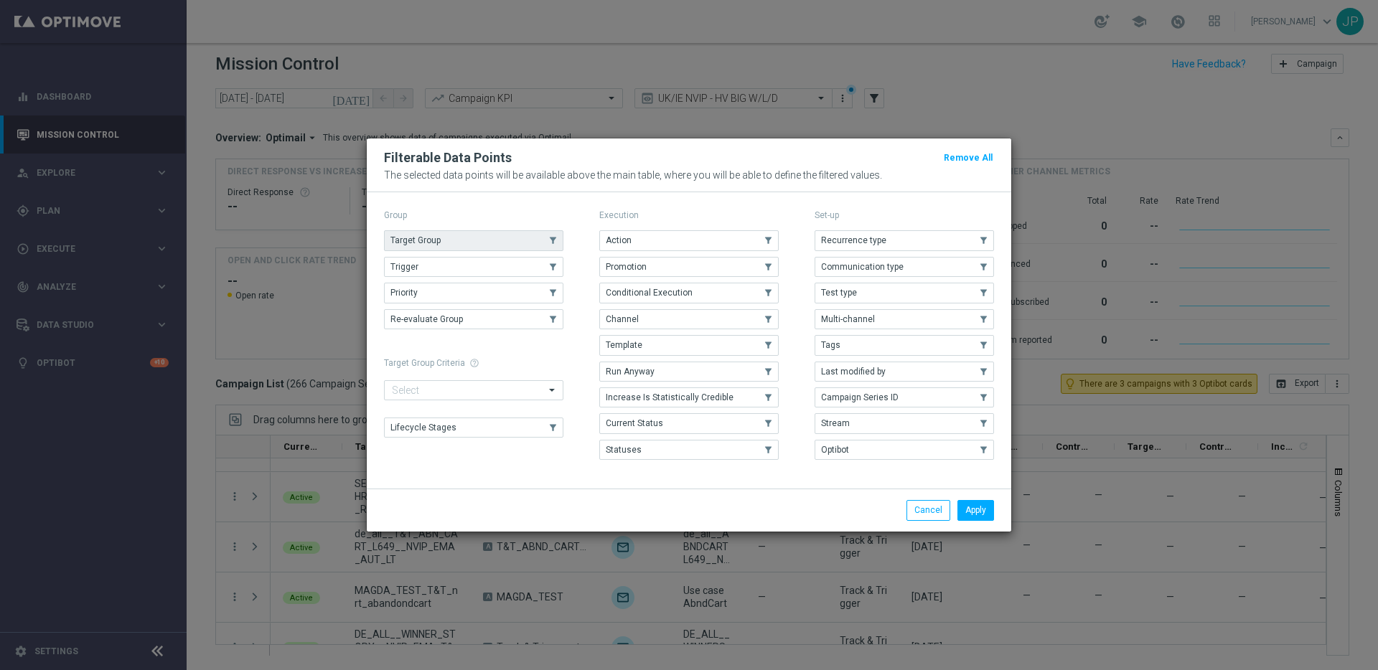
click at [552, 238] on use "button" at bounding box center [553, 241] width 10 height 10
click at [978, 515] on button "Apply" at bounding box center [976, 510] width 37 height 20
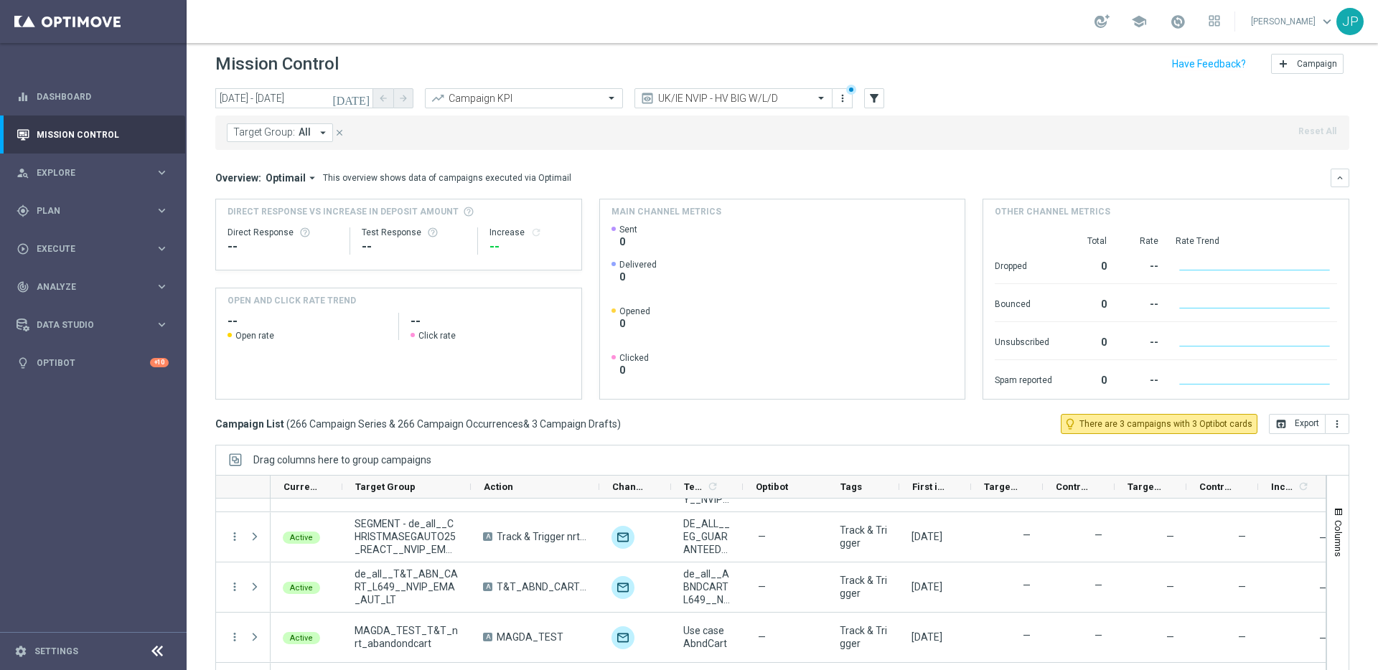
click at [317, 139] on icon "arrow_drop_down" at bounding box center [323, 132] width 13 height 13
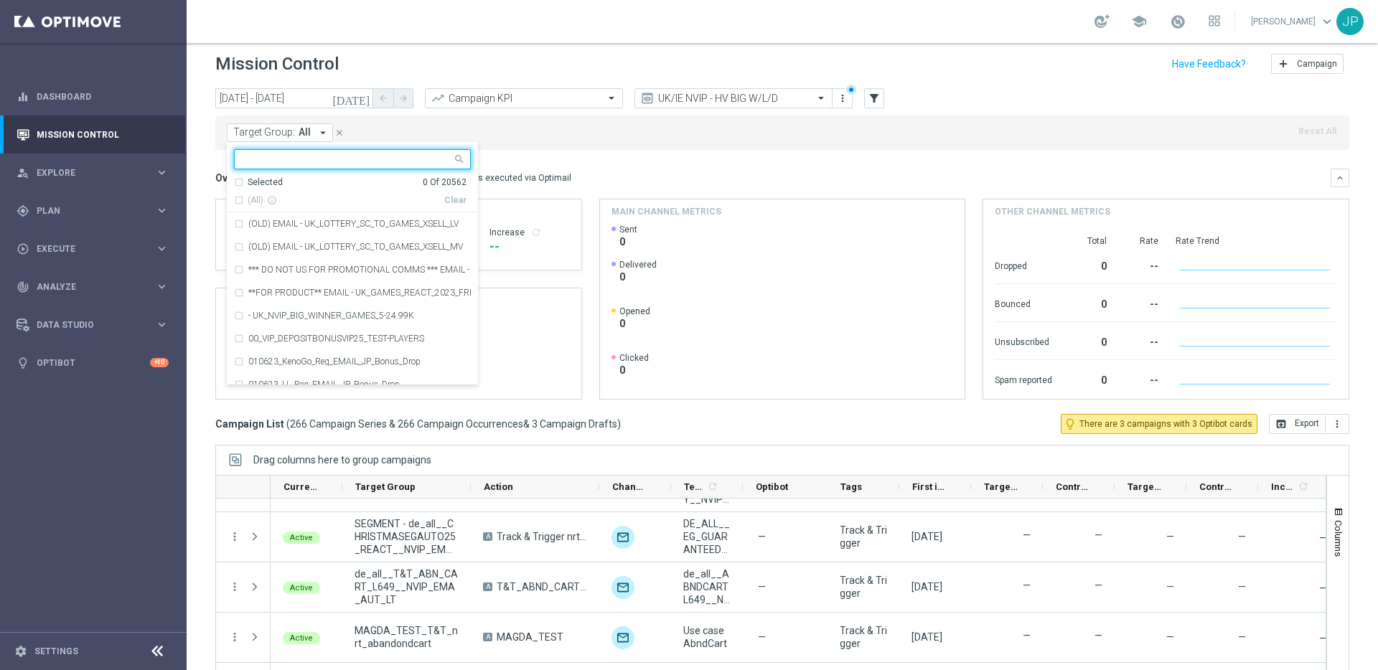
click at [301, 157] on input "text" at bounding box center [347, 160] width 210 height 12
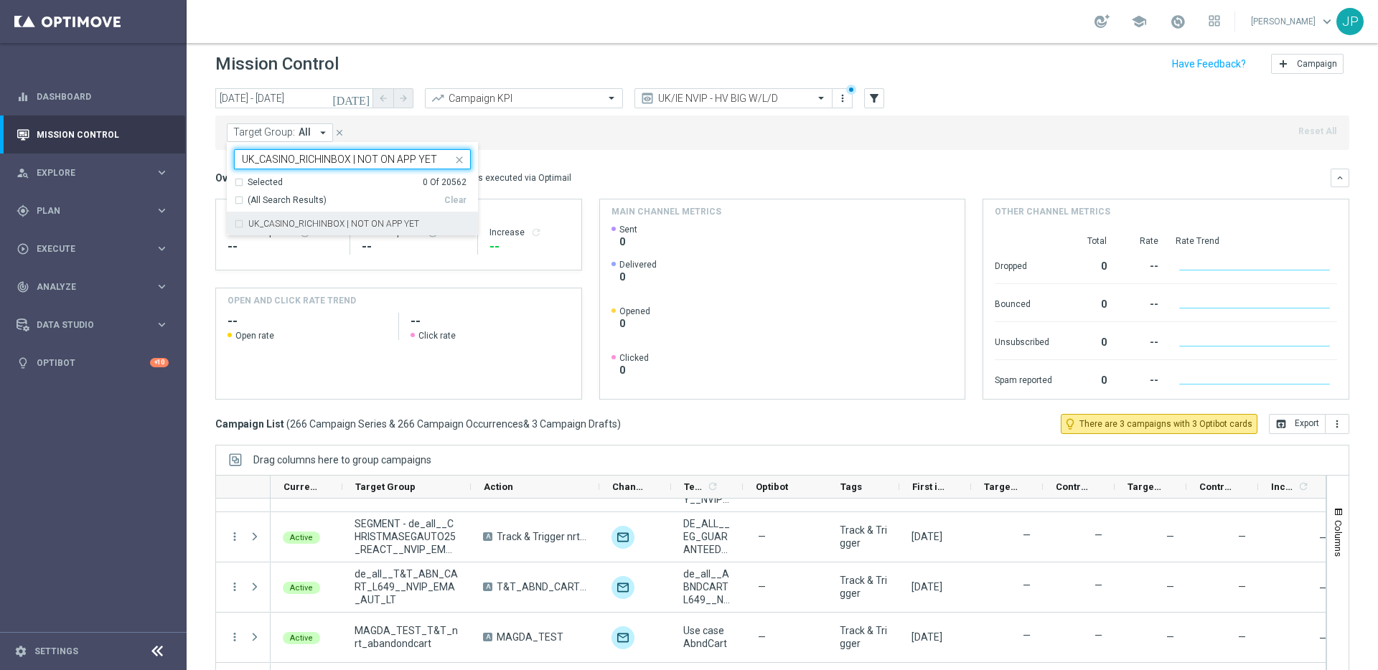
click at [343, 222] on label "UK_CASINO_RICHINBOX | NOT ON APP YET" at bounding box center [333, 224] width 171 height 9
type input "UK_CASINO_RICHINBOX | NOT ON APP YET"
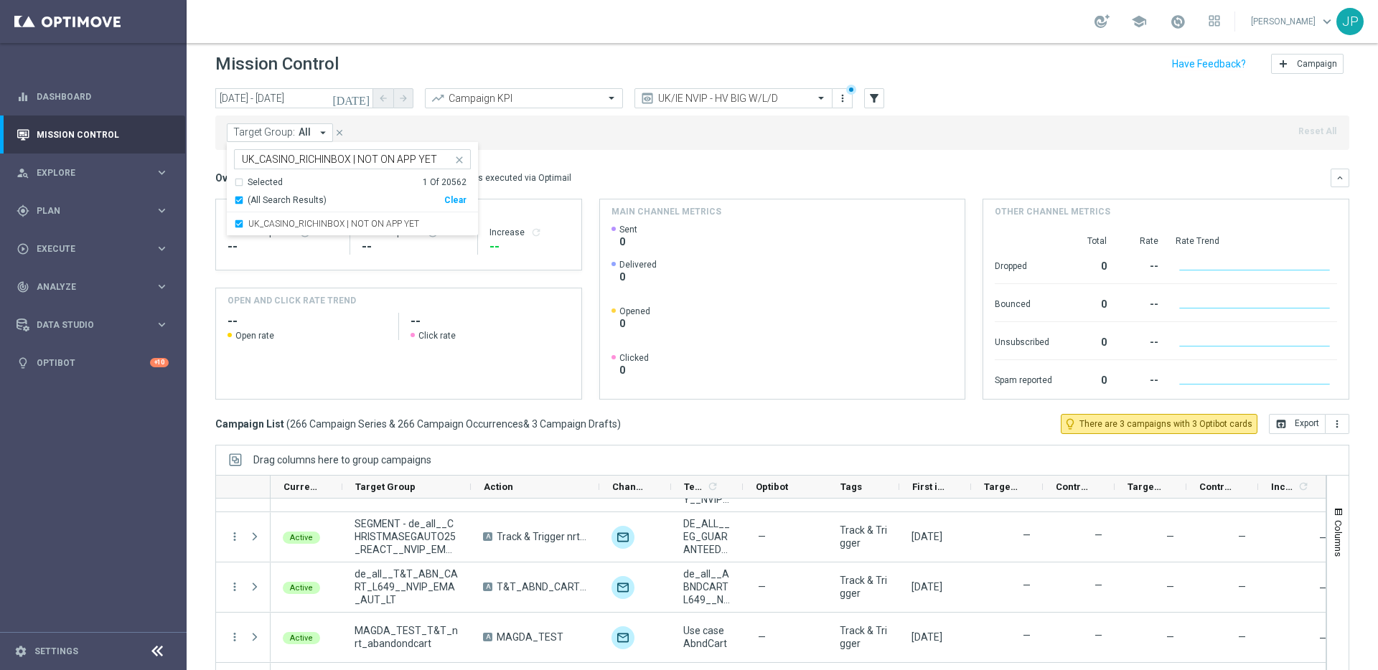
click at [909, 187] on div "Overview: Optimail arrow_drop_down This overview shows data of campaigns execut…" at bounding box center [782, 284] width 1134 height 231
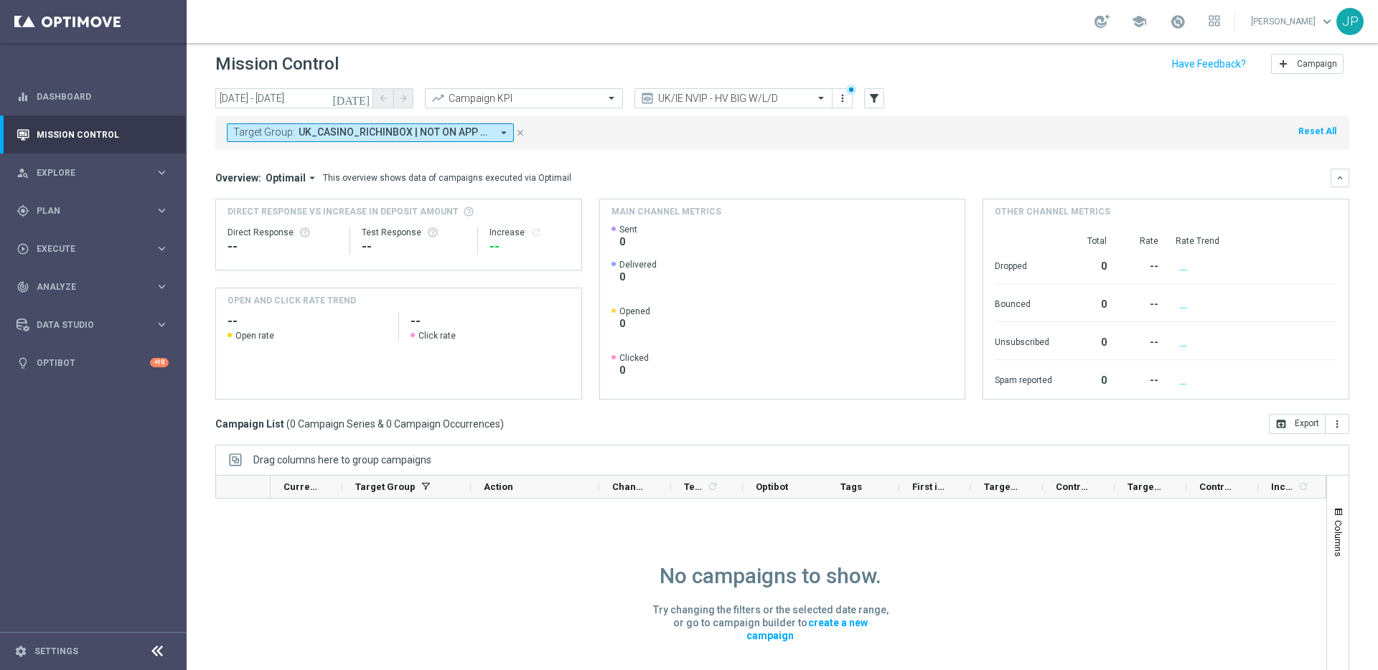
scroll to position [1, 0]
click at [822, 98] on span at bounding box center [823, 98] width 18 height 12
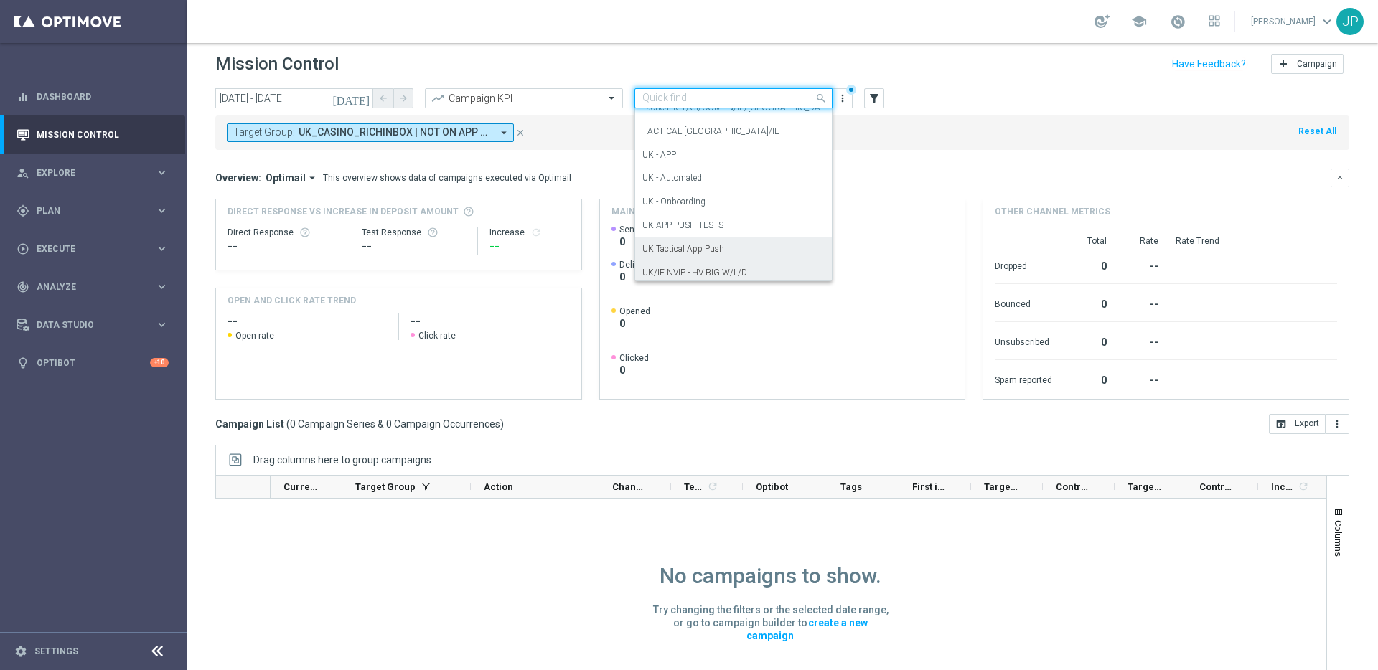
scroll to position [291, 0]
click at [746, 130] on div "TACTICAL [GEOGRAPHIC_DATA]/IE" at bounding box center [733, 136] width 182 height 24
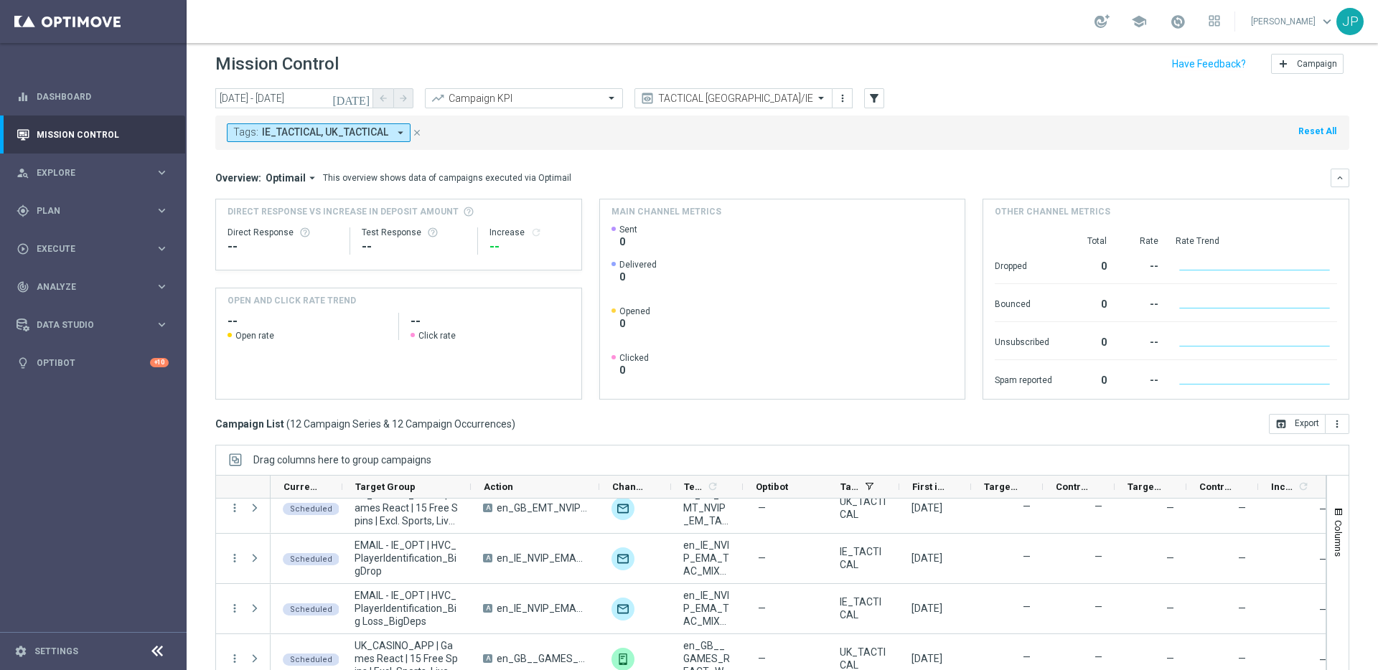
scroll to position [47, 0]
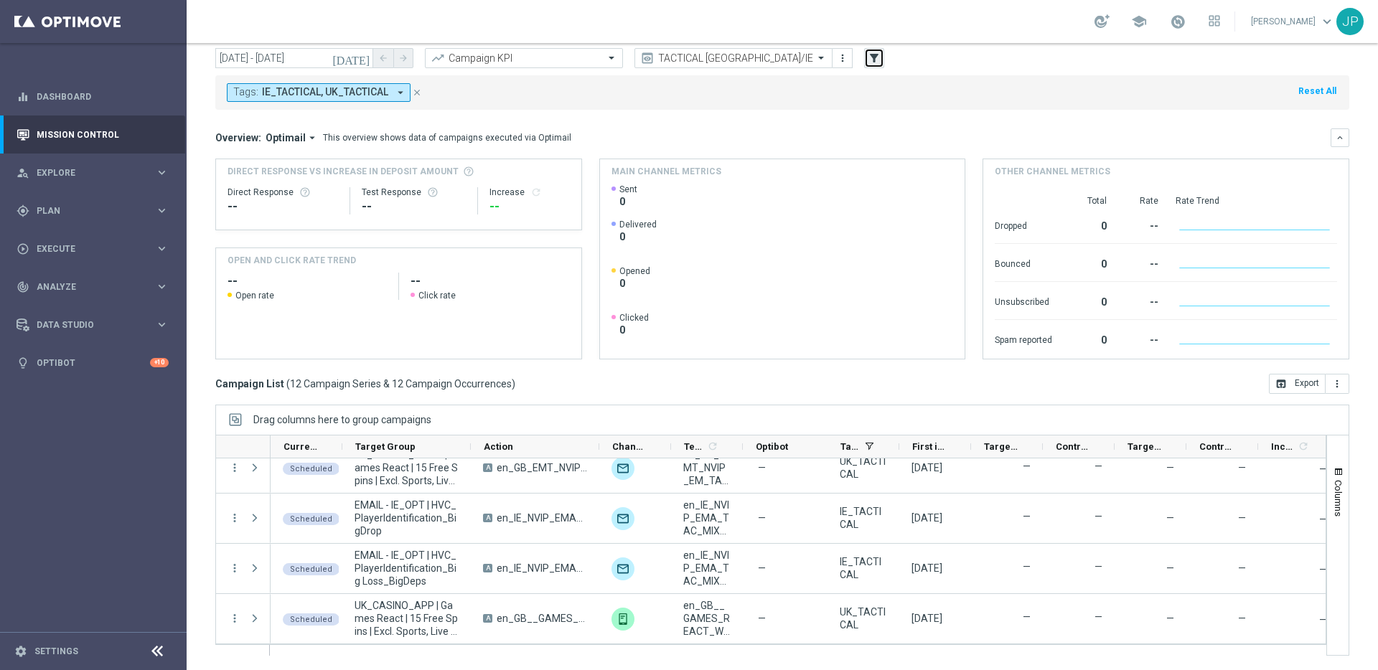
click at [881, 55] on button "filter_alt" at bounding box center [874, 58] width 20 height 20
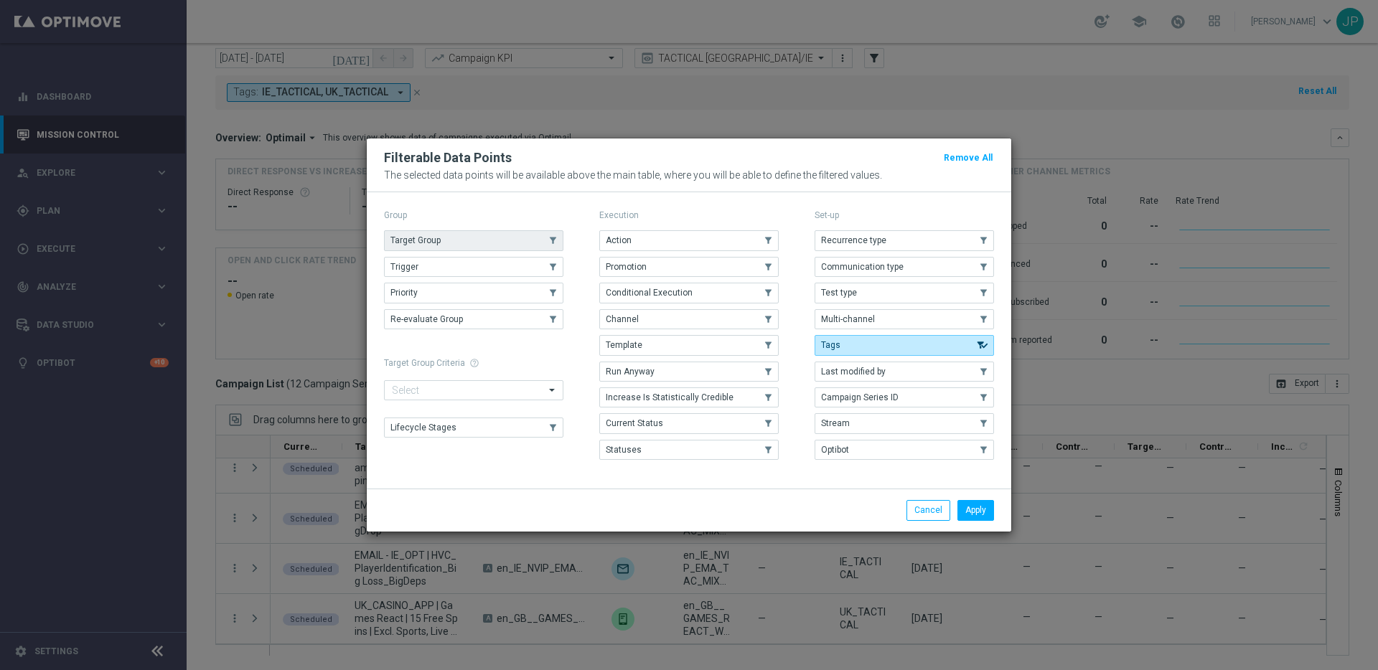
click at [553, 237] on use "button" at bounding box center [553, 241] width 10 height 10
click at [978, 514] on button "Apply" at bounding box center [976, 510] width 37 height 20
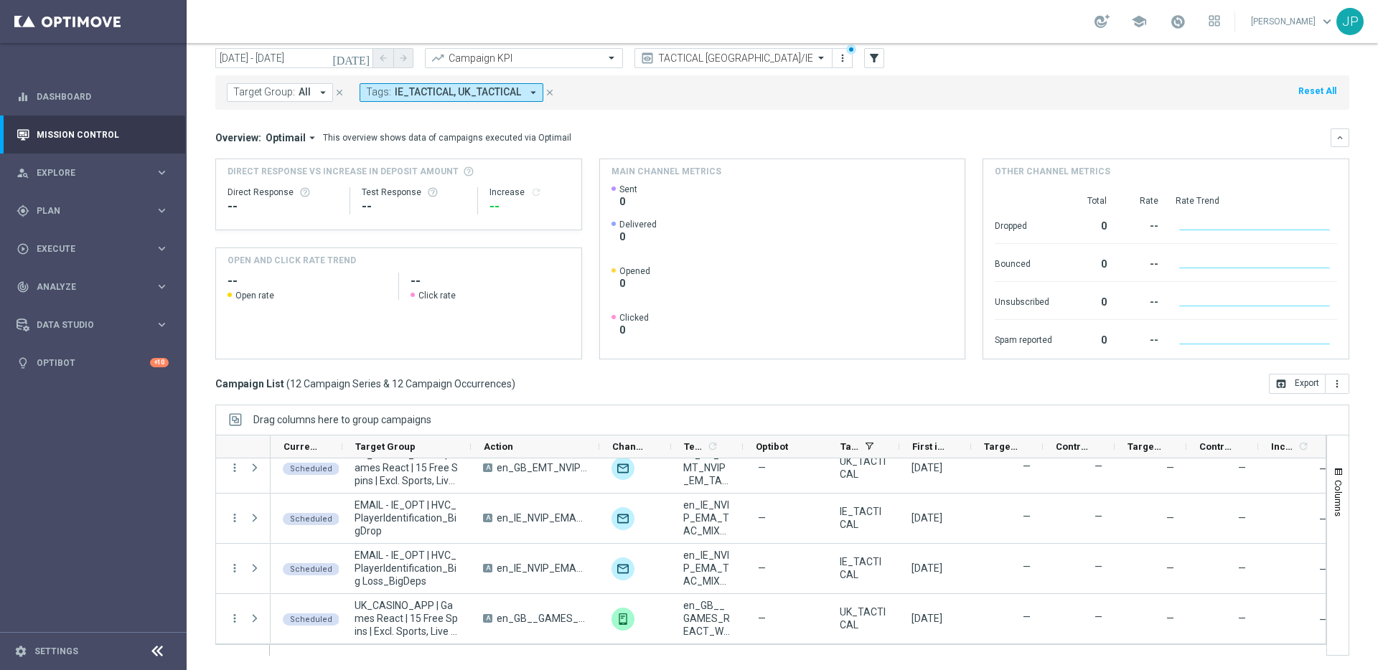
click at [303, 95] on span "All" at bounding box center [305, 92] width 12 height 12
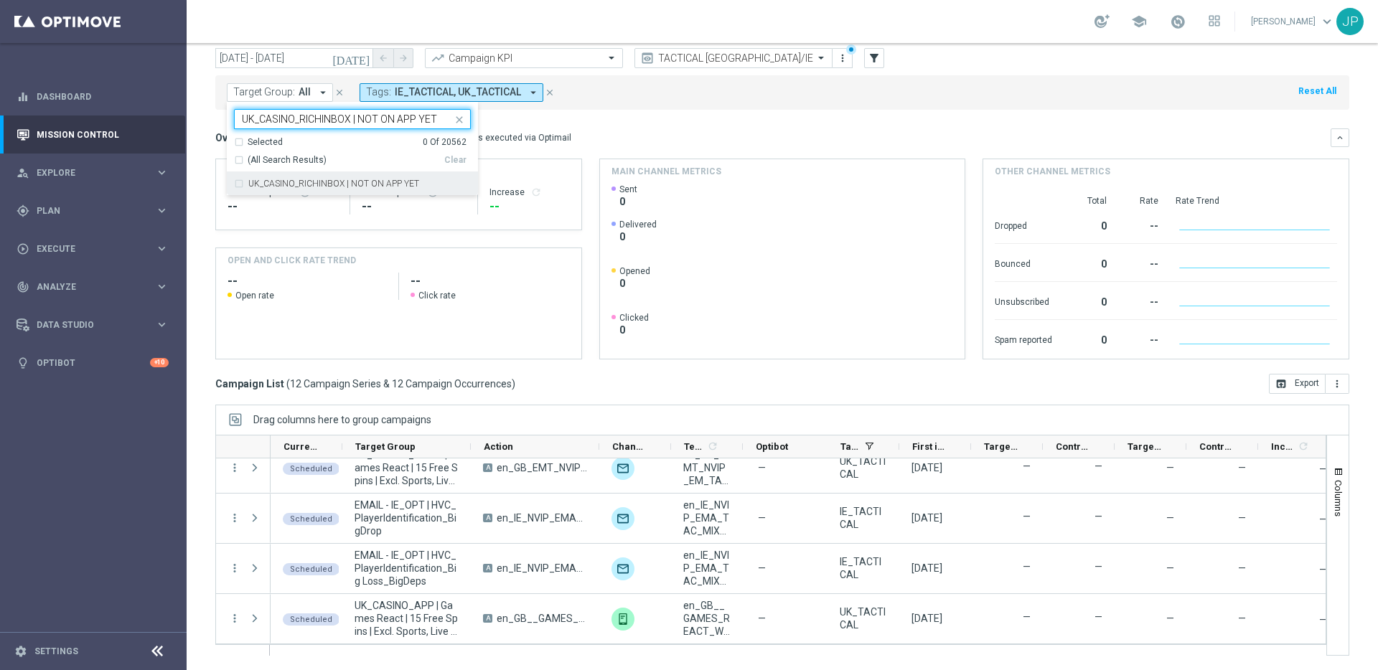
click at [310, 183] on label "UK_CASINO_RICHINBOX | NOT ON APP YET" at bounding box center [333, 183] width 171 height 9
type input "UK_CASINO_RICHINBOX | NOT ON APP YET"
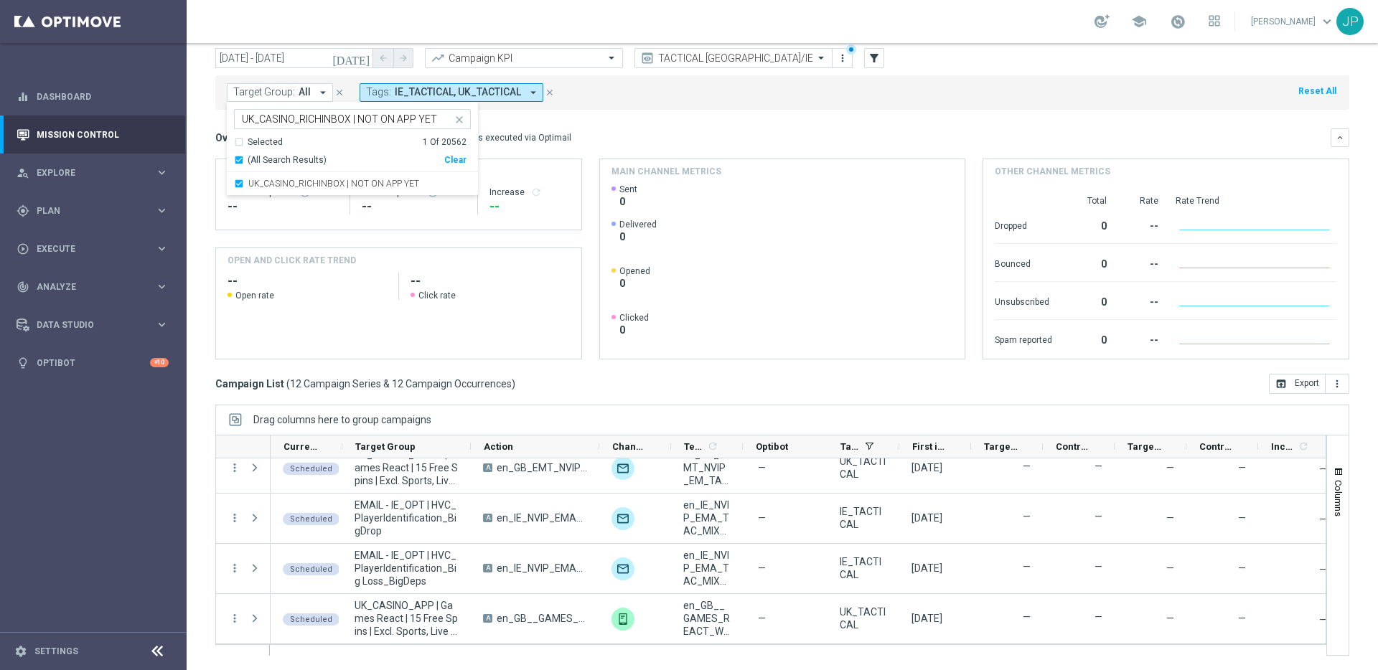
click at [637, 123] on mini-dashboard "Overview: Optimail arrow_drop_down This overview shows data of campaigns execut…" at bounding box center [782, 242] width 1134 height 264
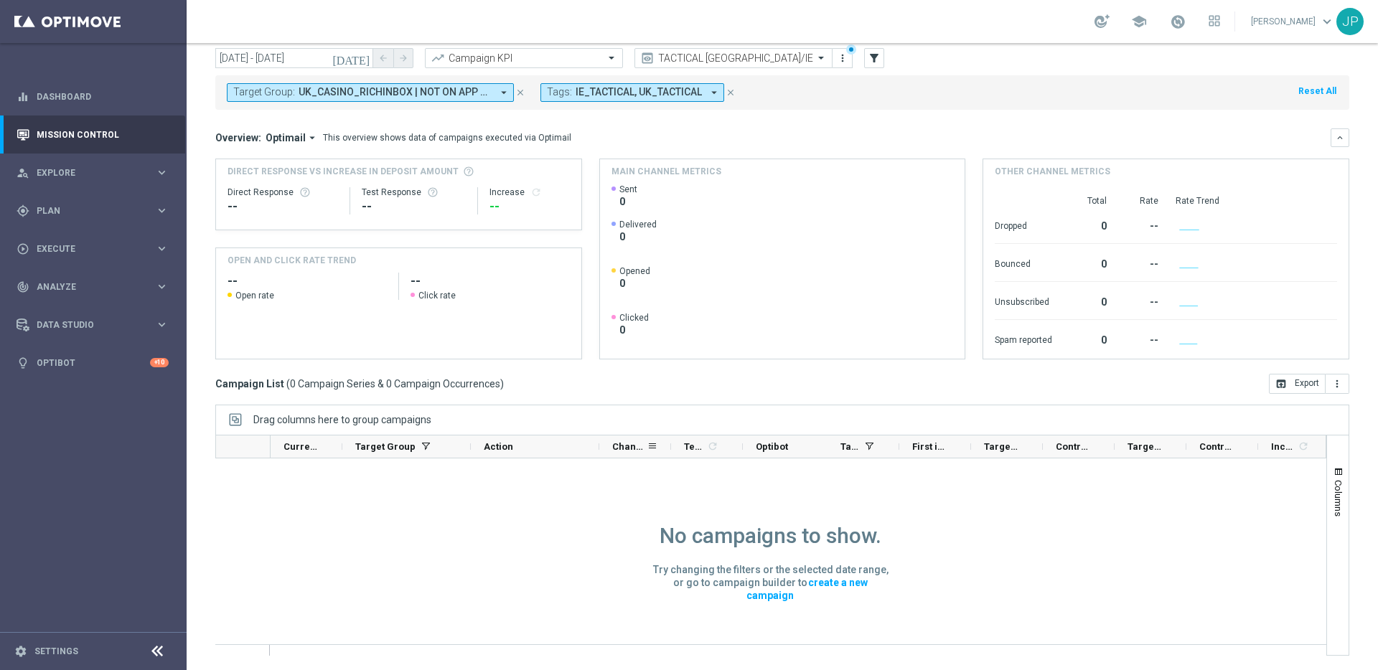
scroll to position [1, 0]
click at [730, 93] on icon "close" at bounding box center [731, 93] width 10 height 10
click at [361, 56] on icon "[DATE]" at bounding box center [351, 58] width 39 height 13
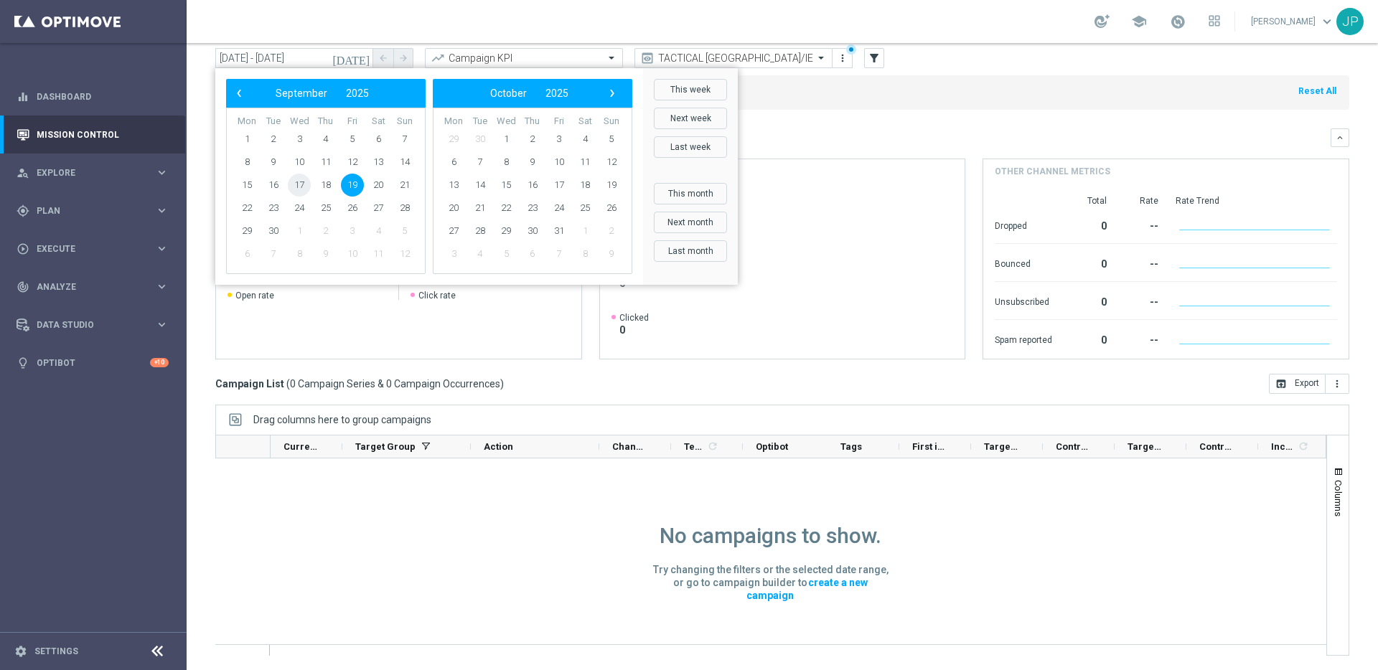
click at [304, 185] on span "17" at bounding box center [299, 185] width 23 height 23
click at [400, 188] on span "21" at bounding box center [404, 185] width 23 height 23
type input "[DATE] - [DATE]"
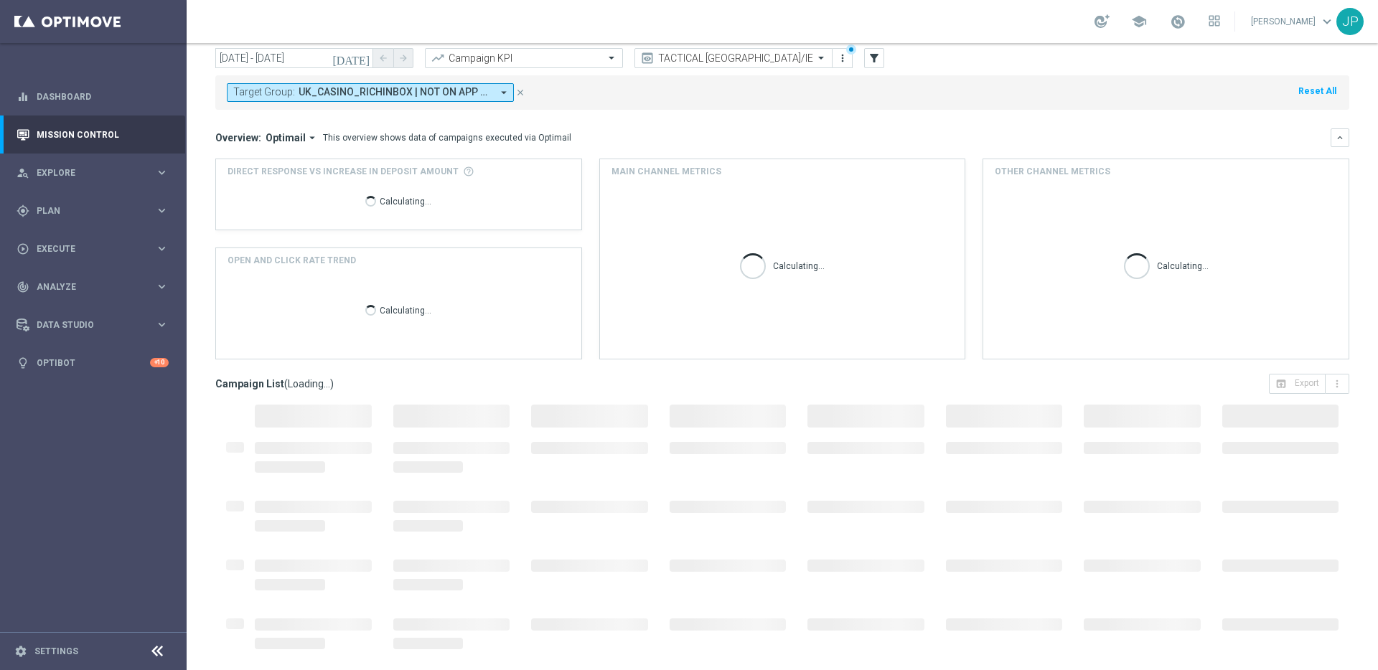
click at [750, 128] on div "Overview: Optimail arrow_drop_down This overview shows data of campaigns execut…" at bounding box center [782, 137] width 1134 height 19
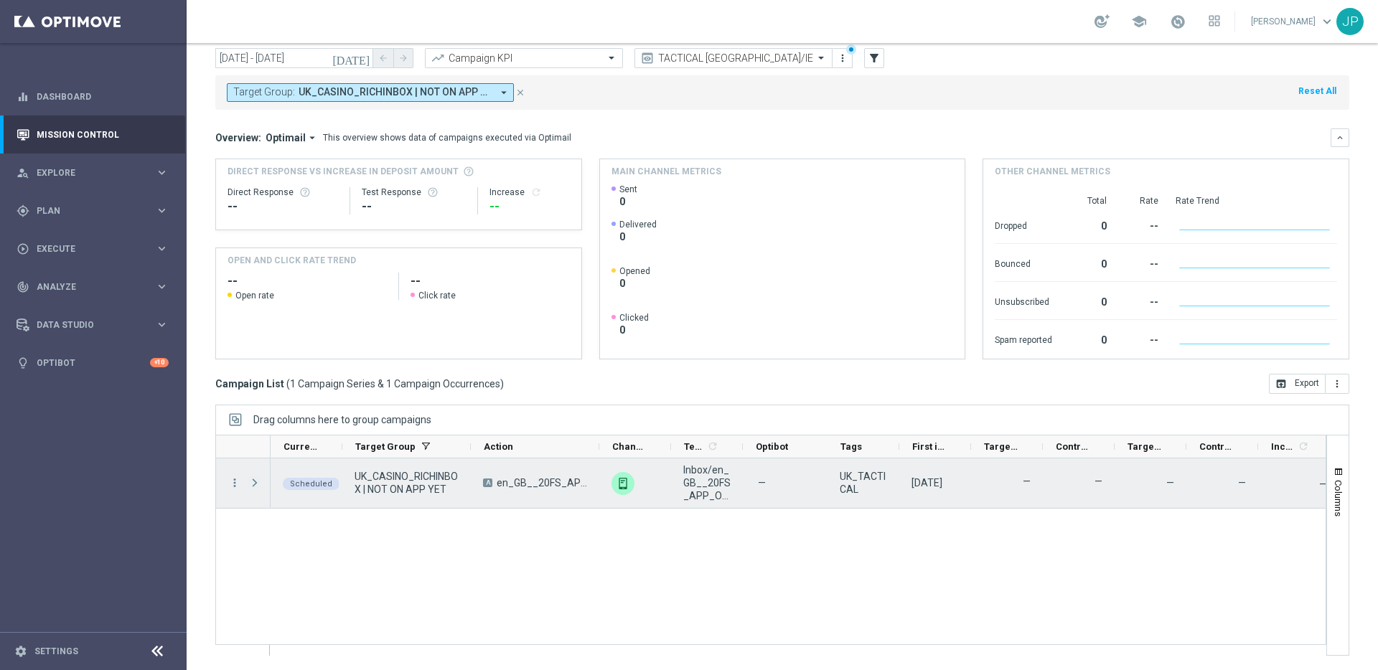
click at [253, 480] on span "Press SPACE to select this row." at bounding box center [254, 482] width 13 height 11
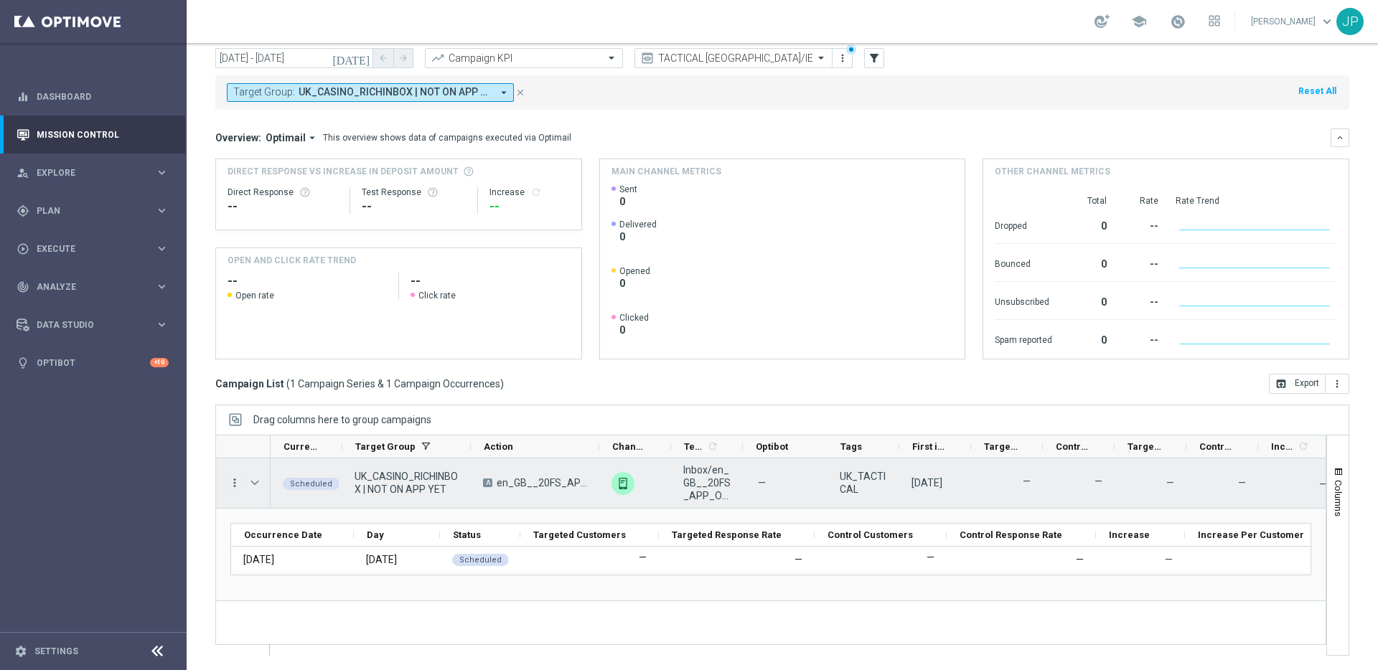
click at [233, 479] on icon "more_vert" at bounding box center [234, 483] width 13 height 13
click at [354, 488] on div "Campaign Details" at bounding box center [330, 492] width 134 height 10
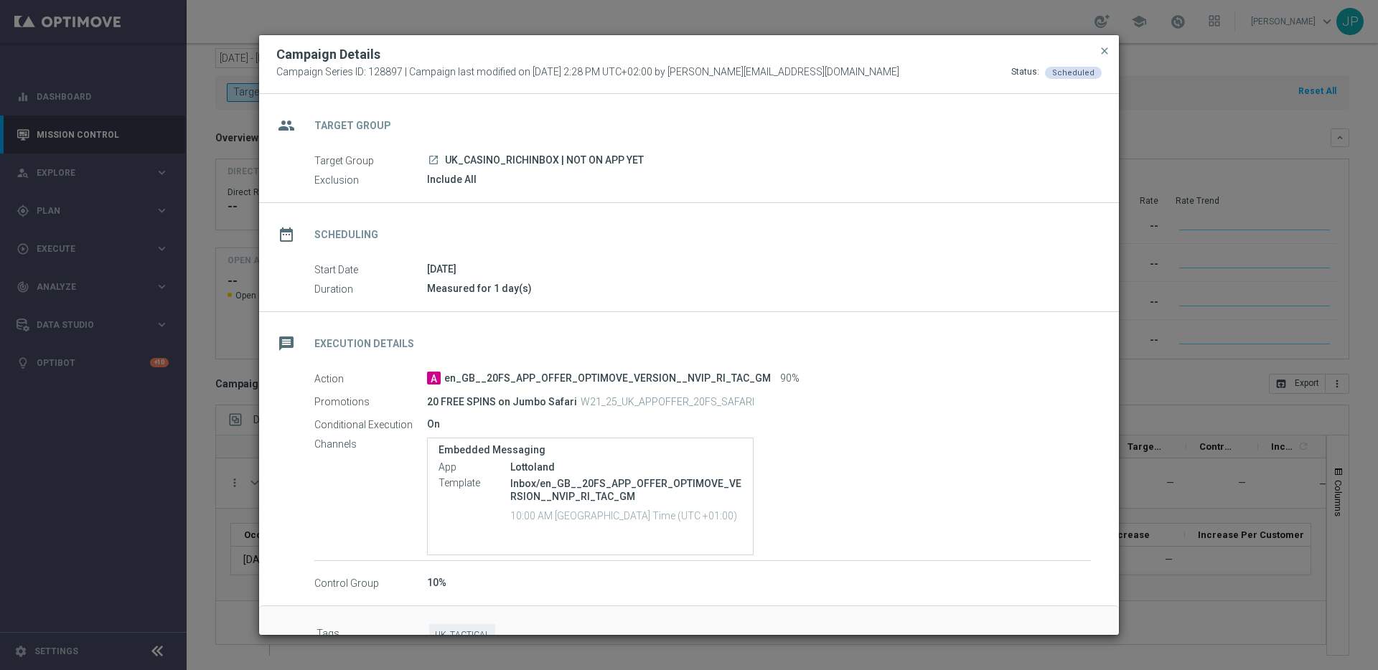
scroll to position [33, 0]
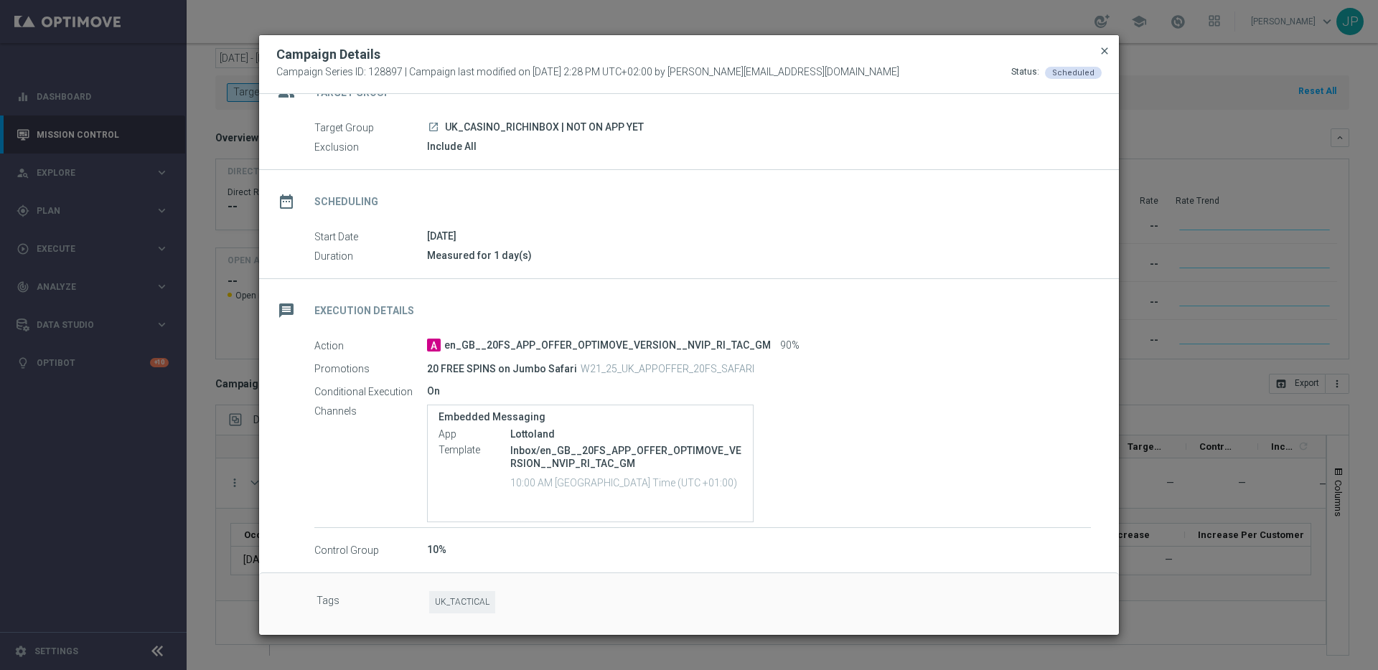
click at [1104, 52] on span "close" at bounding box center [1104, 50] width 11 height 11
